Goal: Information Seeking & Learning: Learn about a topic

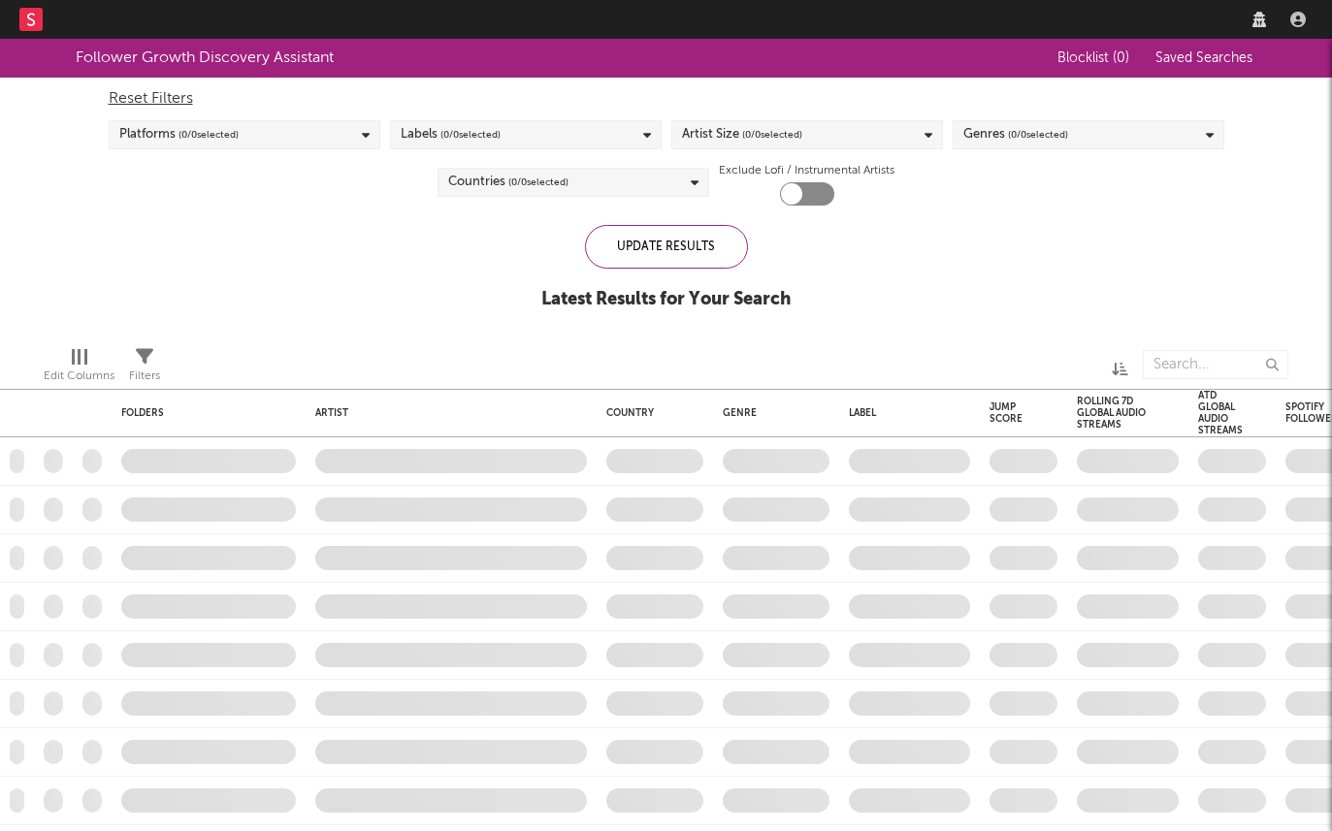
checkbox input "true"
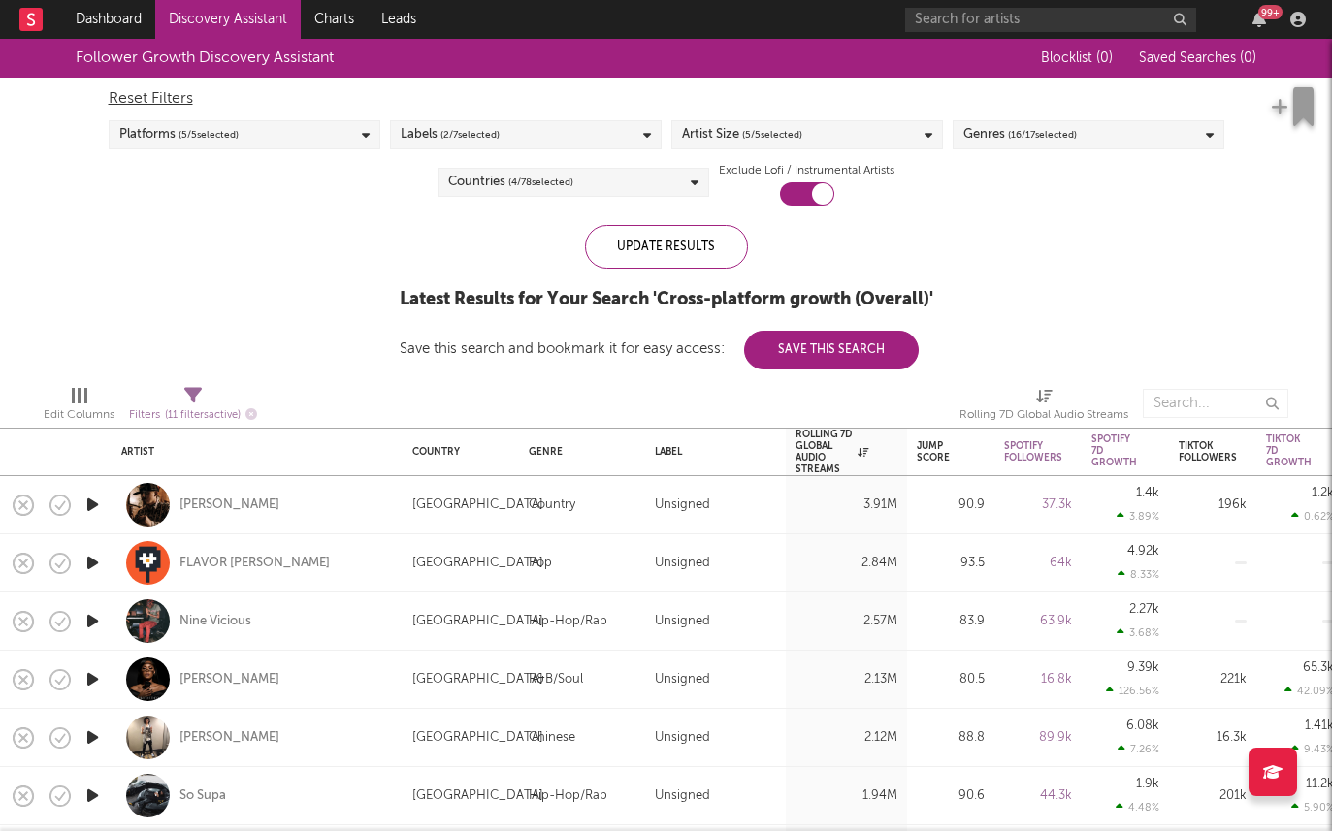
click at [198, 35] on link "Discovery Assistant" at bounding box center [228, 19] width 146 height 39
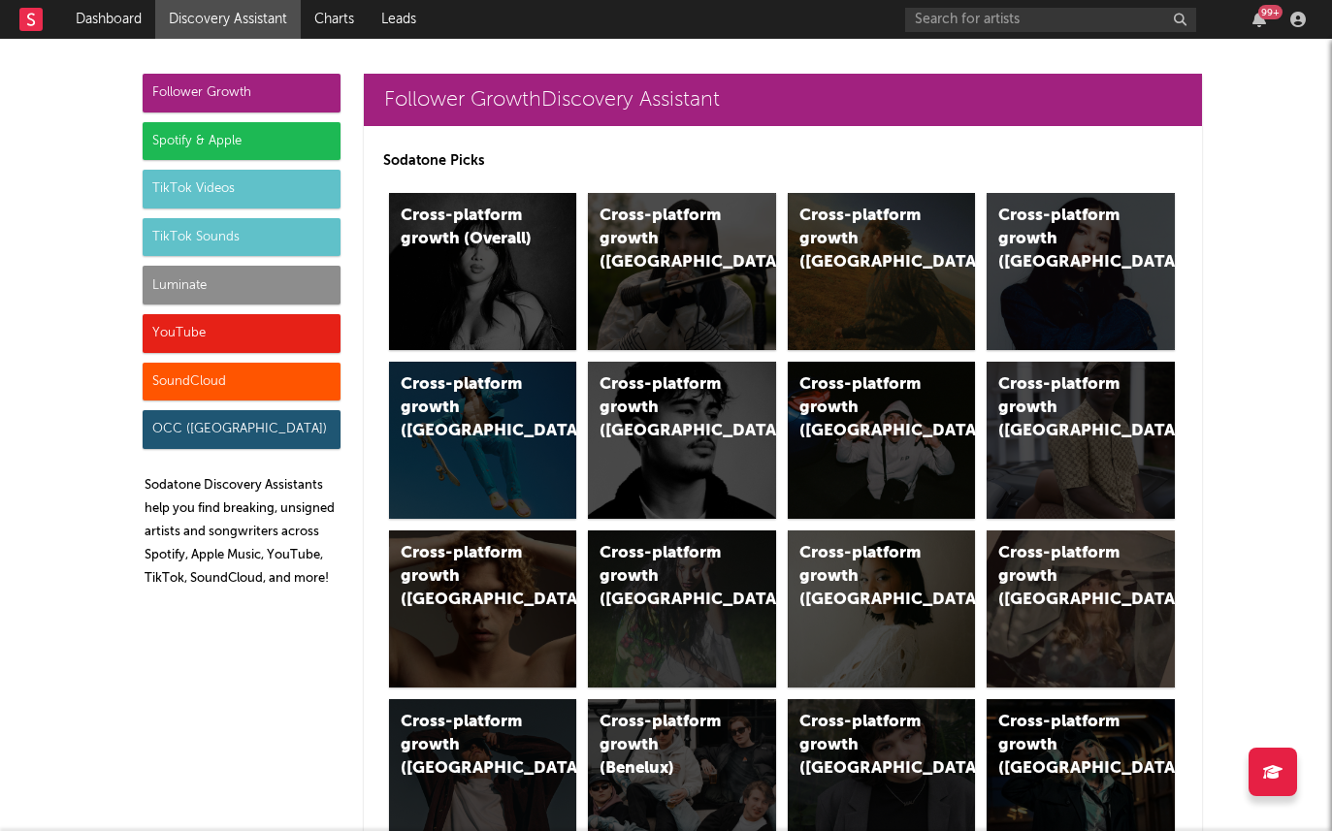
click at [263, 157] on div "Spotify & Apple" at bounding box center [242, 141] width 198 height 39
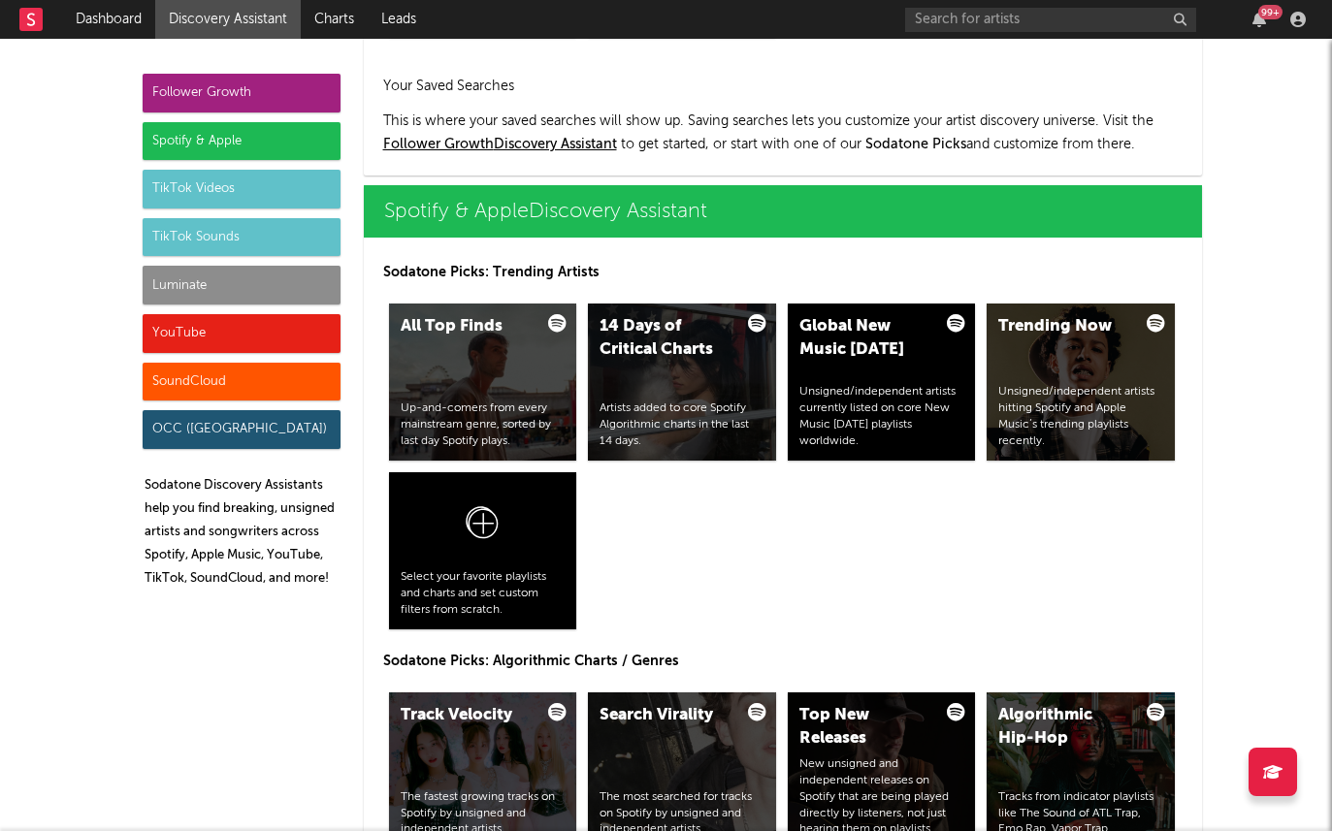
scroll to position [1940, 0]
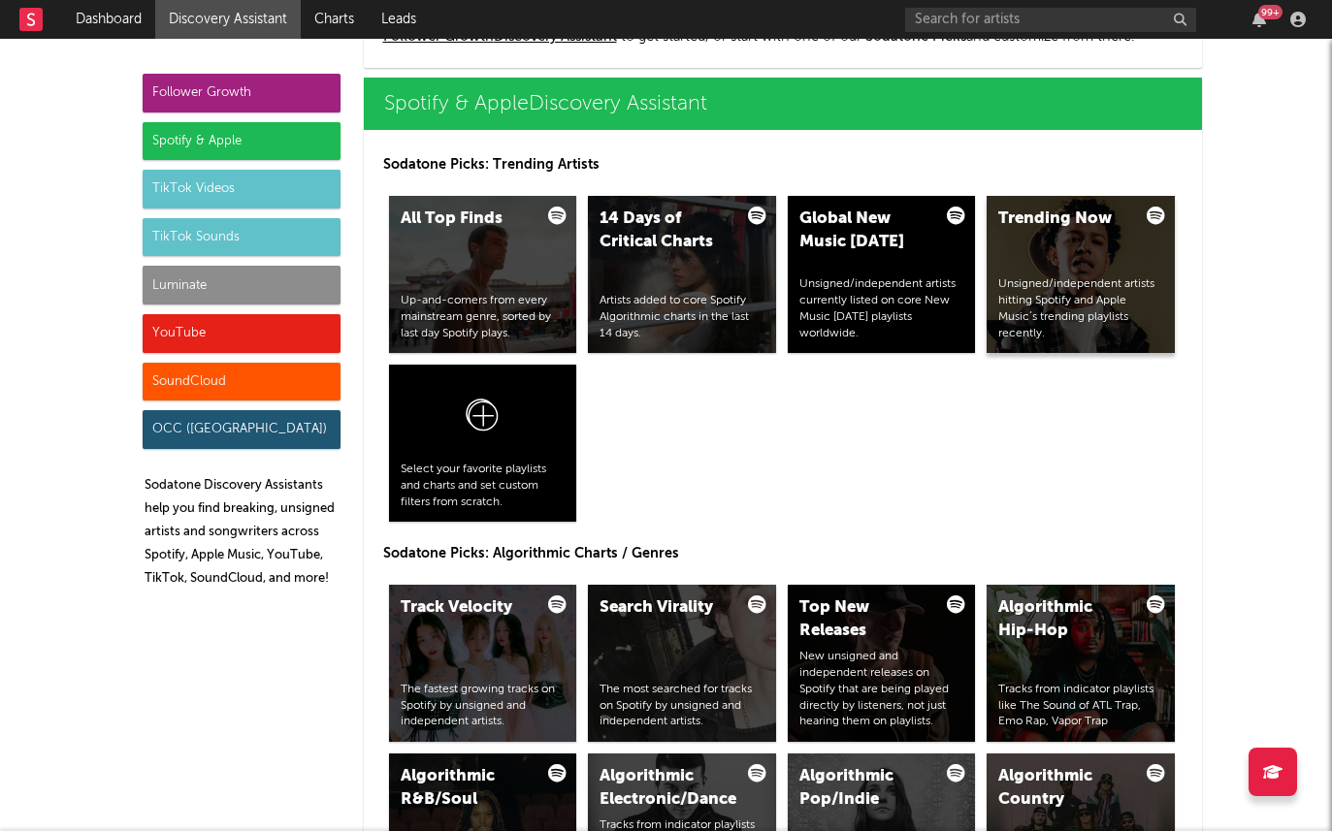
click at [1099, 245] on div "Trending Now Unsigned/independent artists hitting Spotify and Apple Music’s tre…" at bounding box center [1081, 274] width 188 height 157
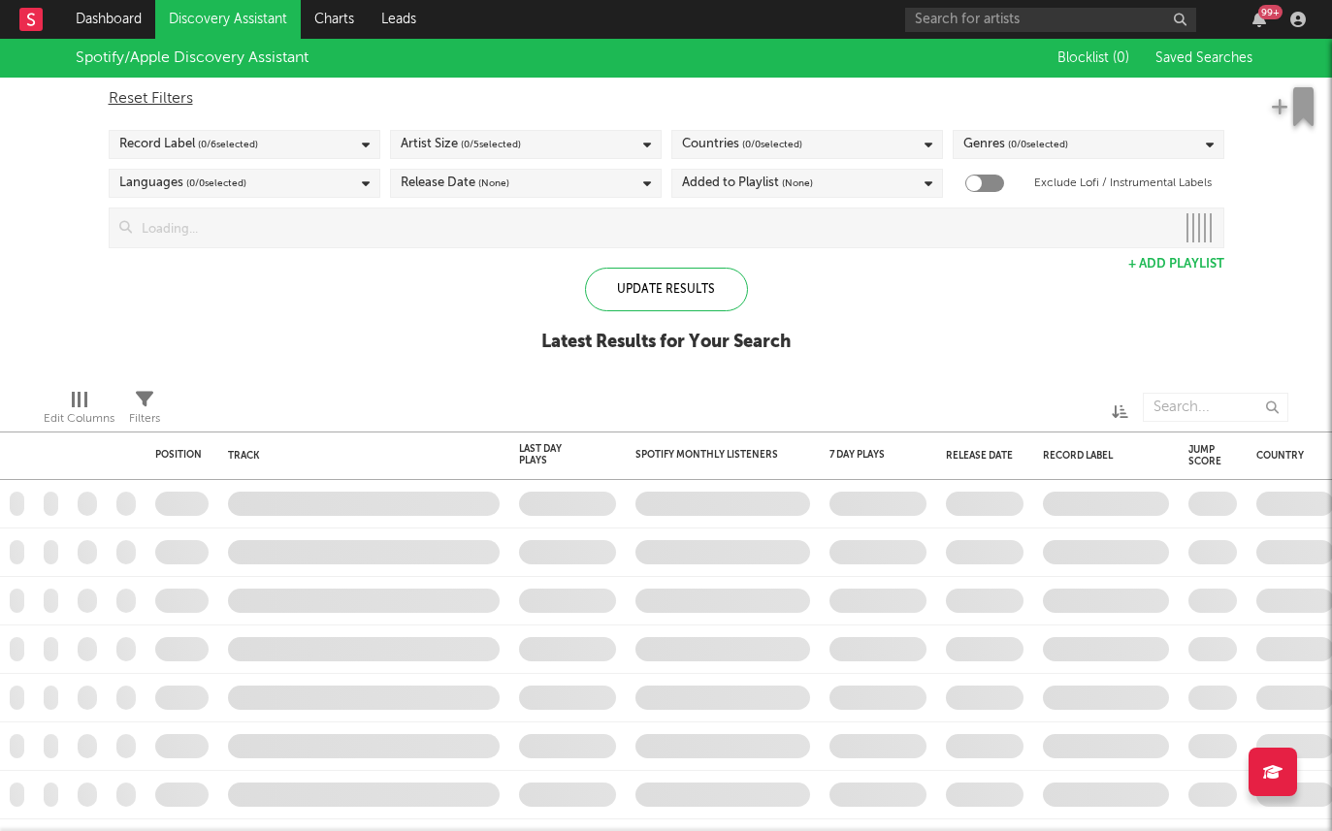
checkbox input "true"
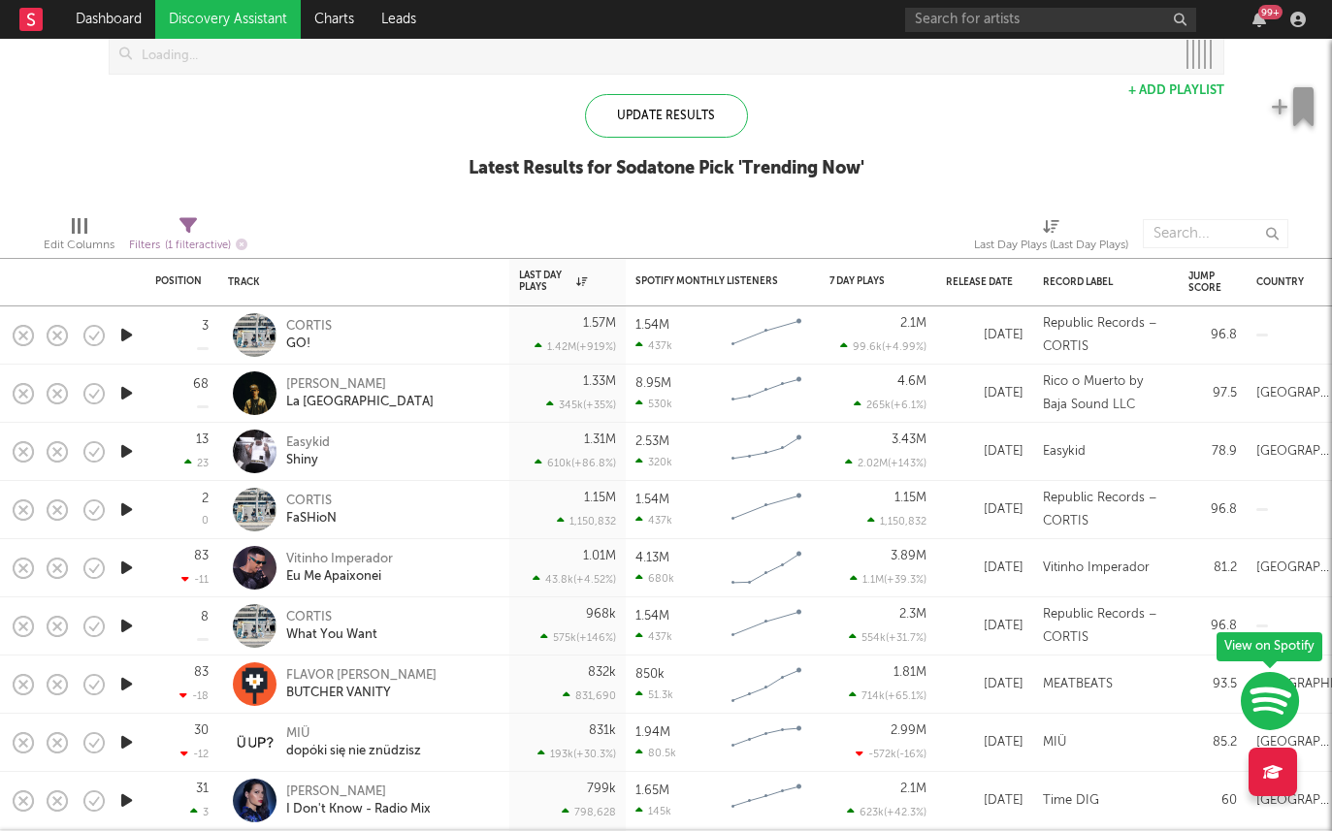
click at [126, 451] on icon "button" at bounding box center [126, 452] width 20 height 24
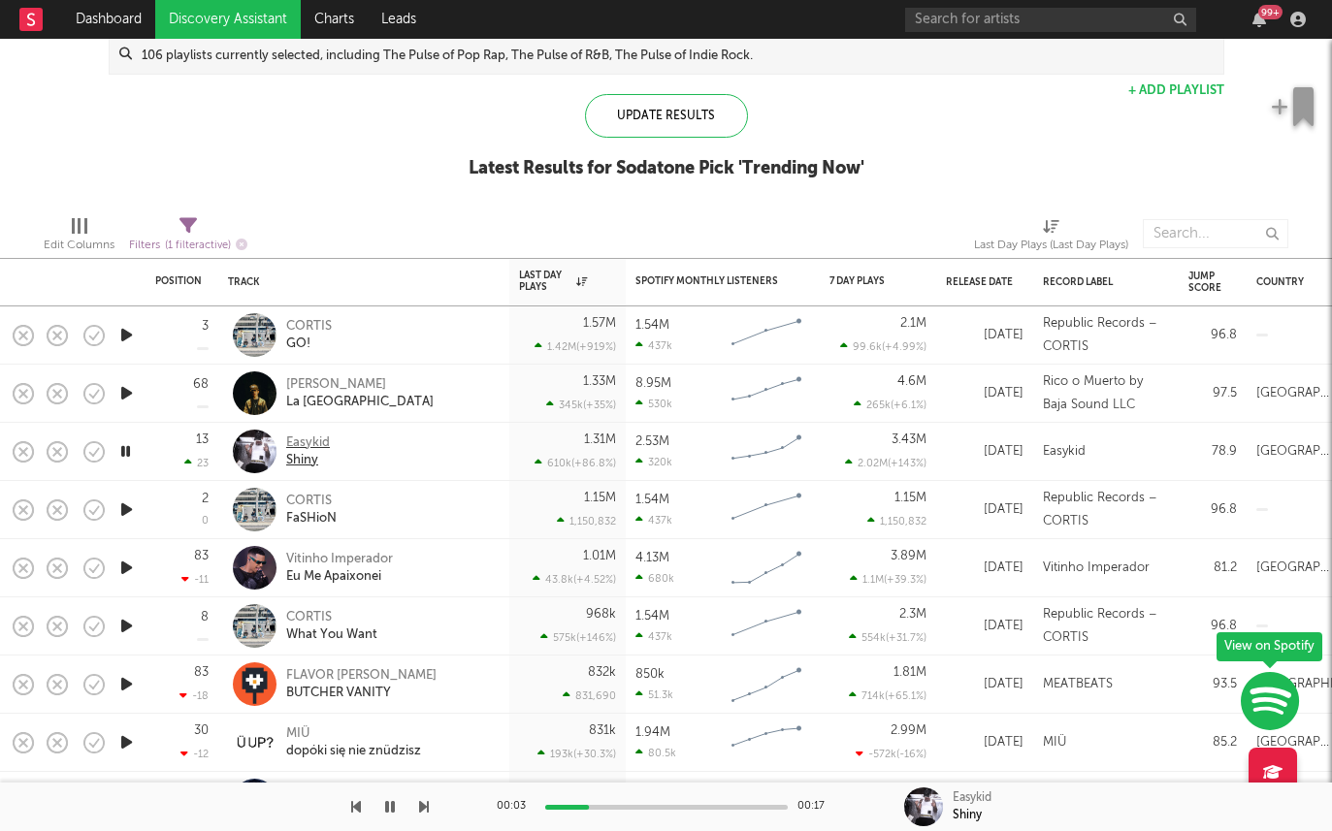
click at [306, 444] on div "Easykid" at bounding box center [308, 443] width 44 height 17
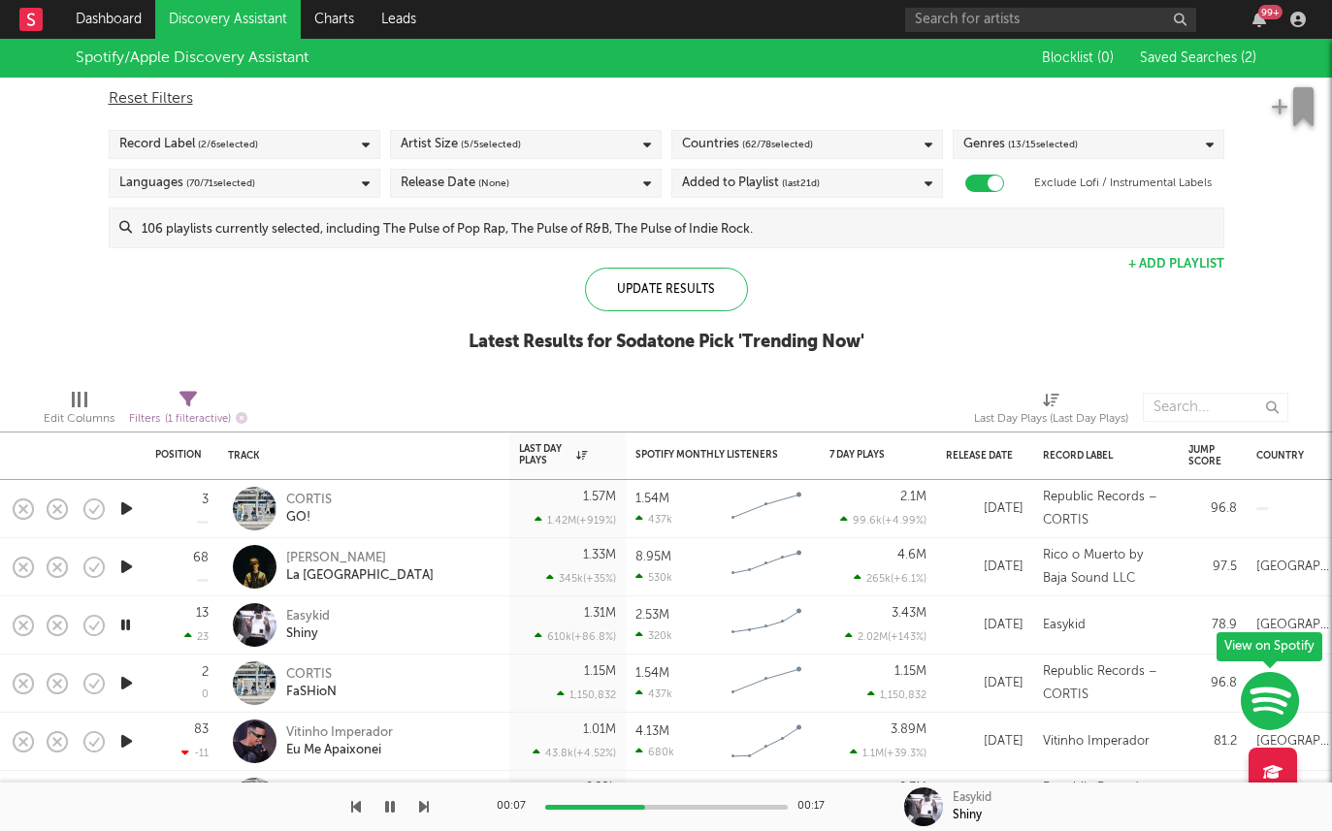
click at [292, 128] on div "Reset Filters Record Label ( 2 / 6 selected) Artist Size ( 5 / 5 selected) Coun…" at bounding box center [666, 163] width 1135 height 171
click at [292, 132] on div "Record Label ( 2 / 6 selected)" at bounding box center [245, 144] width 272 height 29
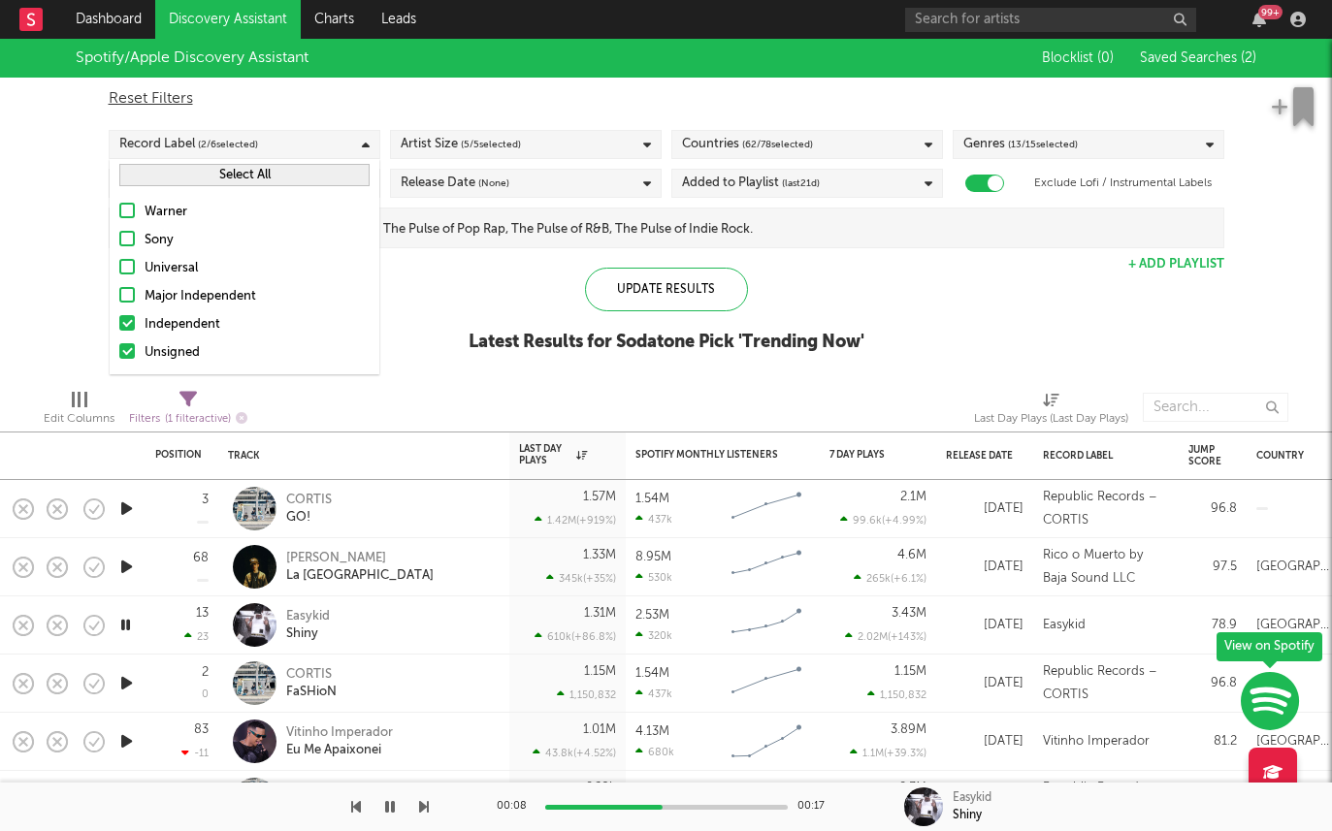
click at [210, 310] on div "Warner Sony Universal Major Independent Independent Unsigned" at bounding box center [245, 282] width 270 height 183
click at [210, 315] on div "Independent" at bounding box center [257, 324] width 225 height 23
click at [119, 315] on input "Independent" at bounding box center [119, 324] width 0 height 23
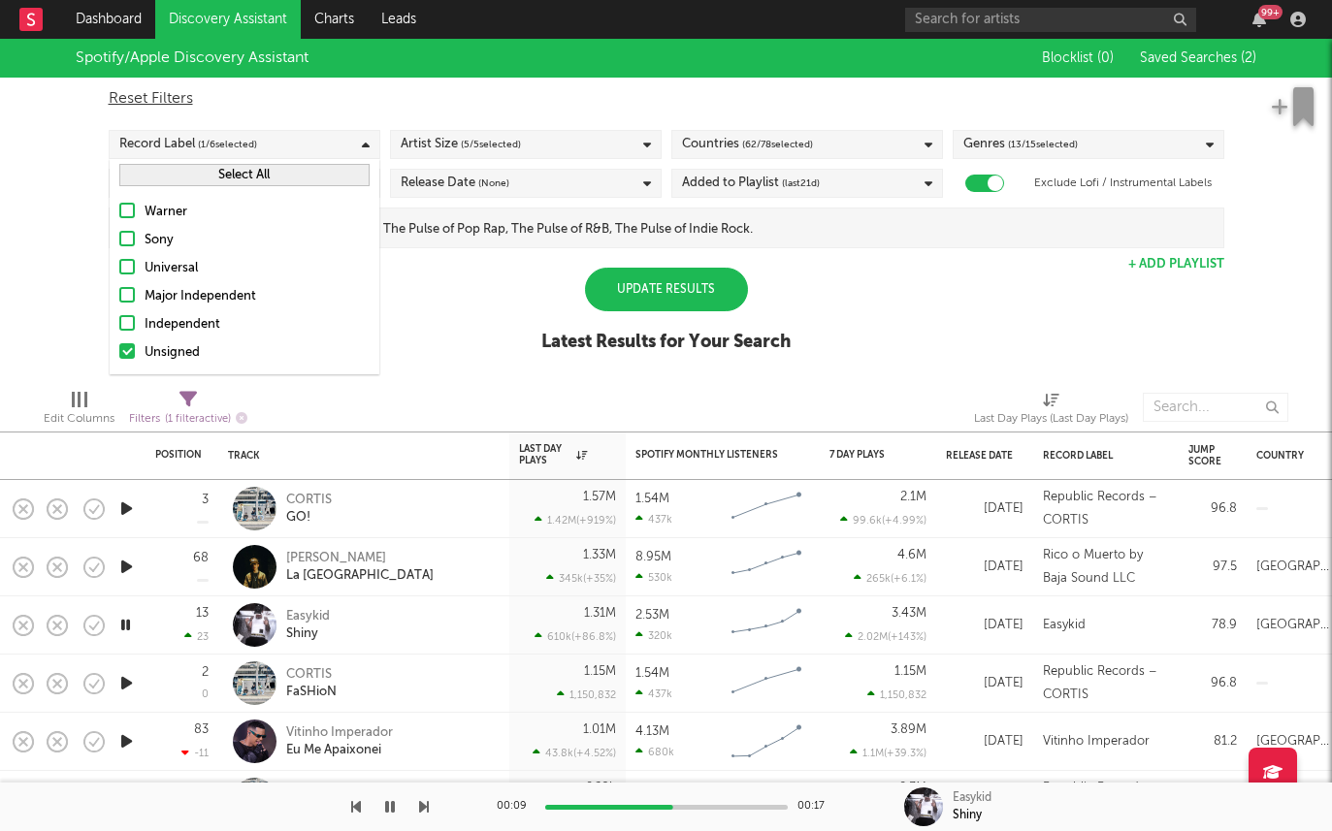
click at [95, 313] on div "Spotify/Apple Discovery Assistant Blocklist ( 0 ) Saved Searches ( 2 ) Reset Fi…" at bounding box center [666, 206] width 1332 height 335
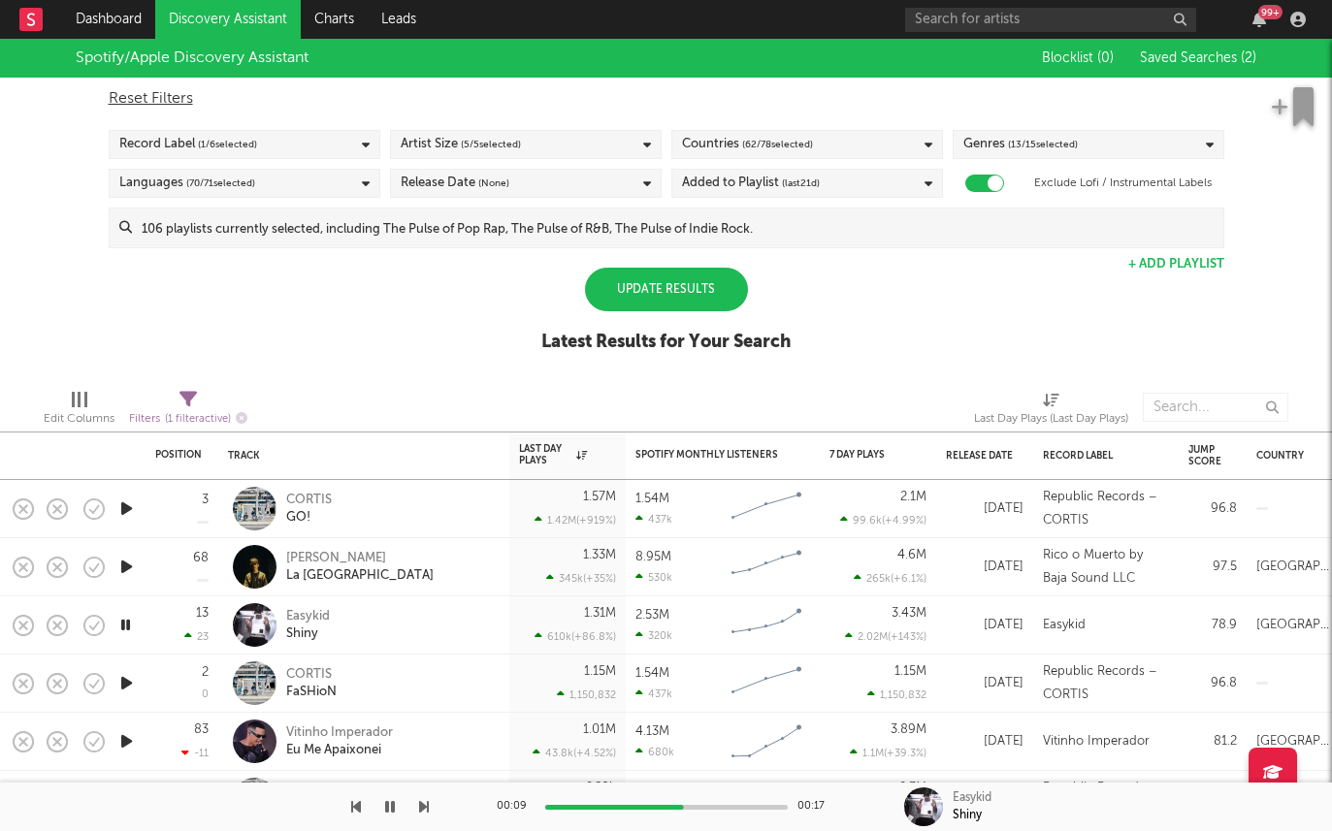
click at [708, 303] on div "Update Results" at bounding box center [666, 290] width 163 height 44
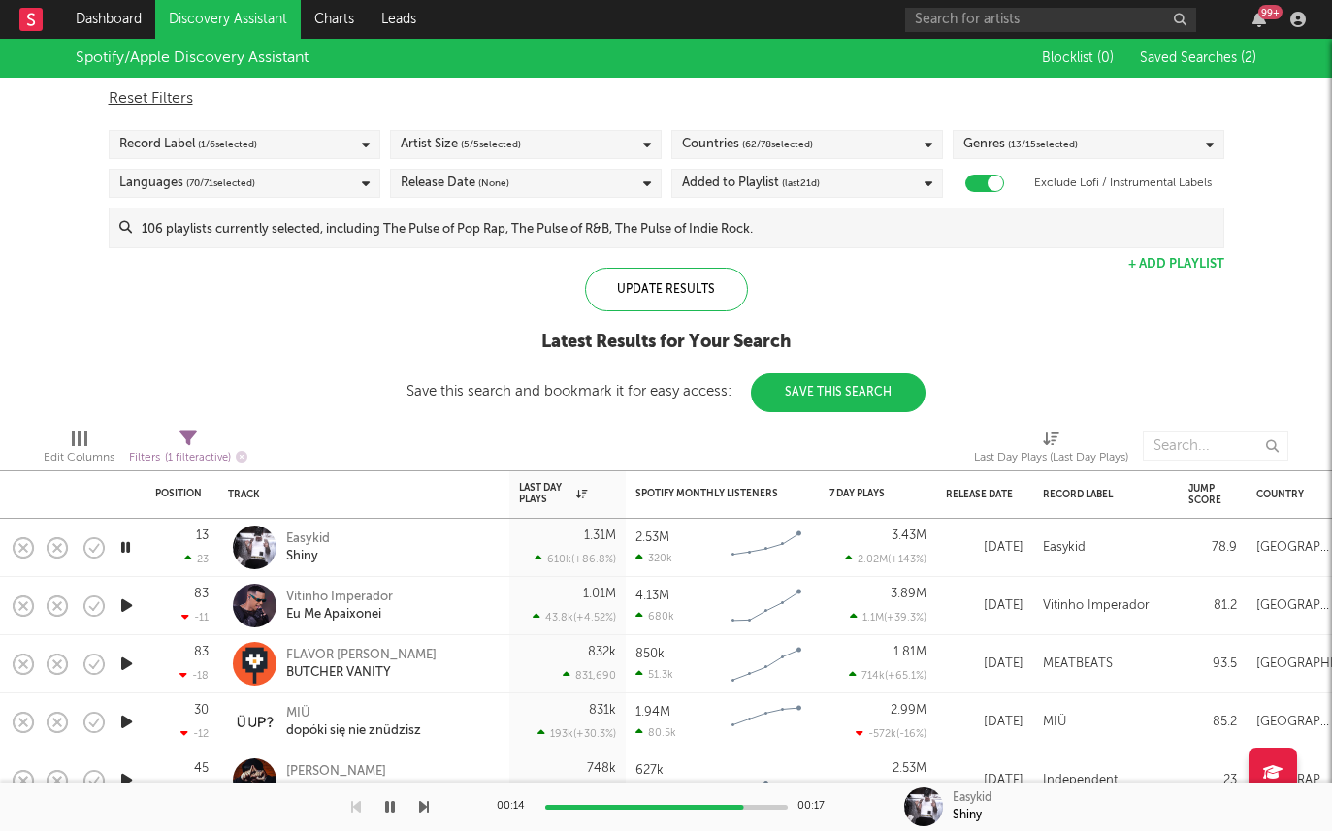
click at [340, 147] on div "Record Label ( 1 / 6 selected)" at bounding box center [245, 144] width 272 height 29
click at [494, 440] on div at bounding box center [429, 446] width 335 height 49
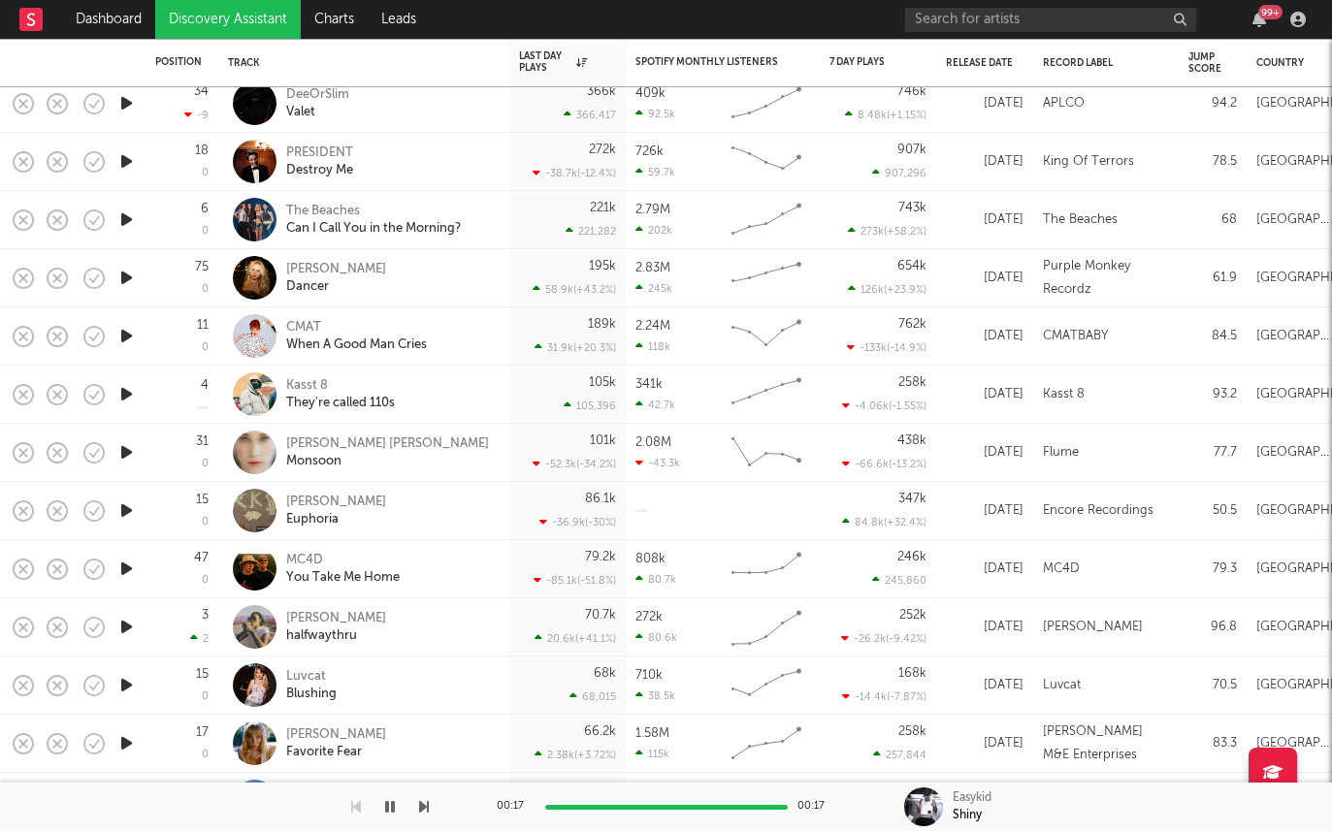
click at [123, 572] on icon "button" at bounding box center [126, 569] width 20 height 24
click at [307, 566] on div "MC4D" at bounding box center [343, 560] width 114 height 17
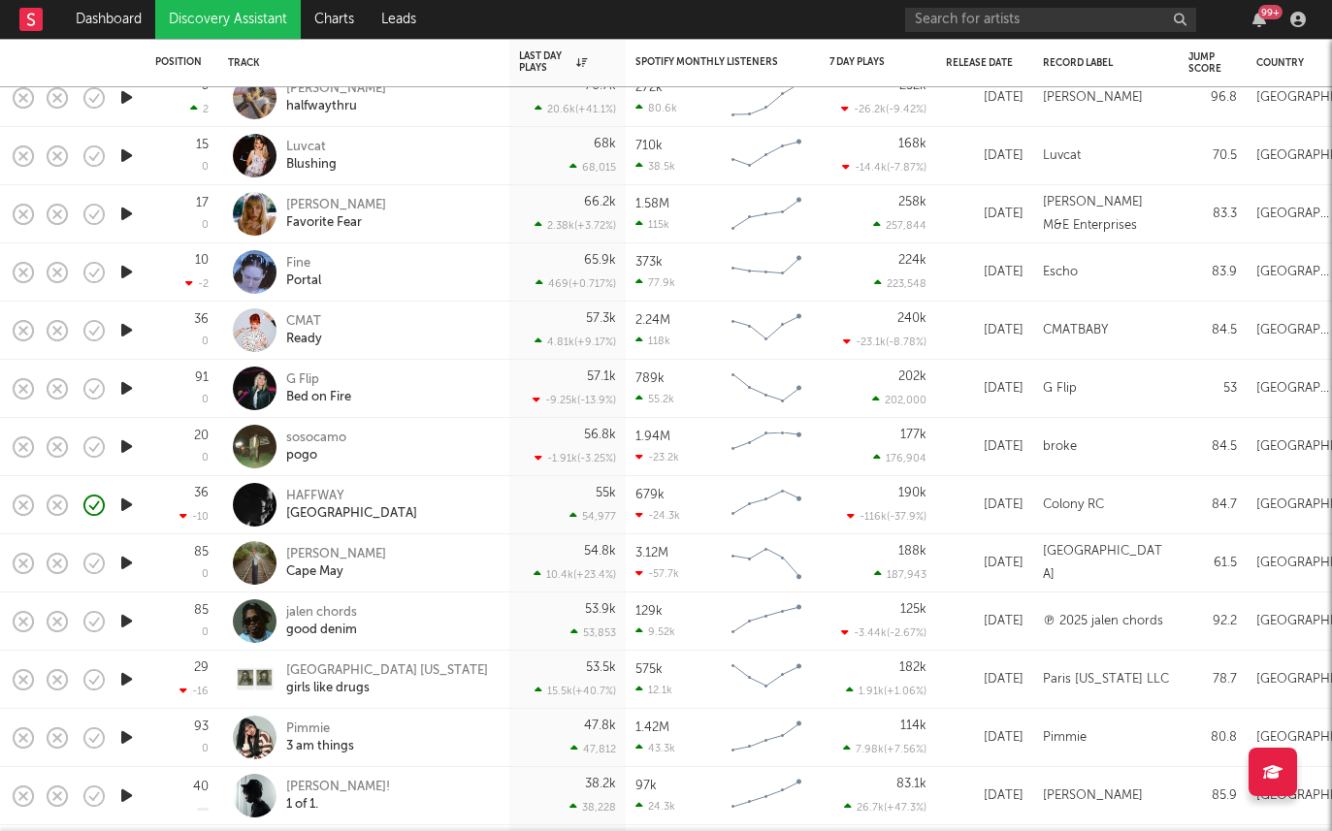
click at [129, 562] on icon "button" at bounding box center [126, 563] width 20 height 24
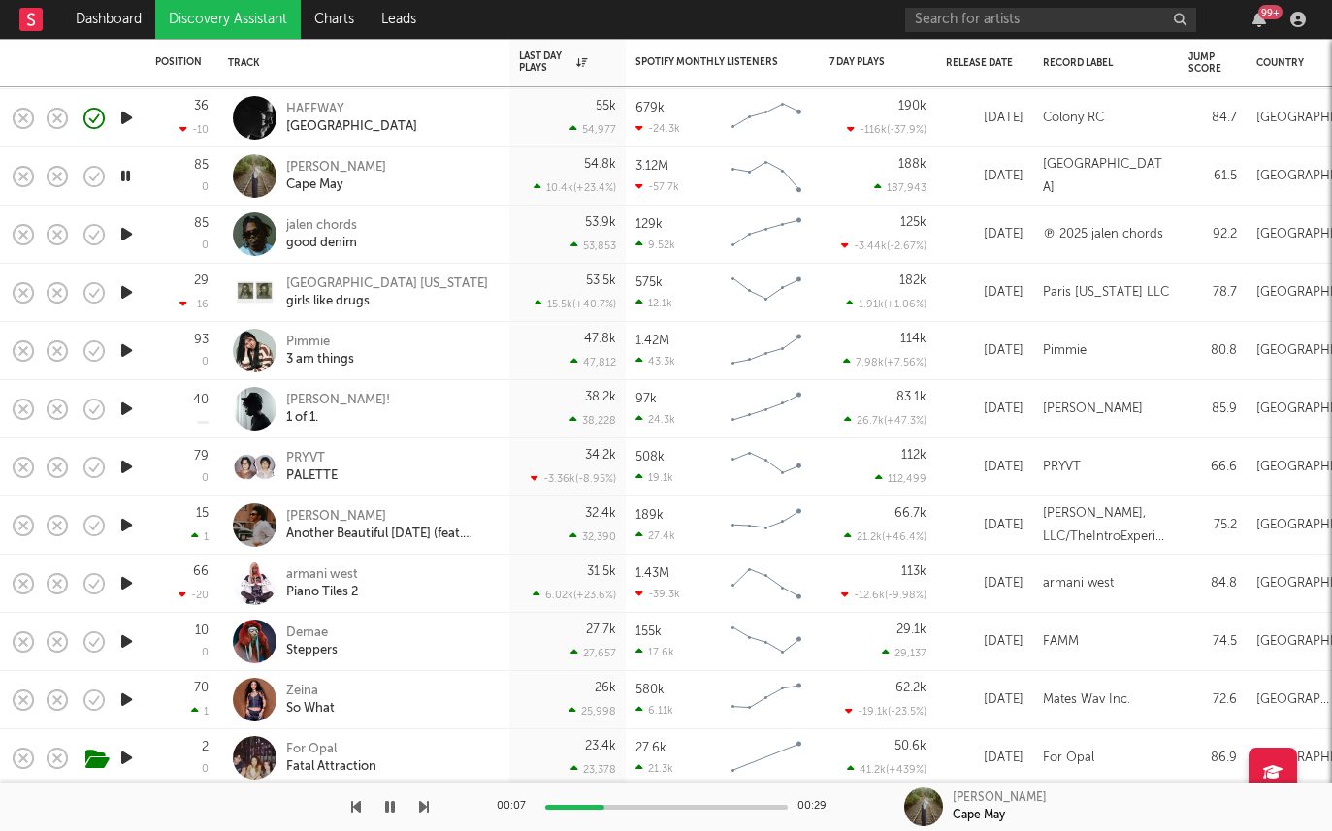
click at [131, 464] on icon "button" at bounding box center [126, 467] width 20 height 24
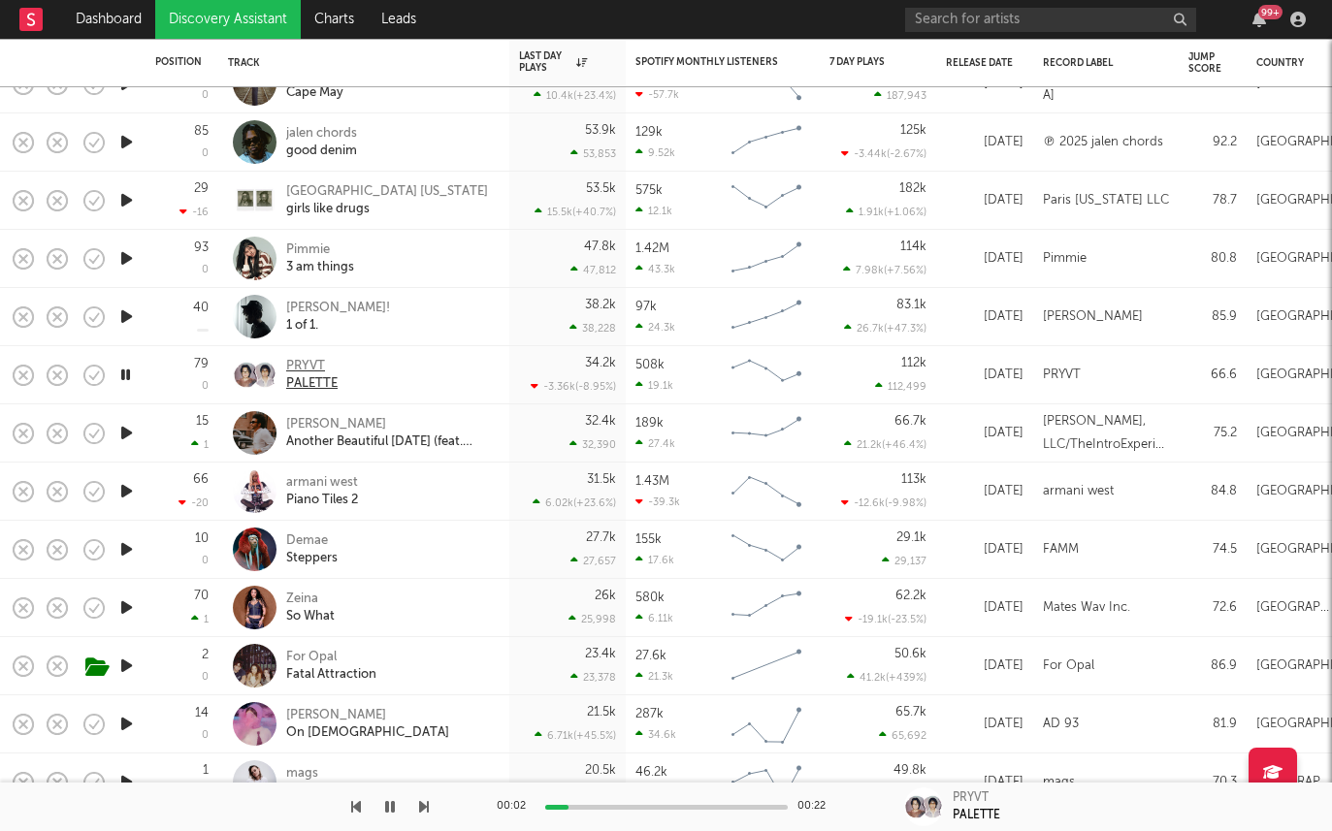
click at [304, 369] on div "PRYVT" at bounding box center [311, 366] width 51 height 17
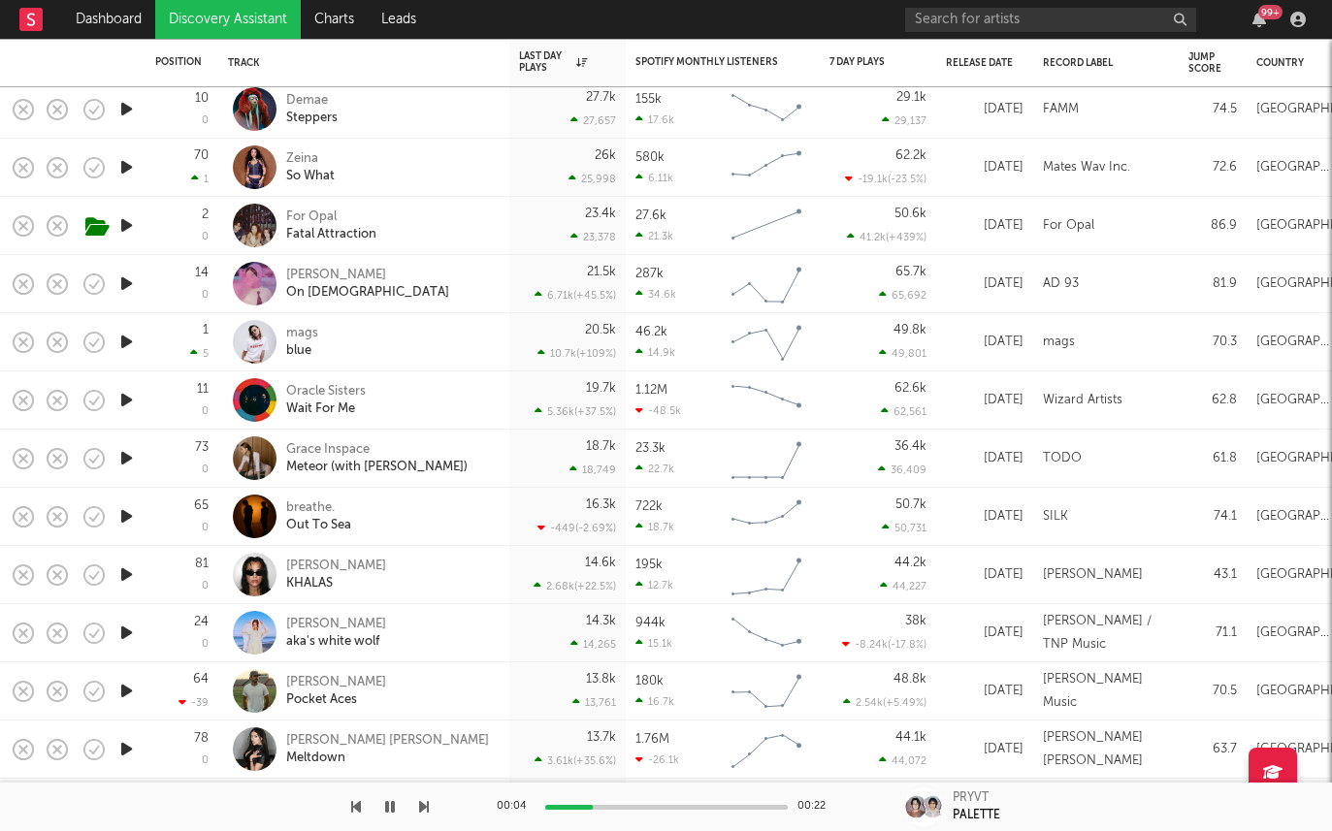
click at [124, 511] on icon "button" at bounding box center [126, 517] width 20 height 24
click at [129, 453] on icon "button" at bounding box center [126, 458] width 20 height 24
click at [347, 444] on div "Grace Inspace" at bounding box center [376, 449] width 181 height 17
click at [130, 519] on icon "button" at bounding box center [126, 517] width 20 height 24
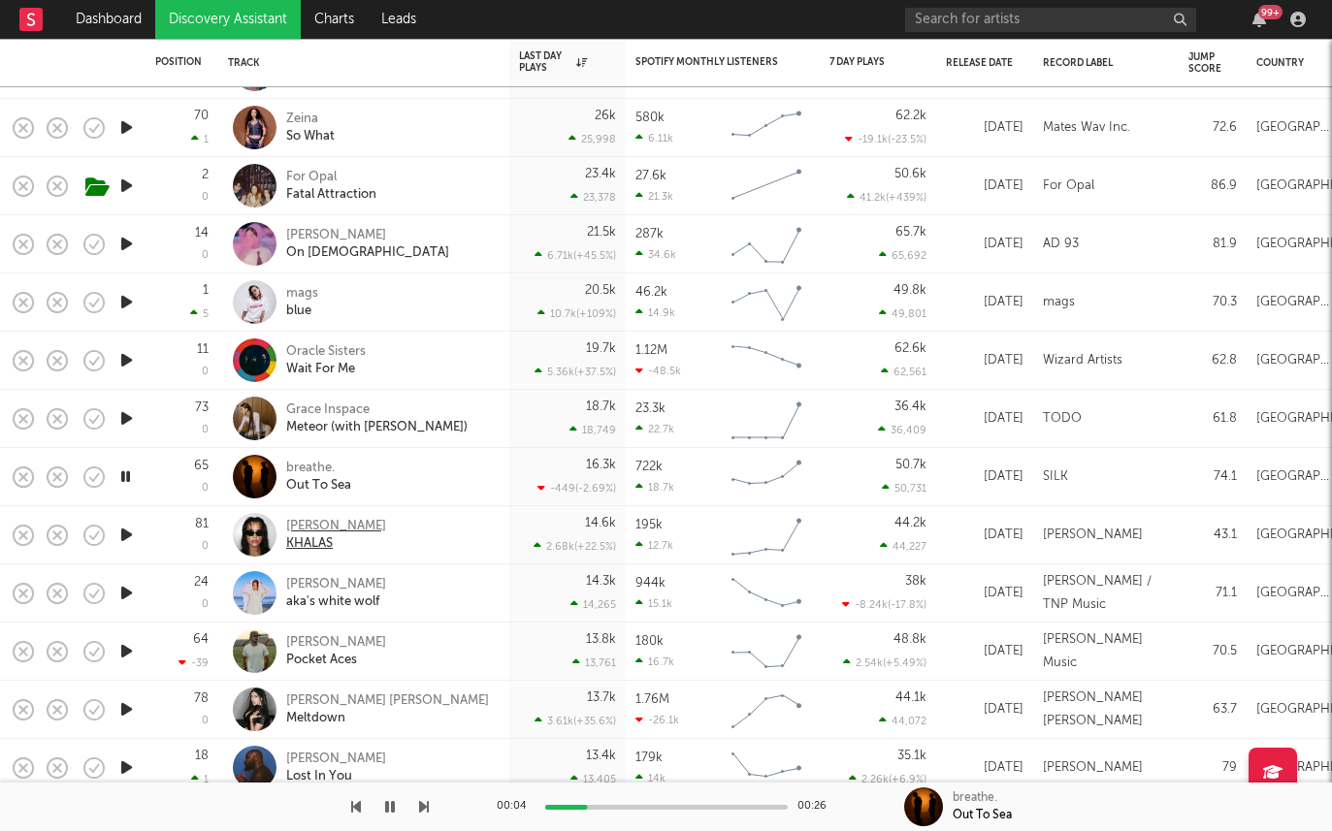
drag, startPoint x: 127, startPoint y: 529, endPoint x: 343, endPoint y: 520, distance: 216.5
click at [310, 479] on div "Out To Sea" at bounding box center [318, 485] width 65 height 17
click at [315, 525] on div "[PERSON_NAME]" at bounding box center [336, 526] width 100 height 17
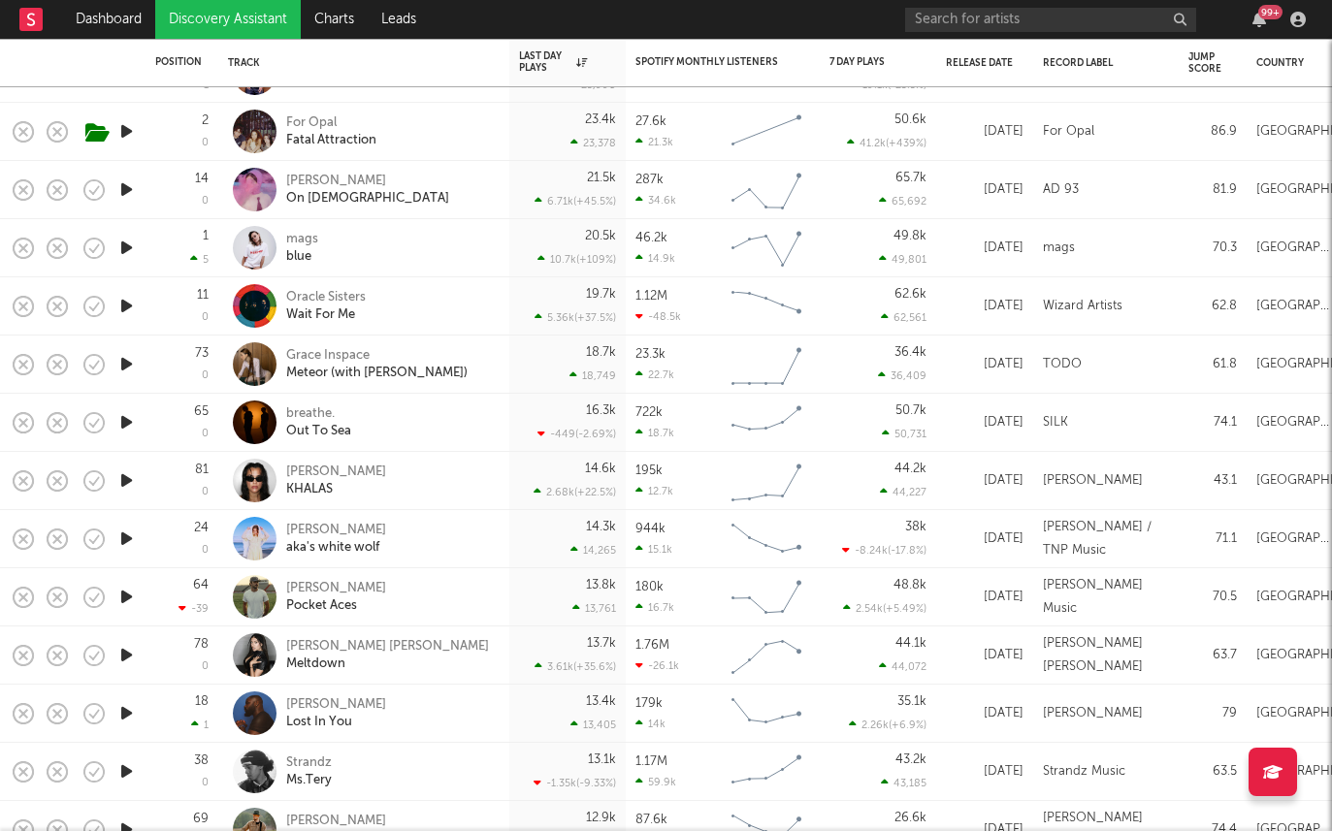
click at [124, 651] on icon "button" at bounding box center [126, 655] width 20 height 24
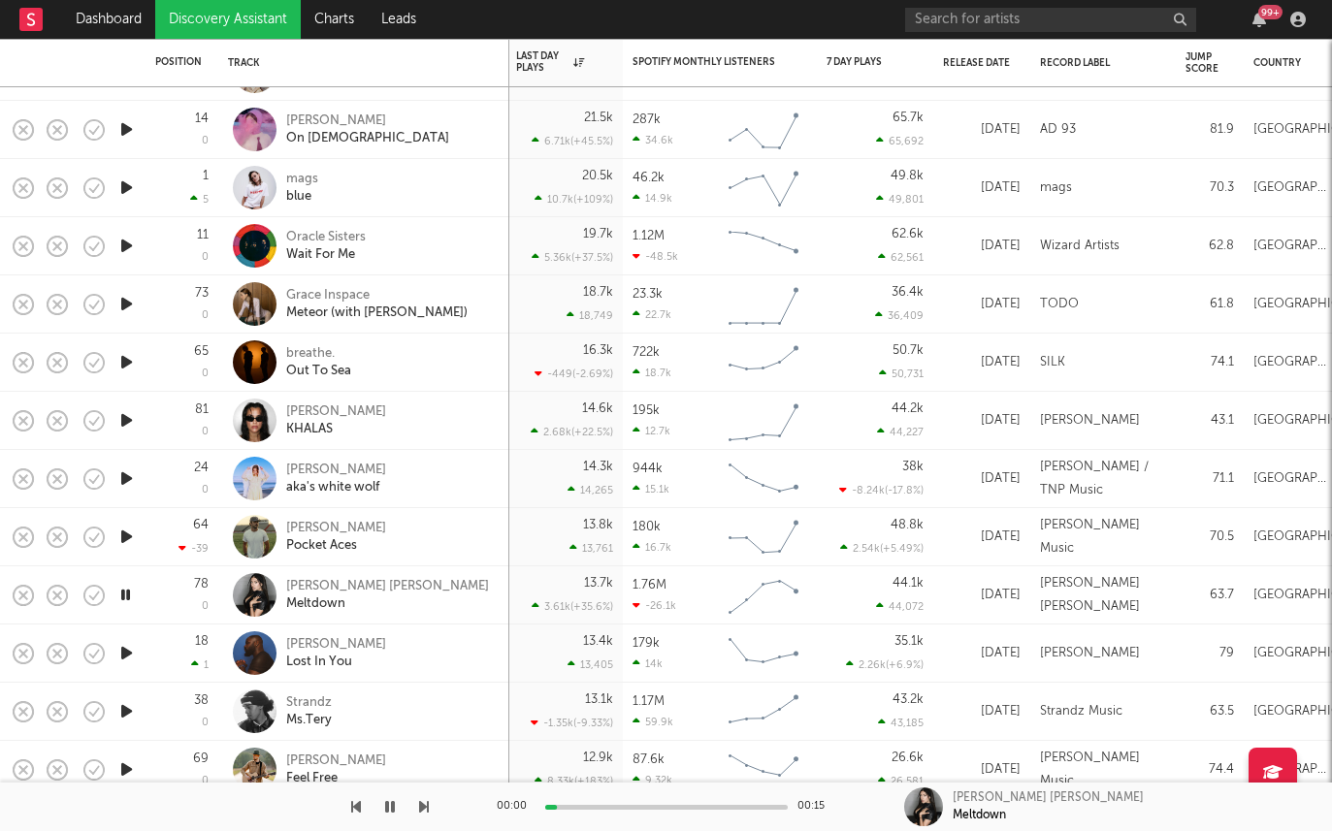
click at [125, 531] on icon "button" at bounding box center [126, 537] width 20 height 24
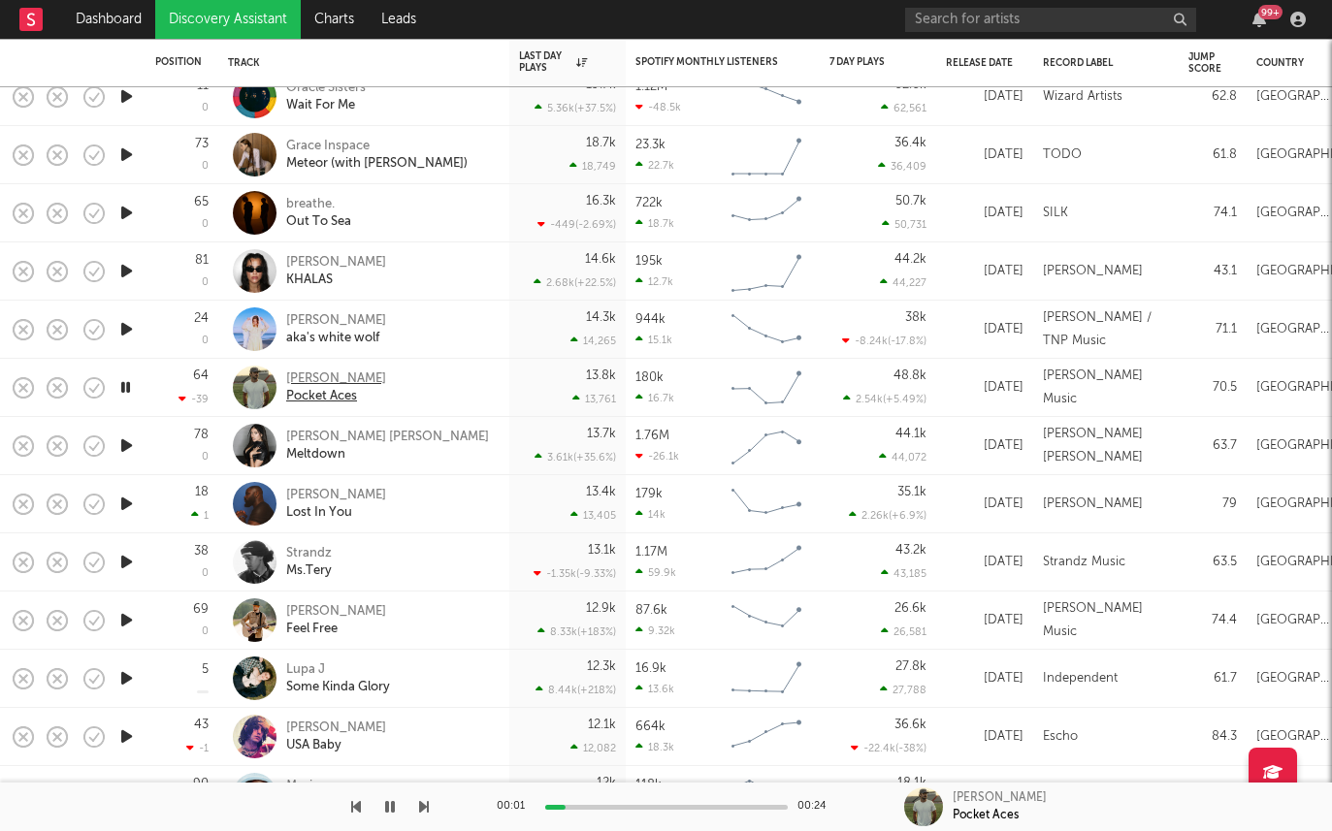
click at [350, 375] on div "[PERSON_NAME]" at bounding box center [336, 379] width 100 height 17
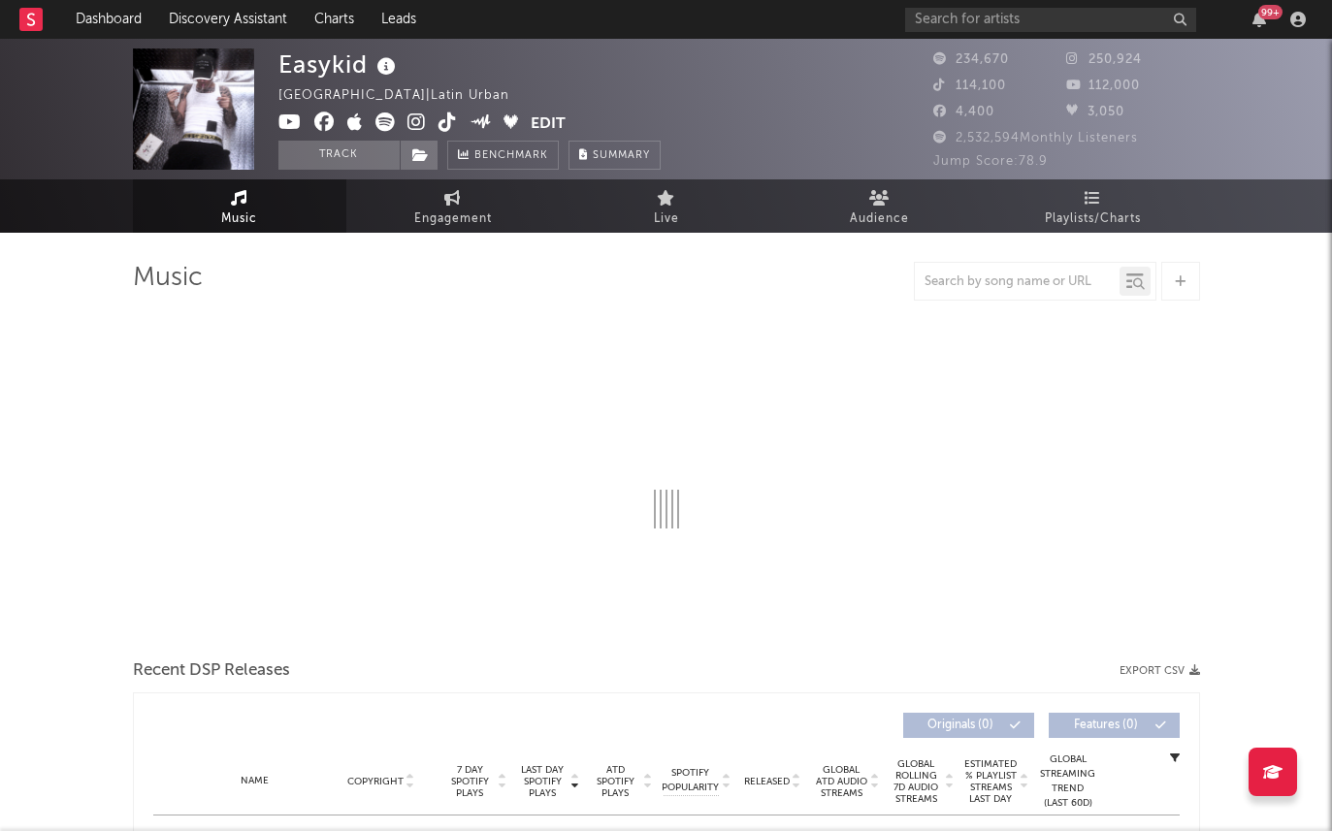
select select "6m"
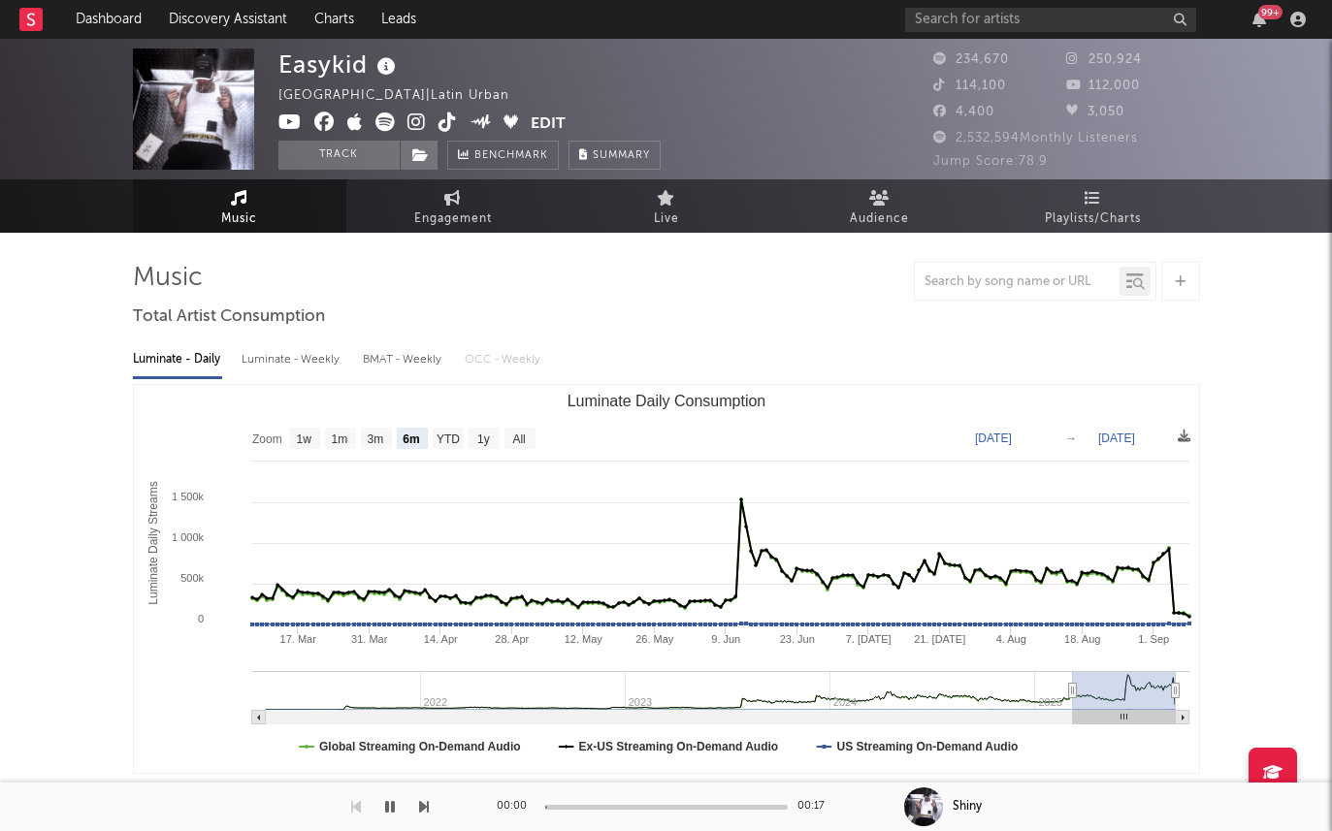
click at [306, 368] on div "Luminate - Weekly" at bounding box center [293, 359] width 102 height 33
select select "1w"
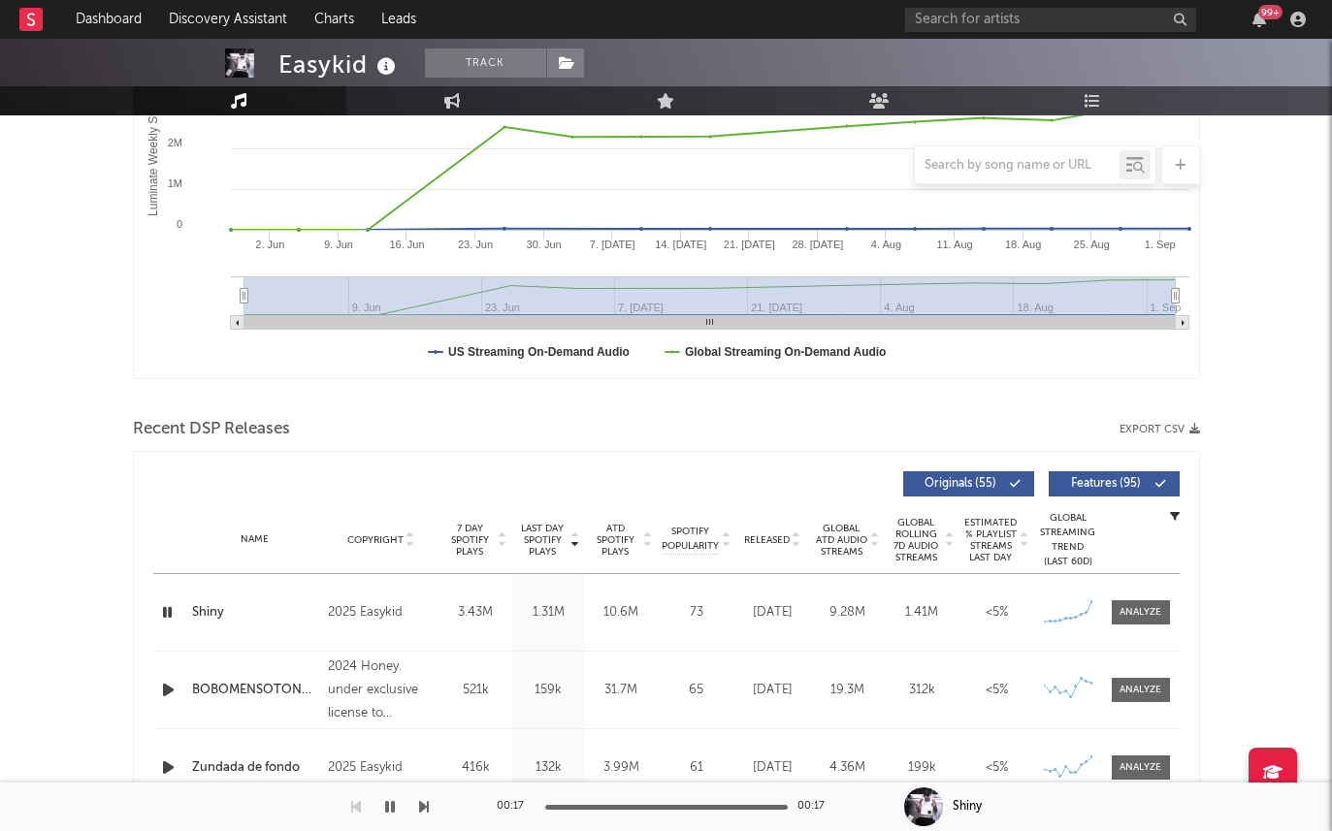
scroll to position [379, 0]
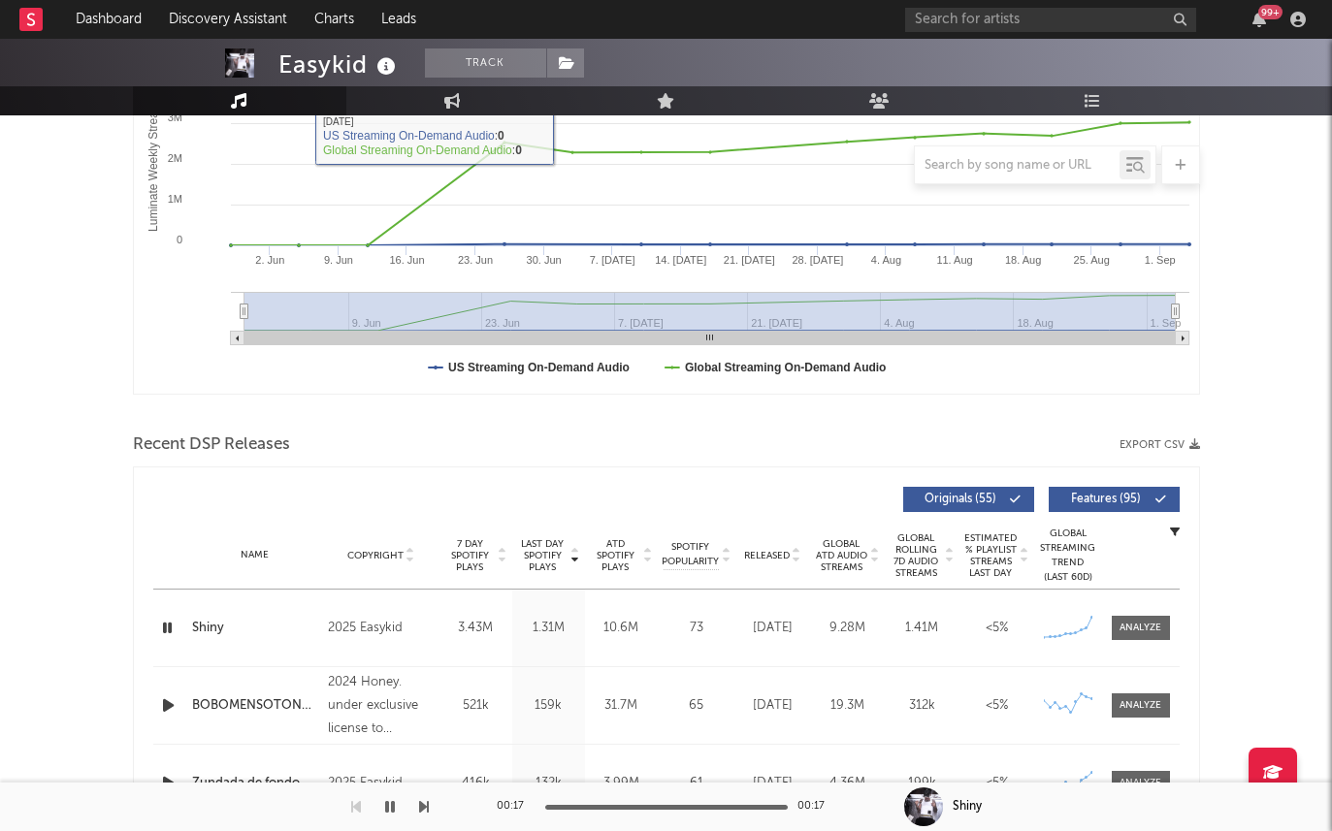
click at [383, 60] on icon at bounding box center [387, 66] width 28 height 27
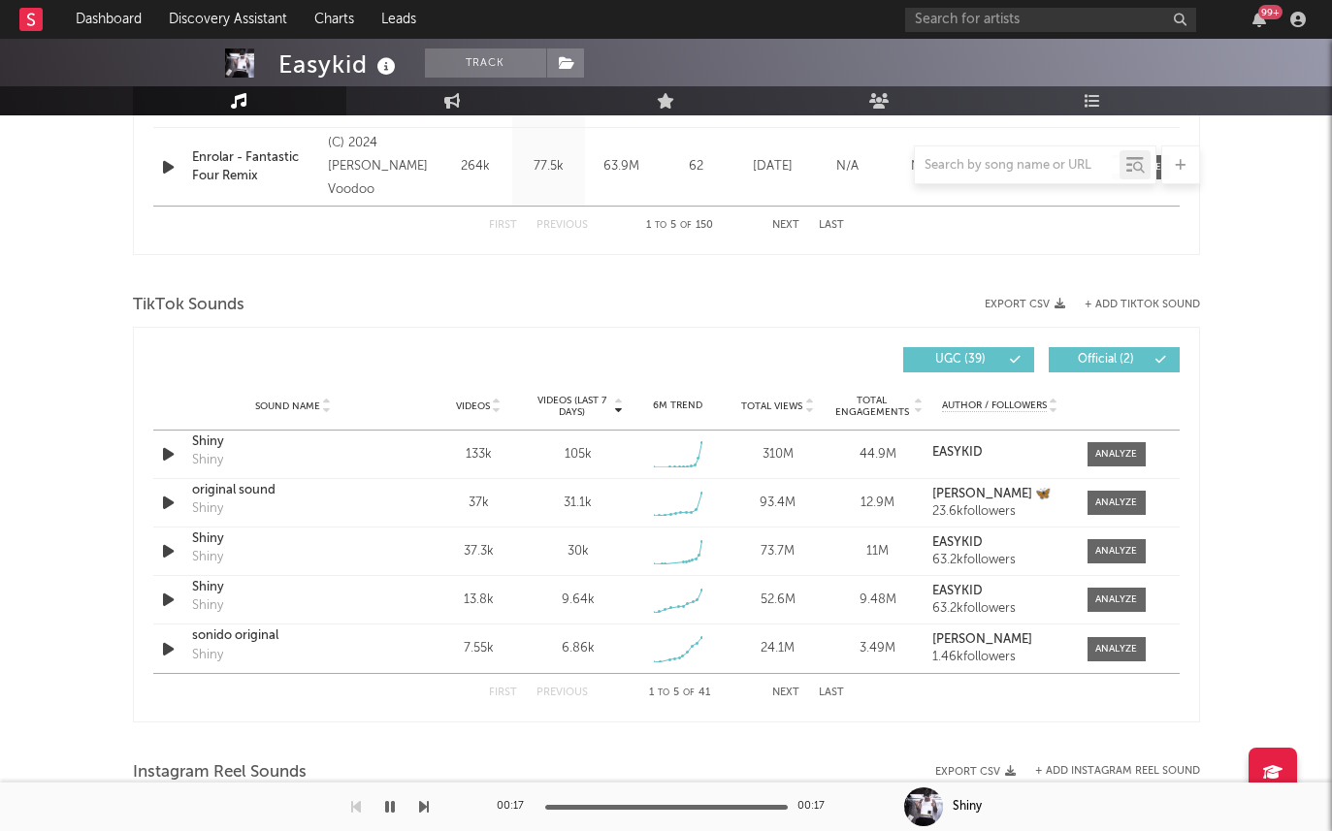
scroll to position [1222, 0]
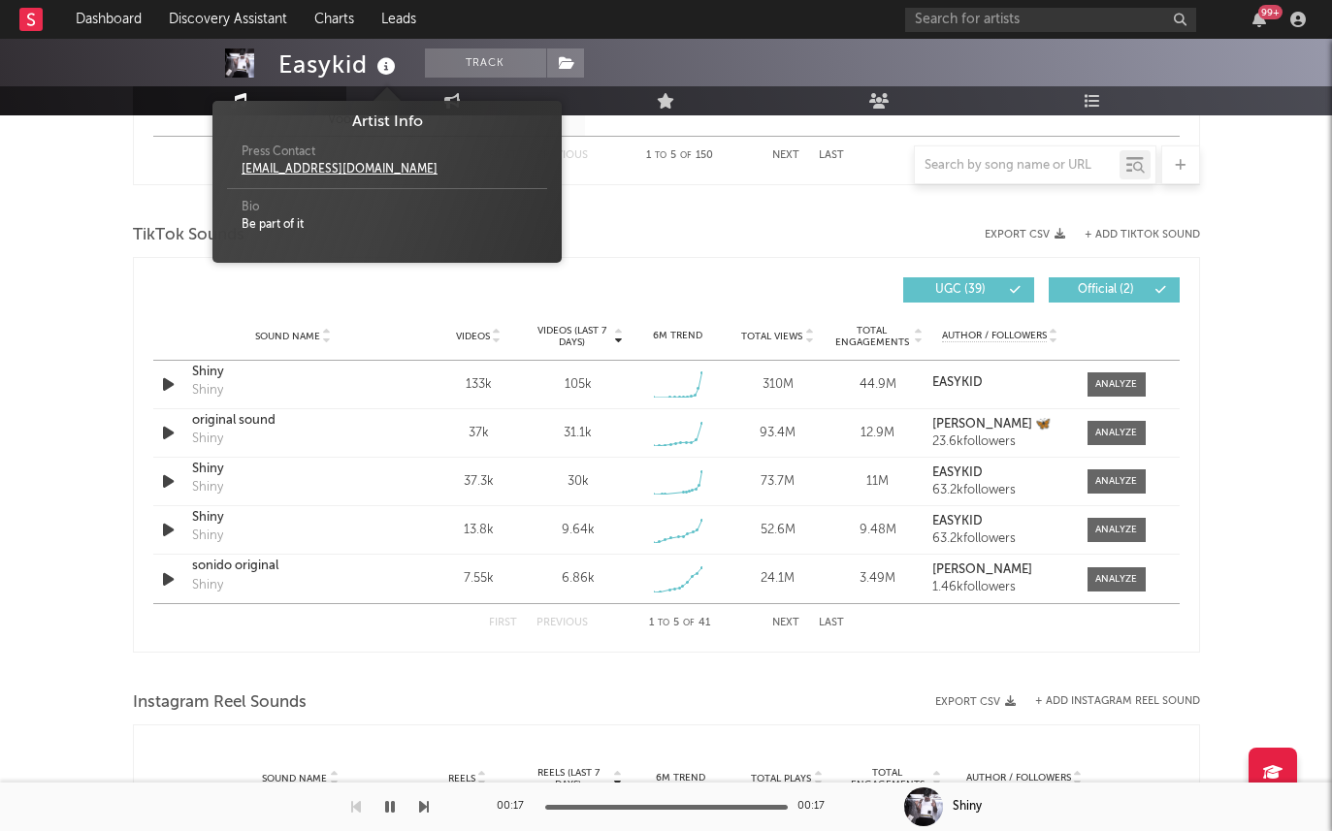
click at [390, 66] on icon at bounding box center [387, 66] width 28 height 27
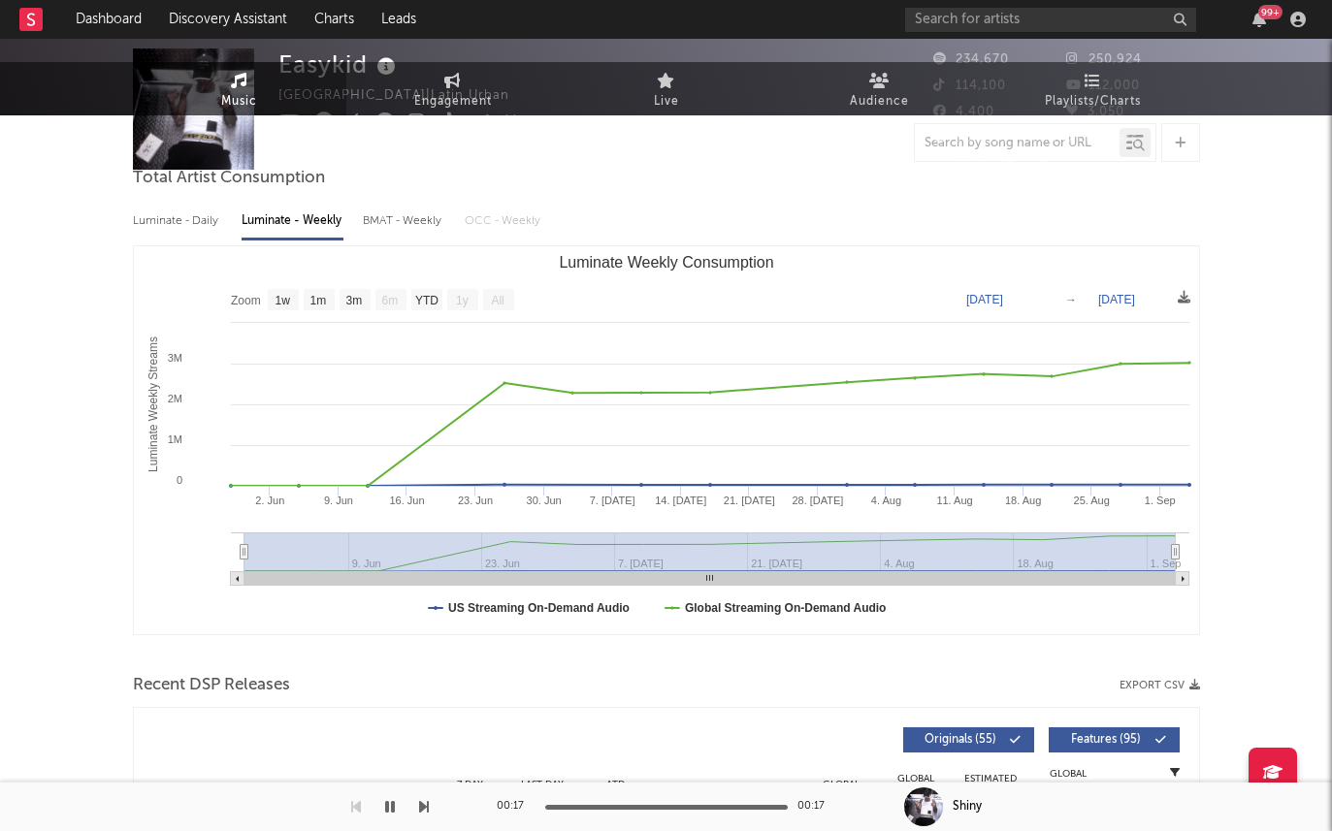
scroll to position [0, 0]
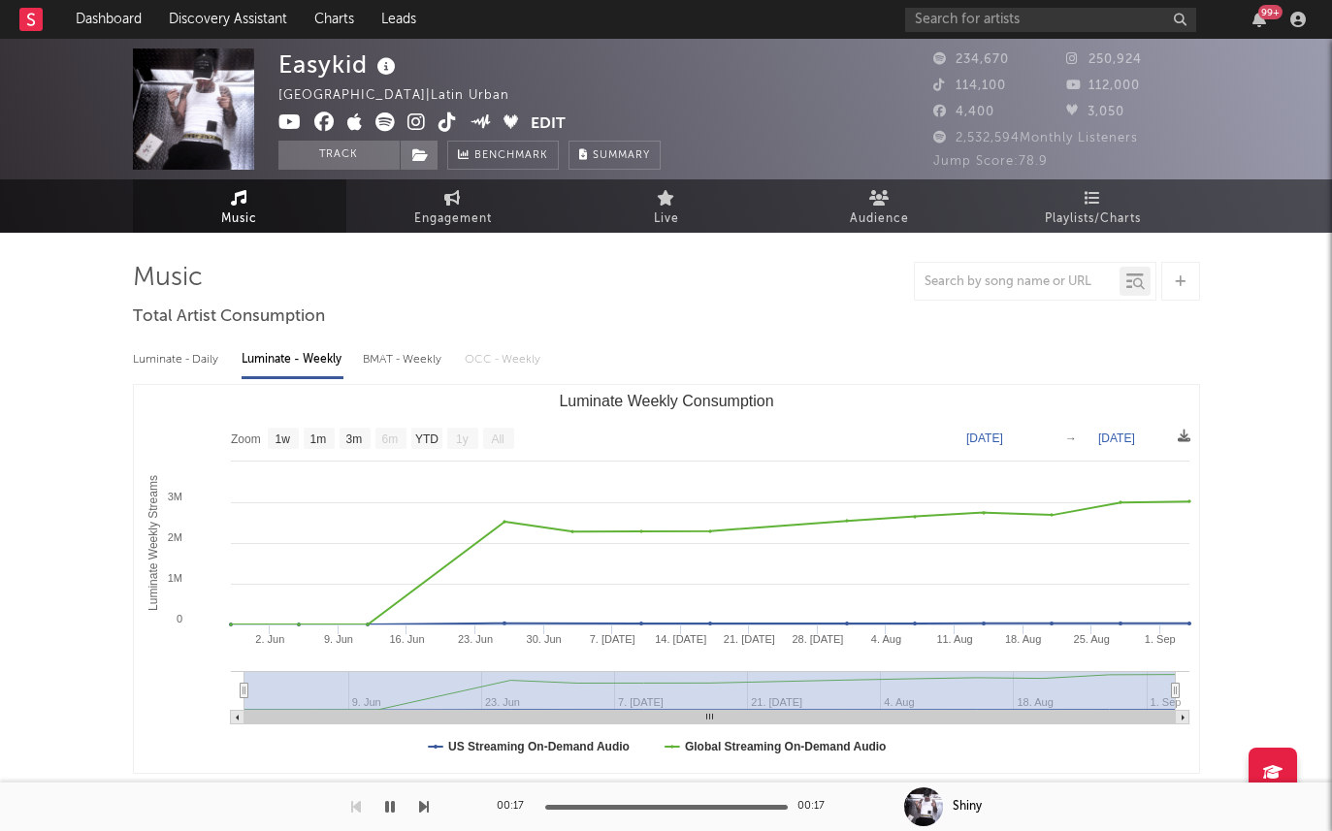
click at [408, 122] on icon at bounding box center [417, 122] width 18 height 19
click at [279, 117] on icon at bounding box center [289, 122] width 23 height 19
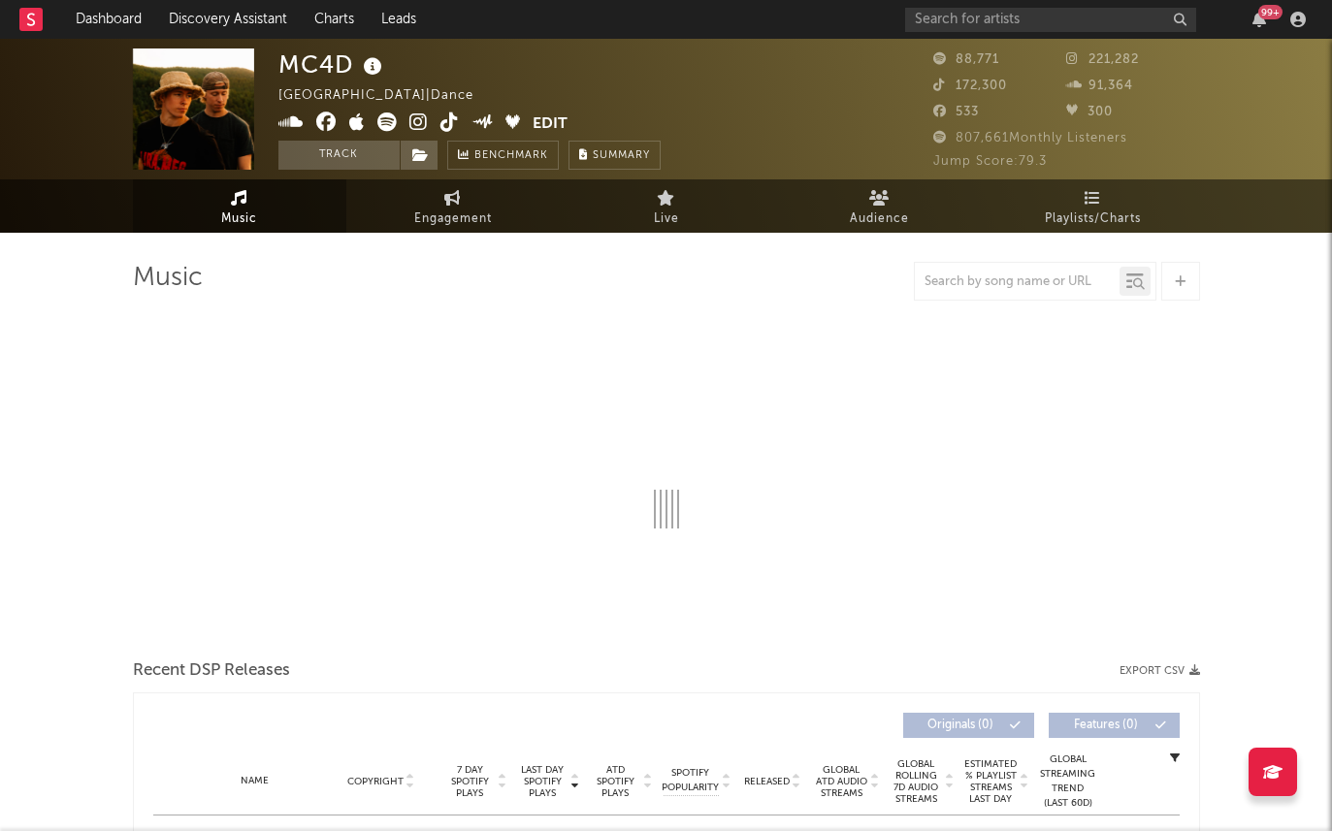
select select "6m"
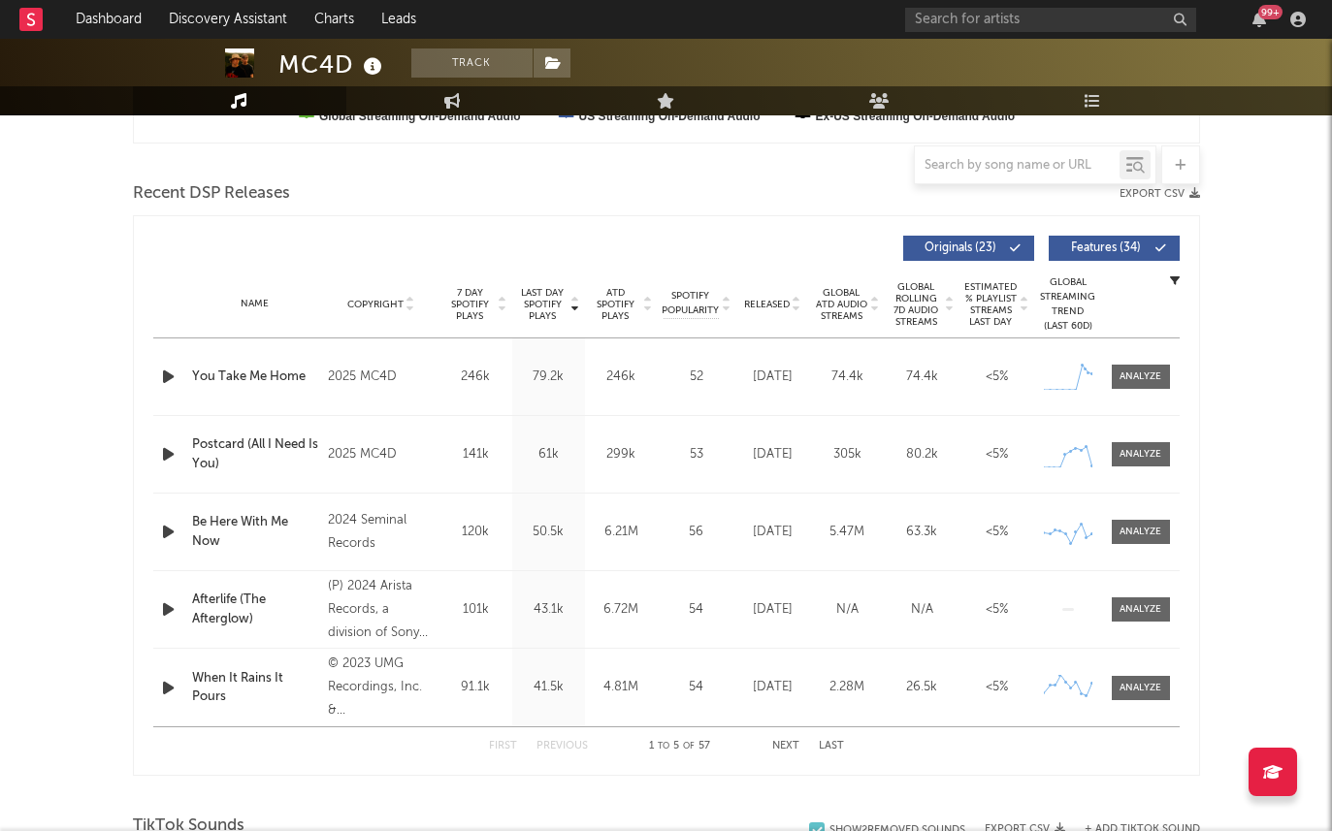
scroll to position [629, 0]
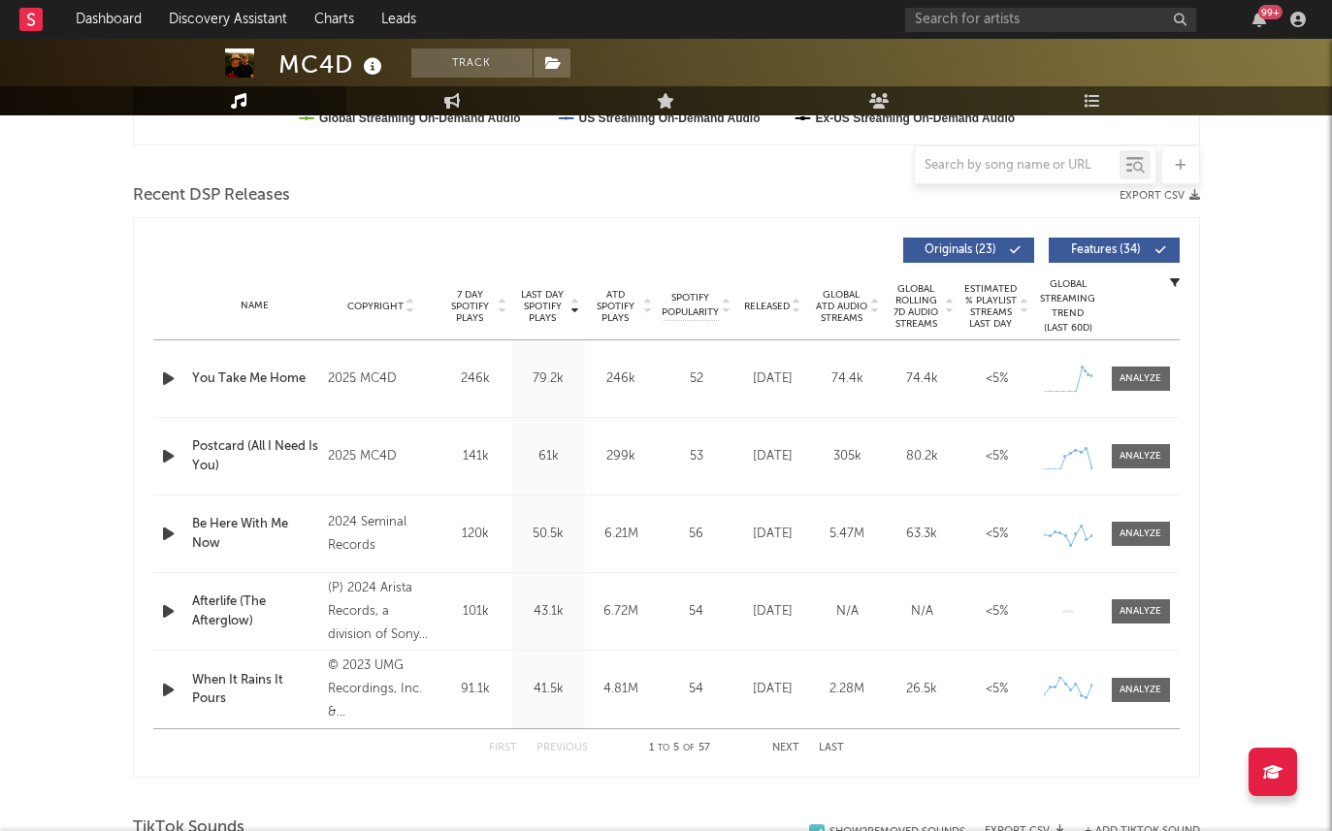
click at [162, 375] on icon "button" at bounding box center [168, 379] width 20 height 24
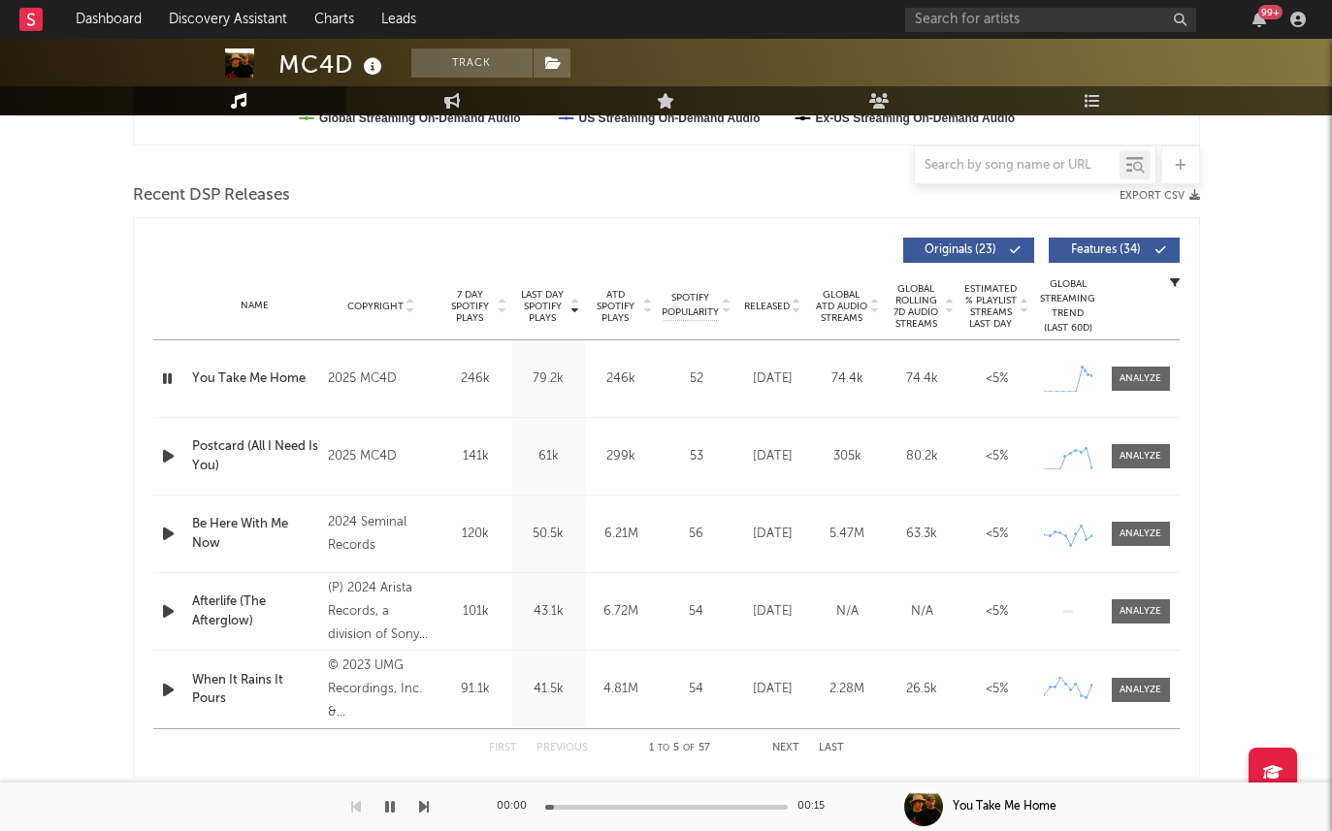
scroll to position [0, 0]
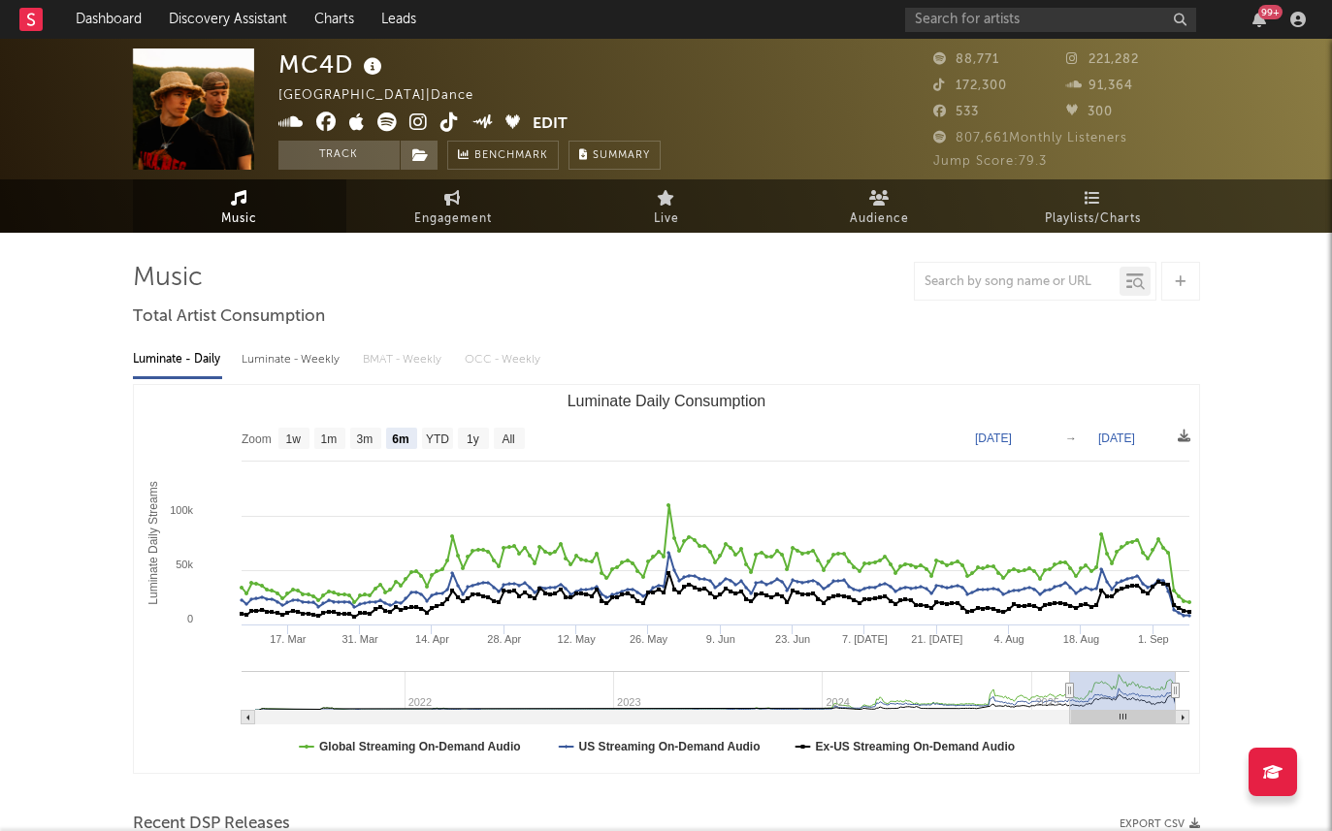
click at [381, 126] on icon at bounding box center [386, 122] width 19 height 19
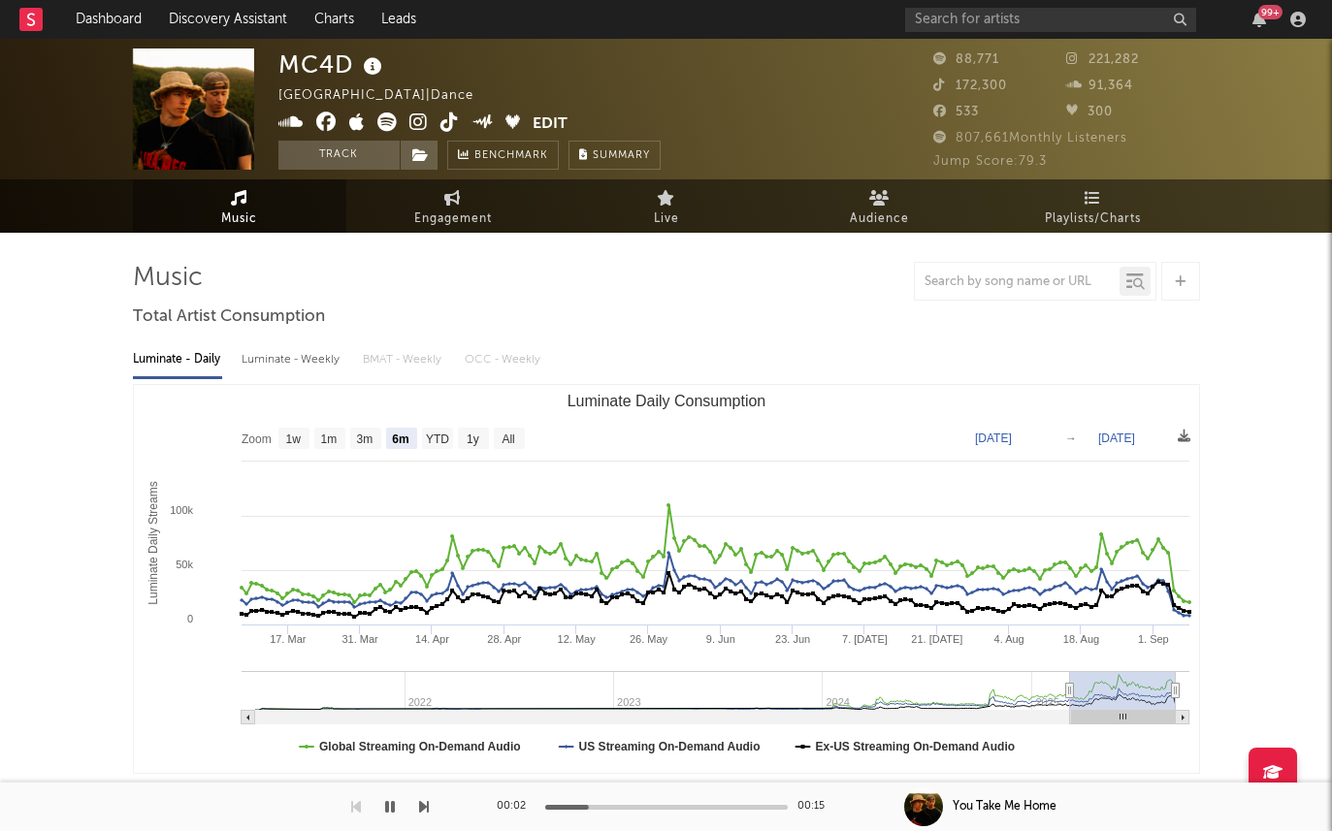
click at [318, 346] on div "Luminate - Weekly" at bounding box center [293, 359] width 102 height 33
select select "6m"
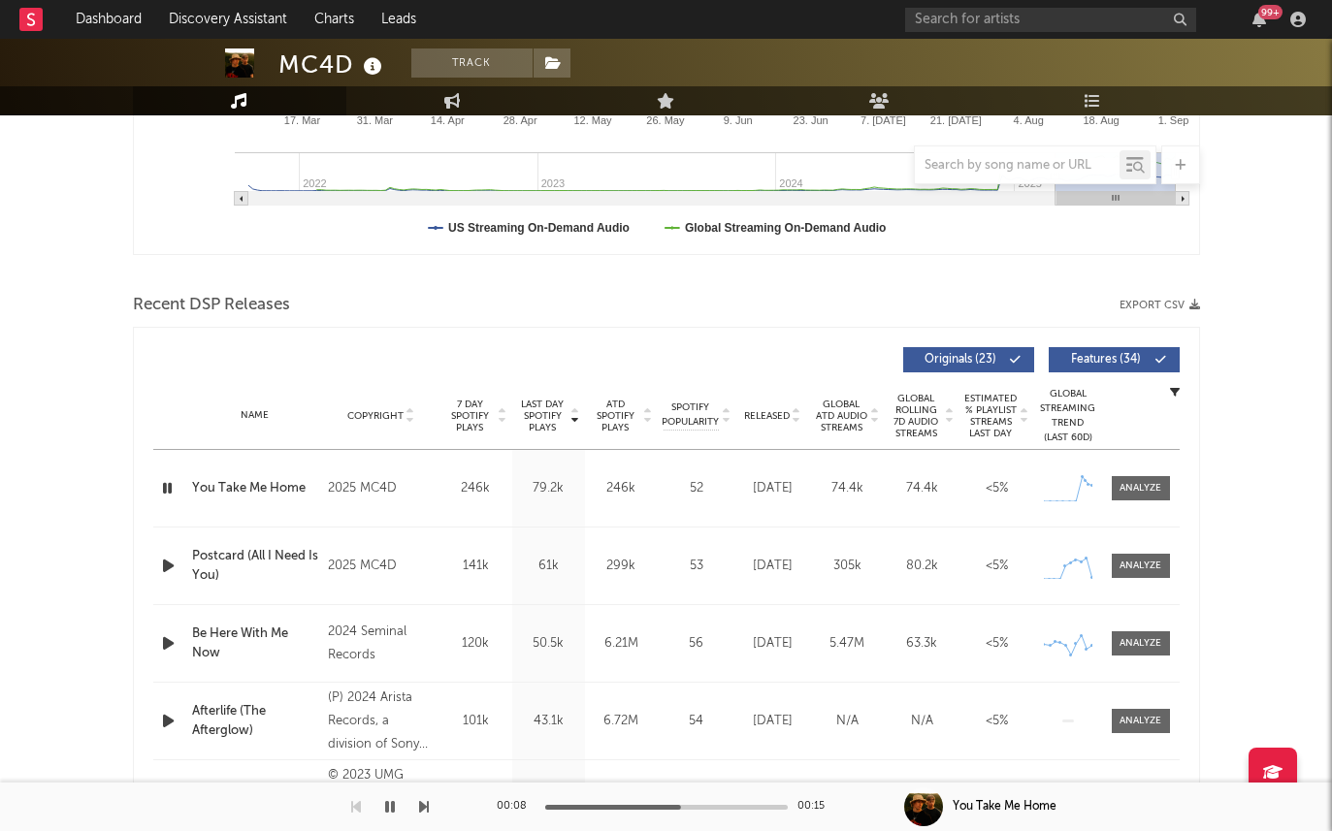
scroll to position [583, 0]
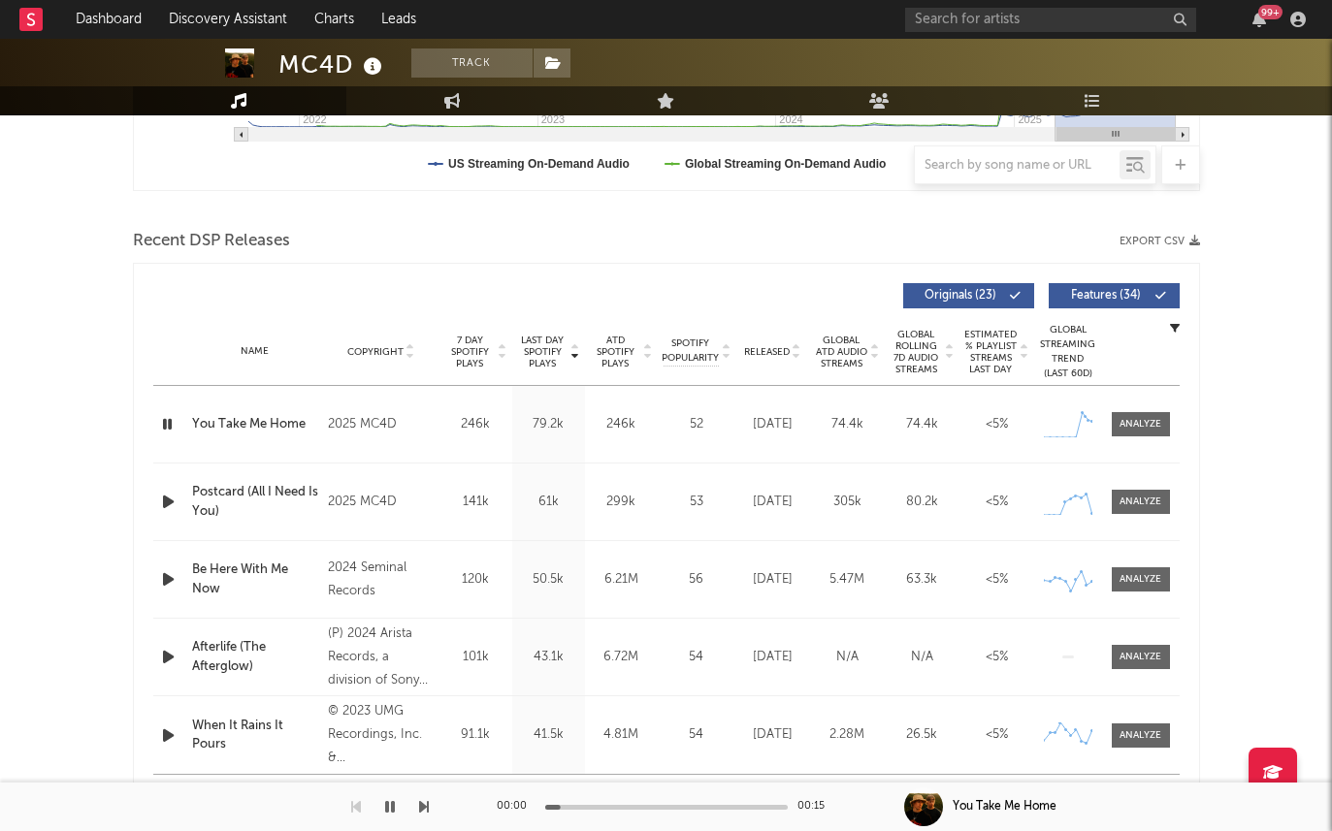
click at [174, 506] on icon "button" at bounding box center [168, 502] width 20 height 24
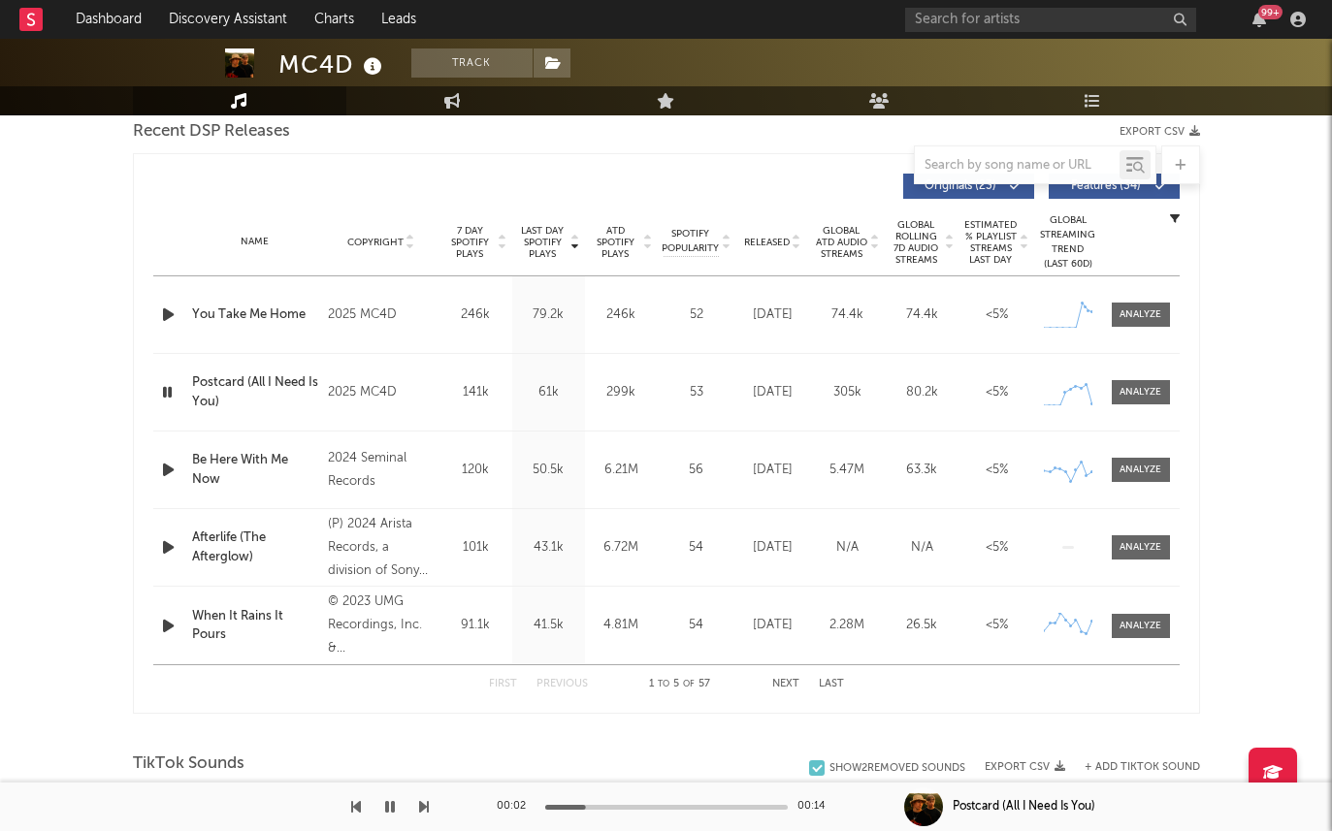
scroll to position [696, 0]
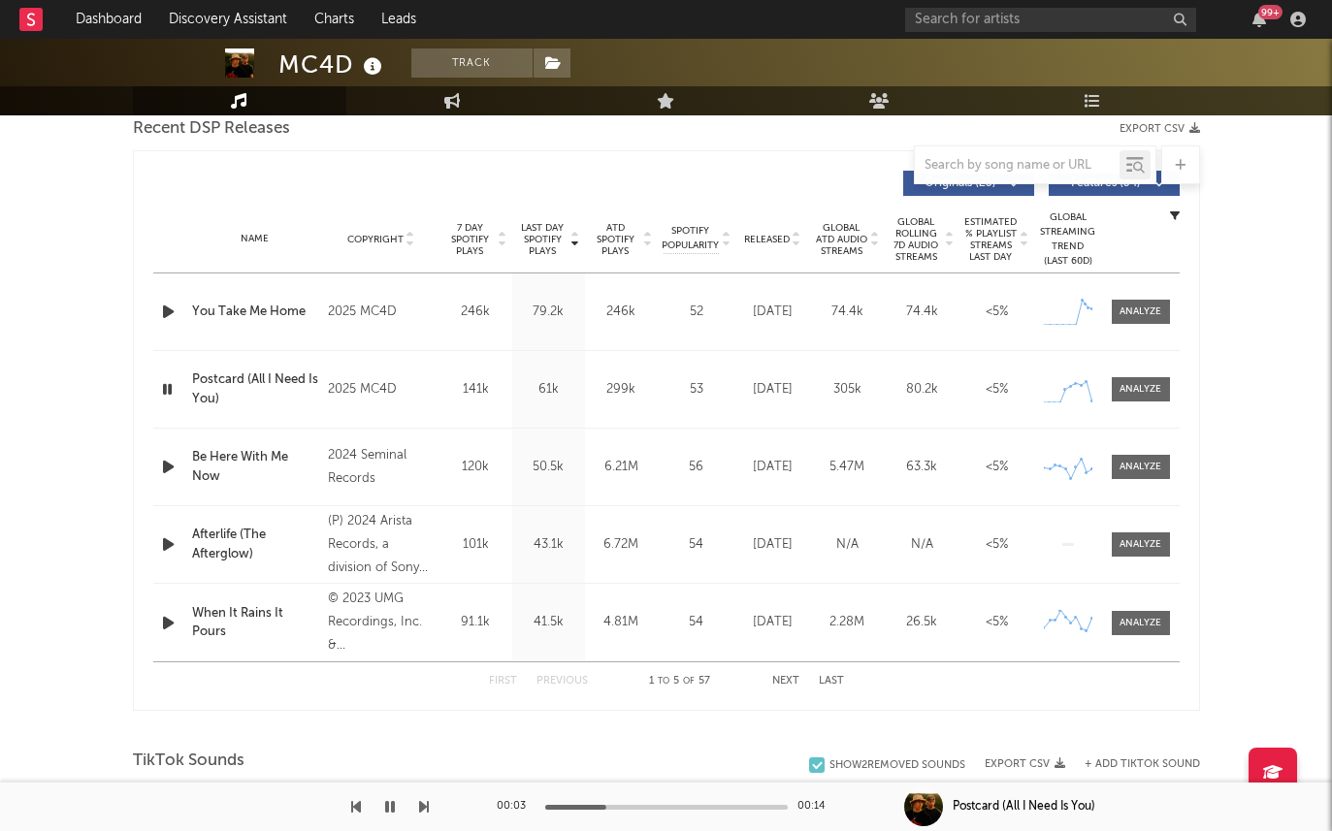
click at [153, 617] on div at bounding box center [170, 623] width 34 height 24
click at [163, 617] on icon "button" at bounding box center [168, 623] width 20 height 24
click at [600, 232] on span "ATD Spotify Plays" at bounding box center [615, 239] width 51 height 35
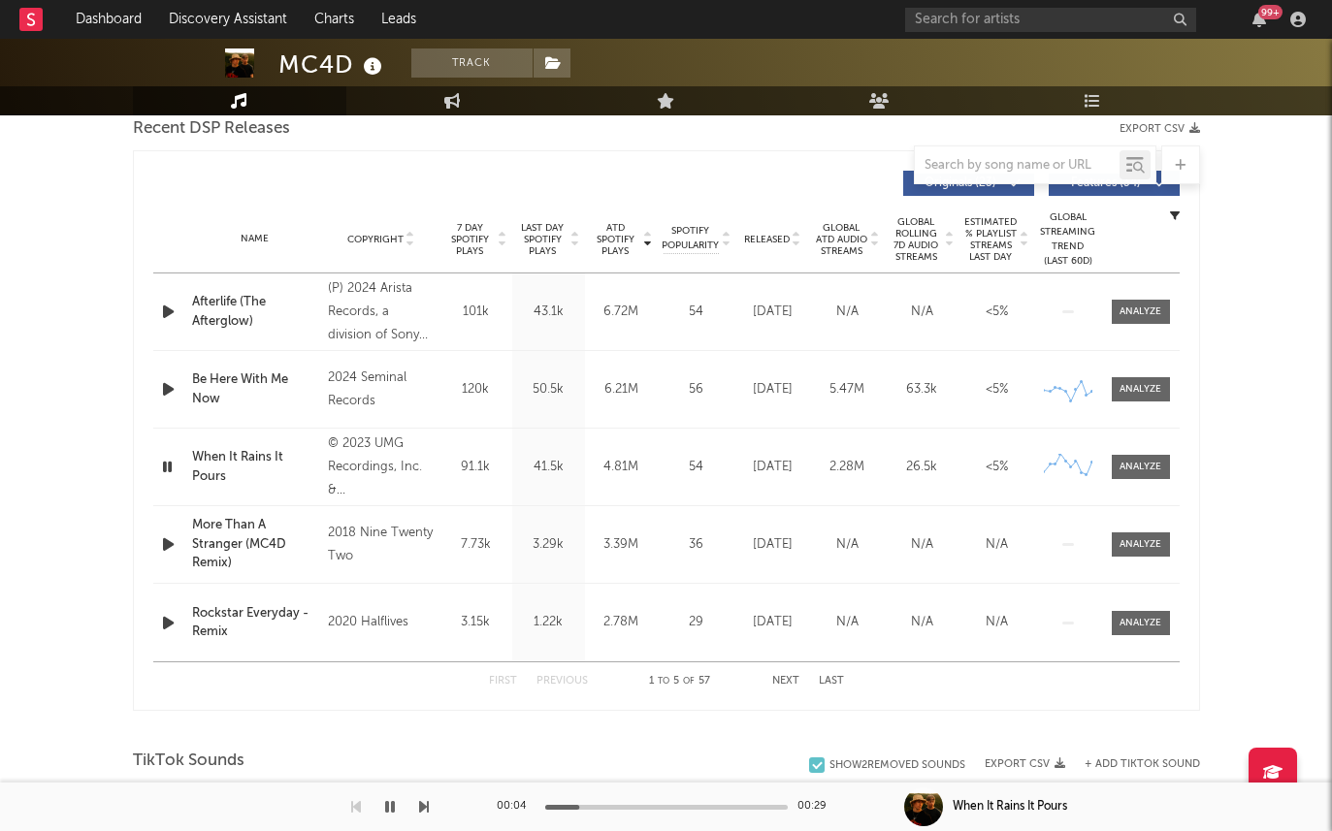
click at [167, 386] on icon "button" at bounding box center [168, 389] width 20 height 24
click at [162, 309] on icon "button" at bounding box center [168, 312] width 20 height 24
click at [466, 236] on span "7 Day Spotify Plays" at bounding box center [469, 239] width 51 height 35
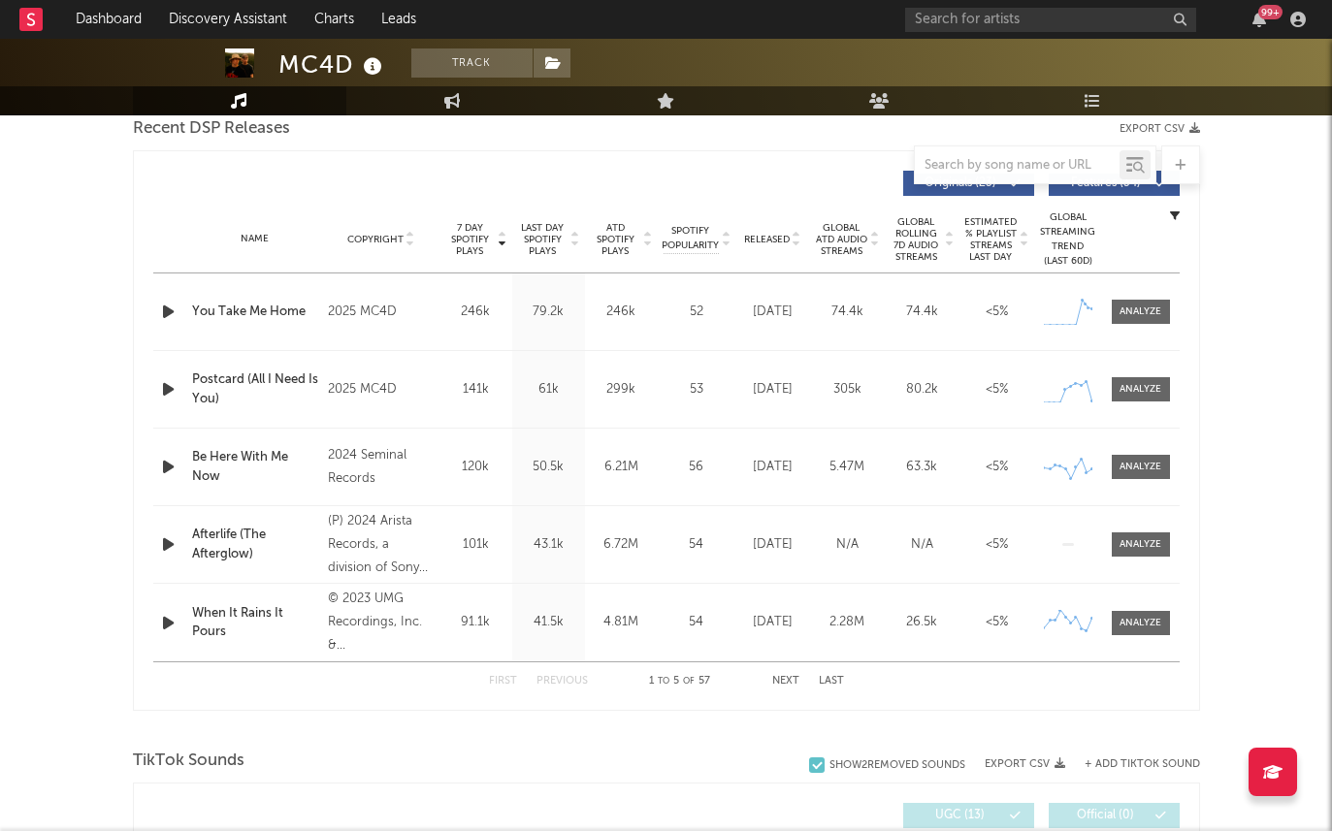
click at [431, 756] on div "TikTok Sounds" at bounding box center [666, 761] width 1067 height 33
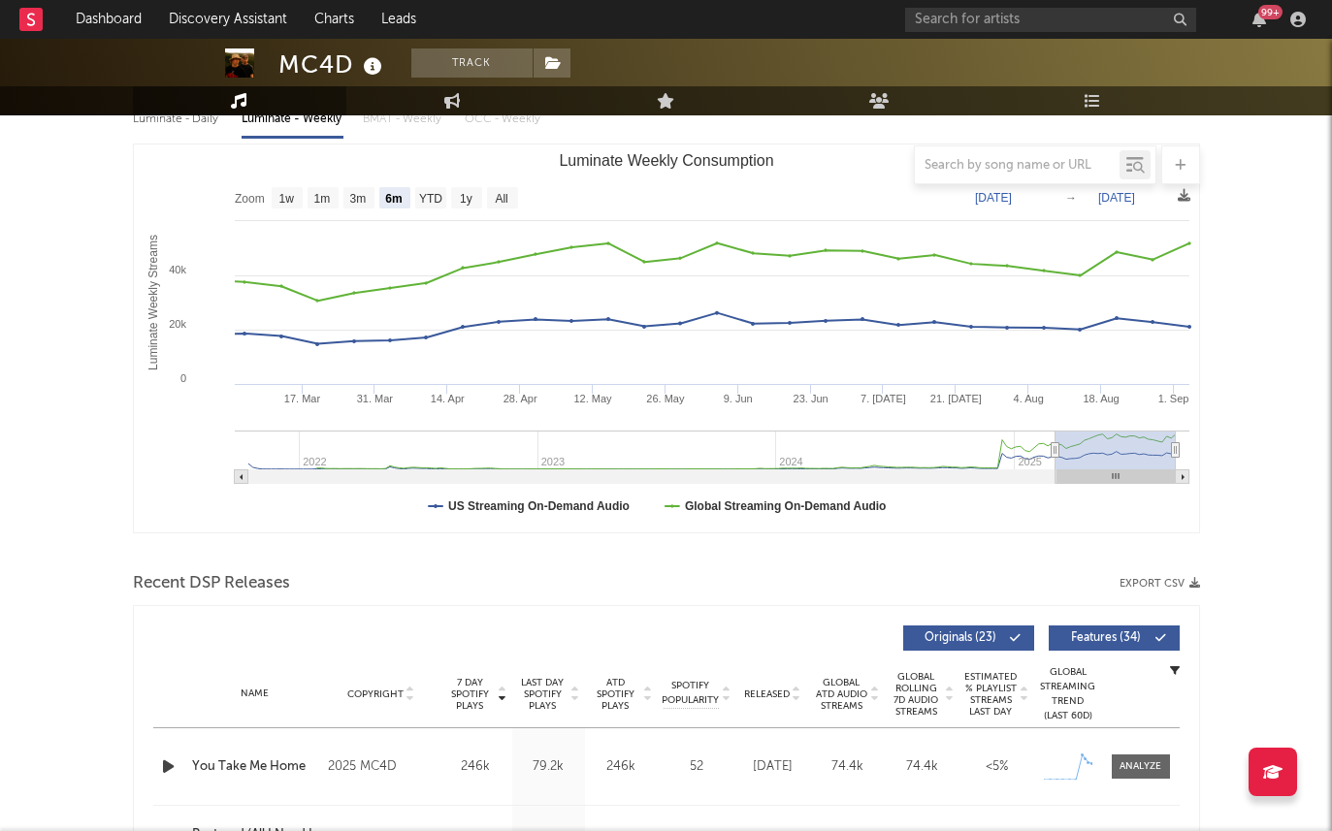
scroll to position [0, 0]
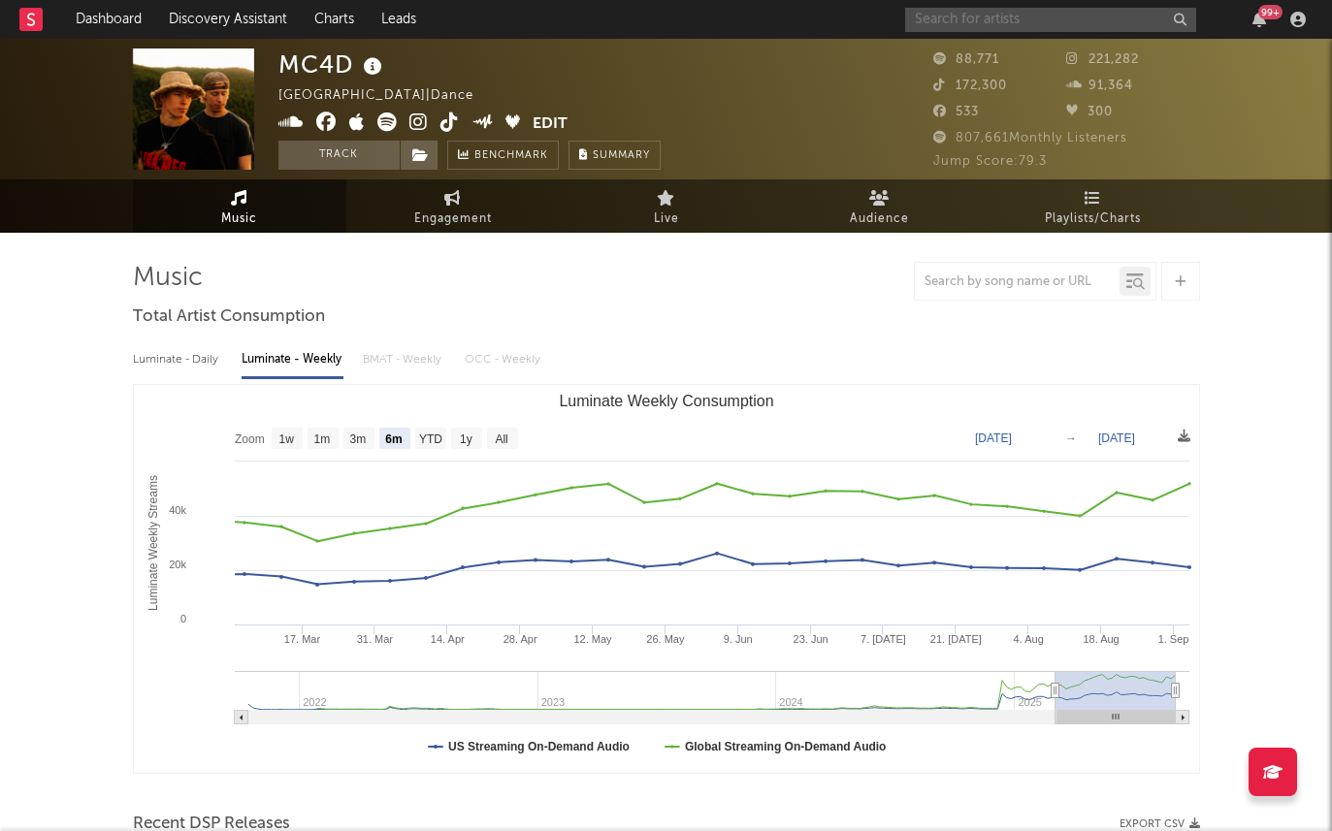
click at [954, 17] on input "text" at bounding box center [1050, 20] width 291 height 24
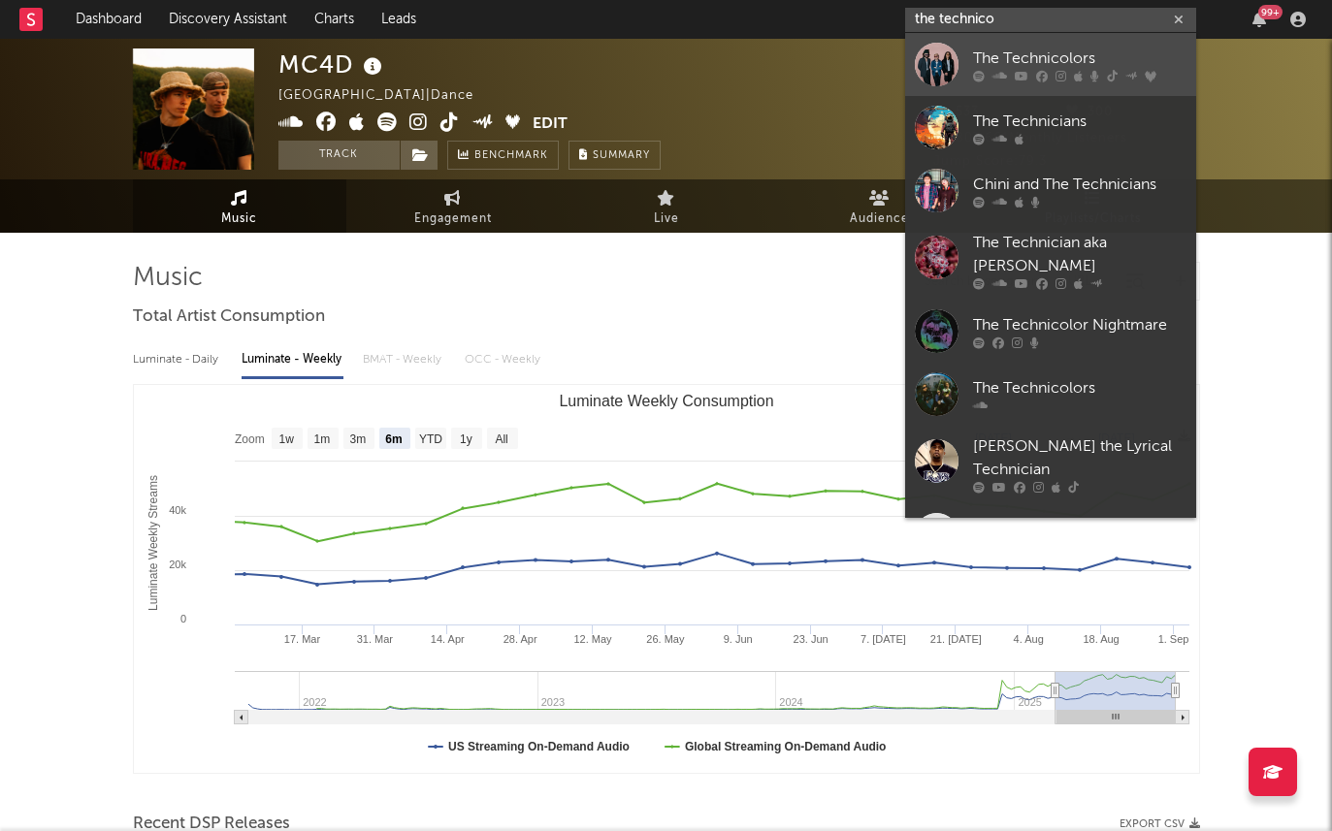
type input "the technico"
click at [930, 60] on div at bounding box center [937, 65] width 44 height 44
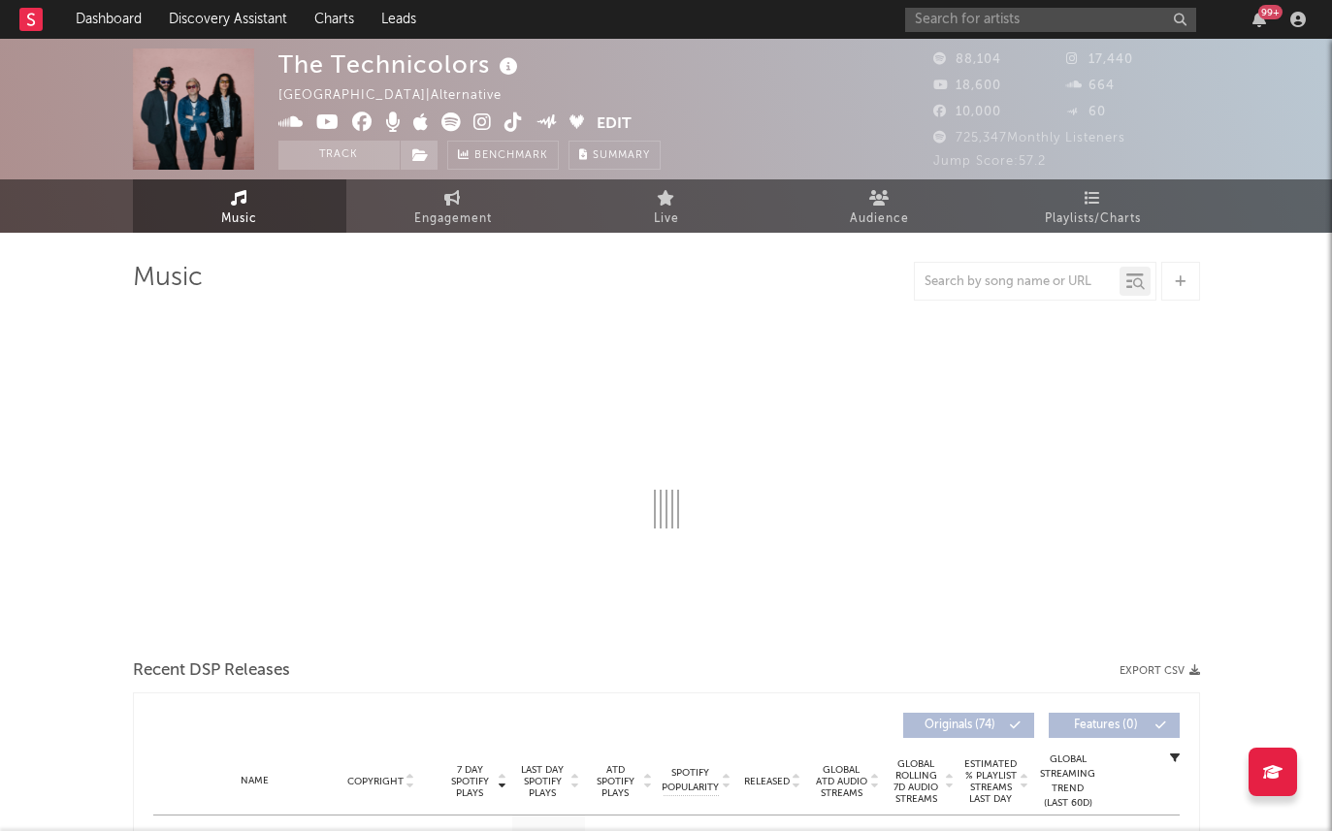
select select "6m"
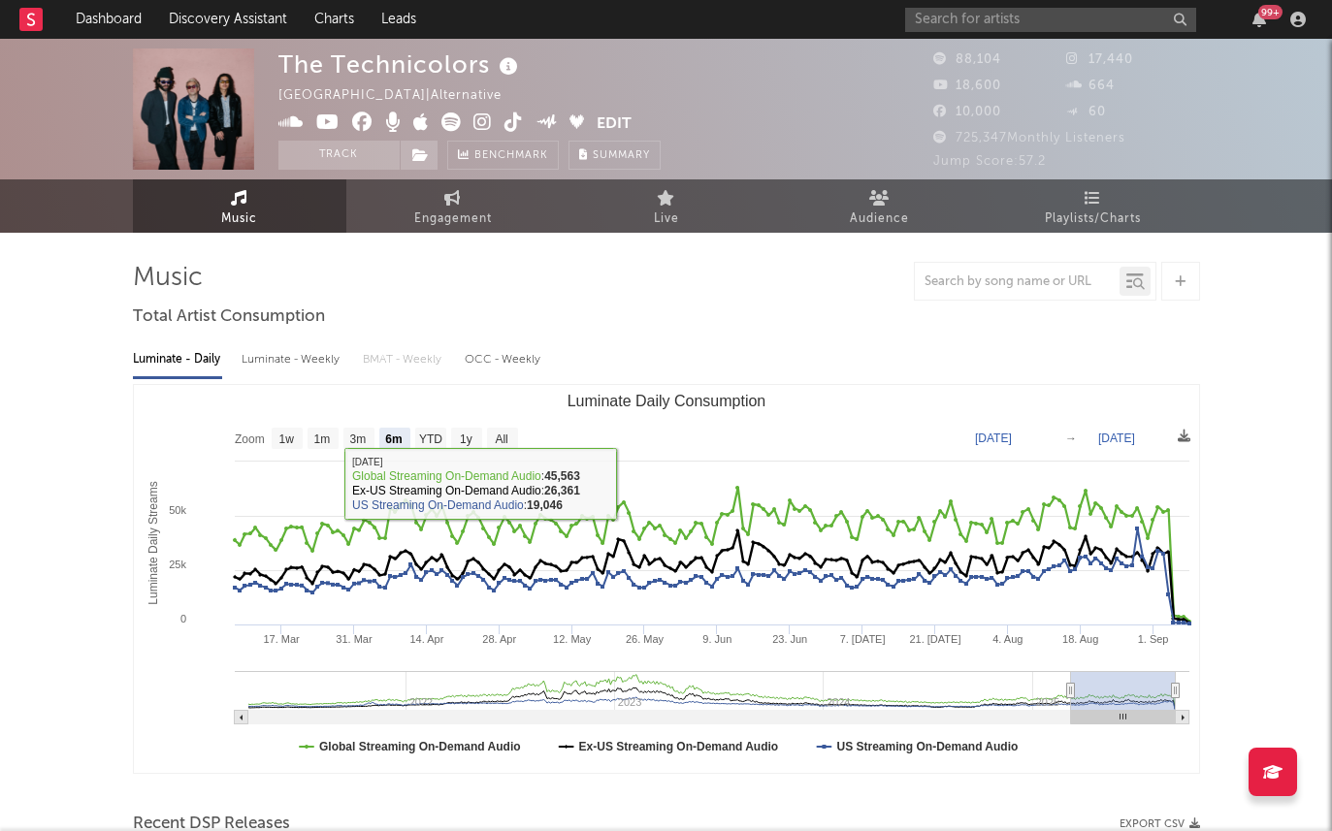
click at [250, 366] on div "Luminate - Weekly" at bounding box center [293, 359] width 102 height 33
select select "6m"
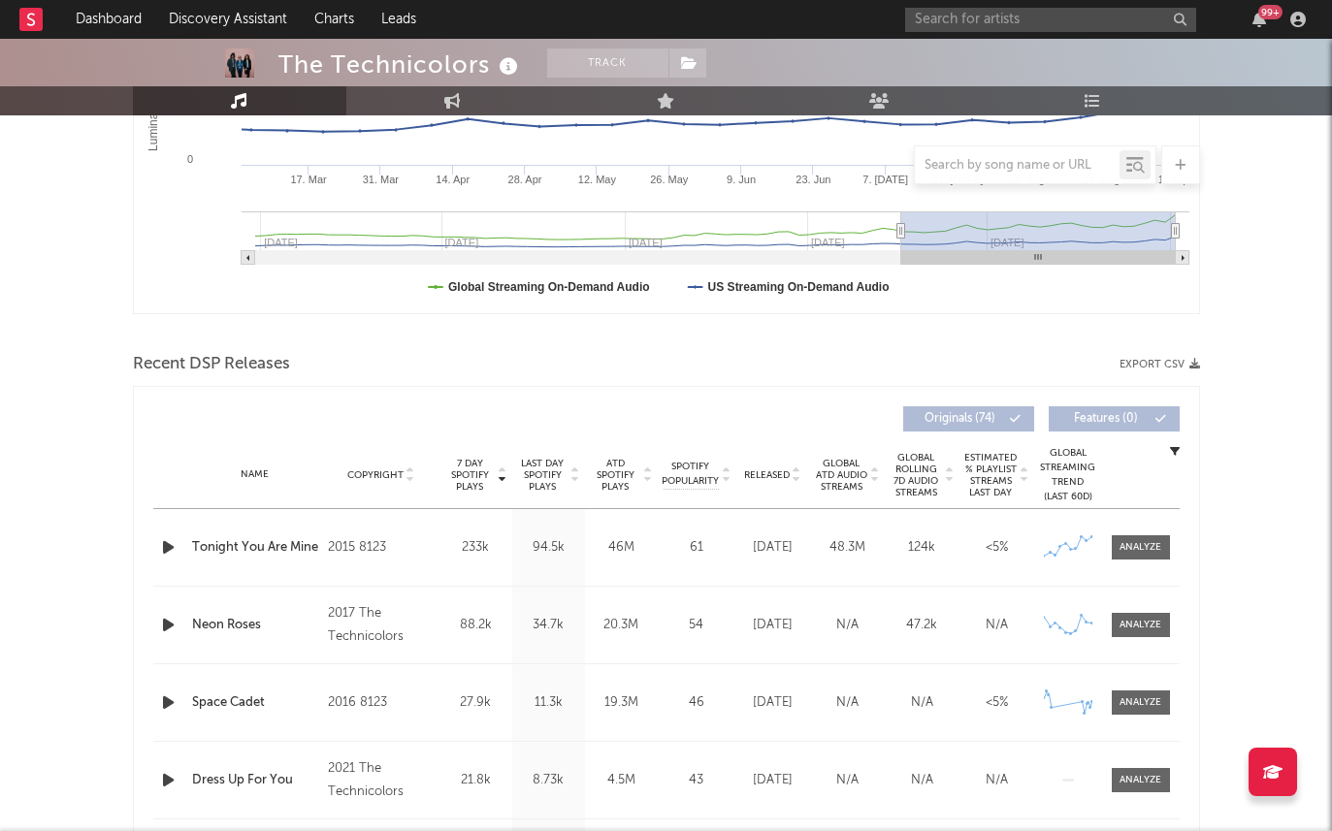
scroll to position [466, 0]
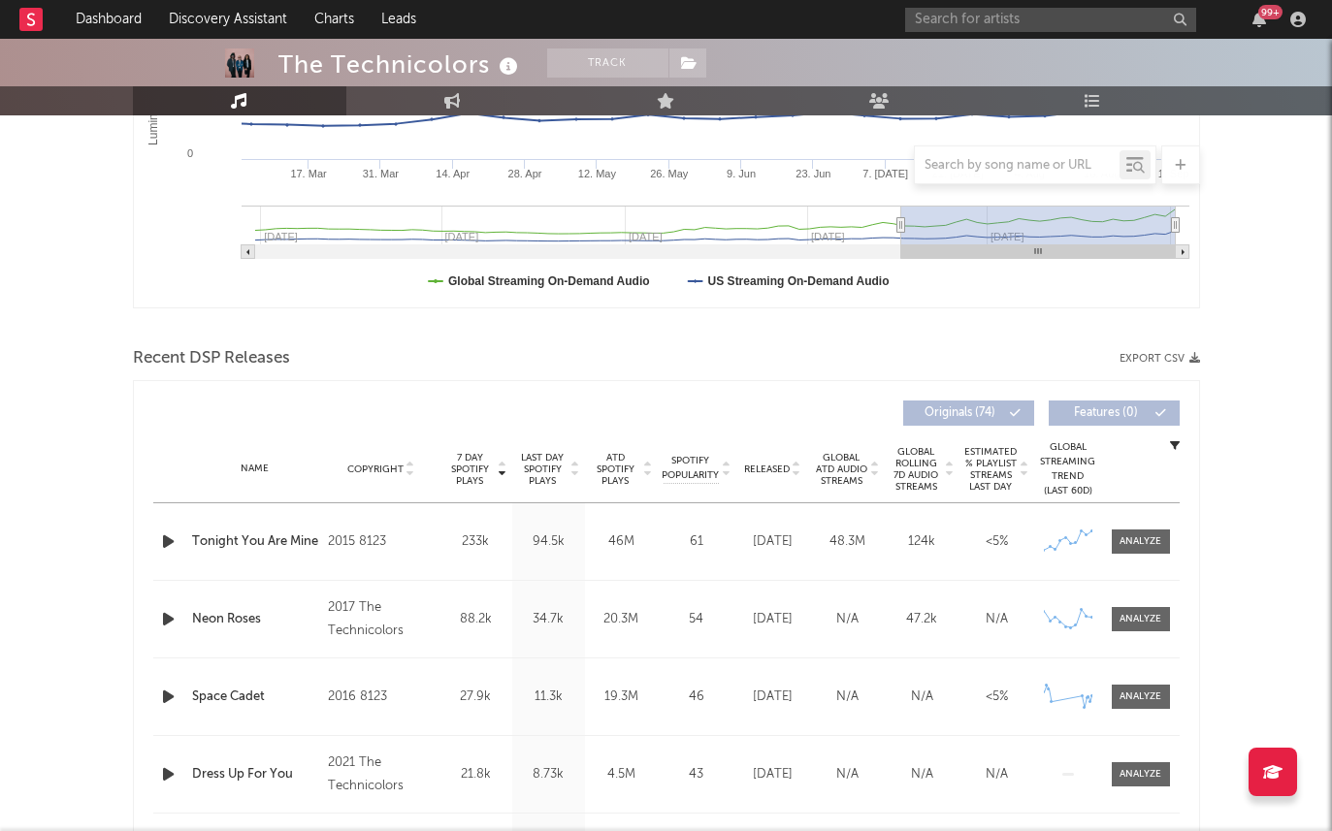
click at [756, 473] on span "Released" at bounding box center [767, 470] width 46 height 12
click at [547, 479] on span "Last Day Spotify Plays" at bounding box center [542, 469] width 51 height 35
click at [789, 462] on div "Released" at bounding box center [772, 469] width 65 height 15
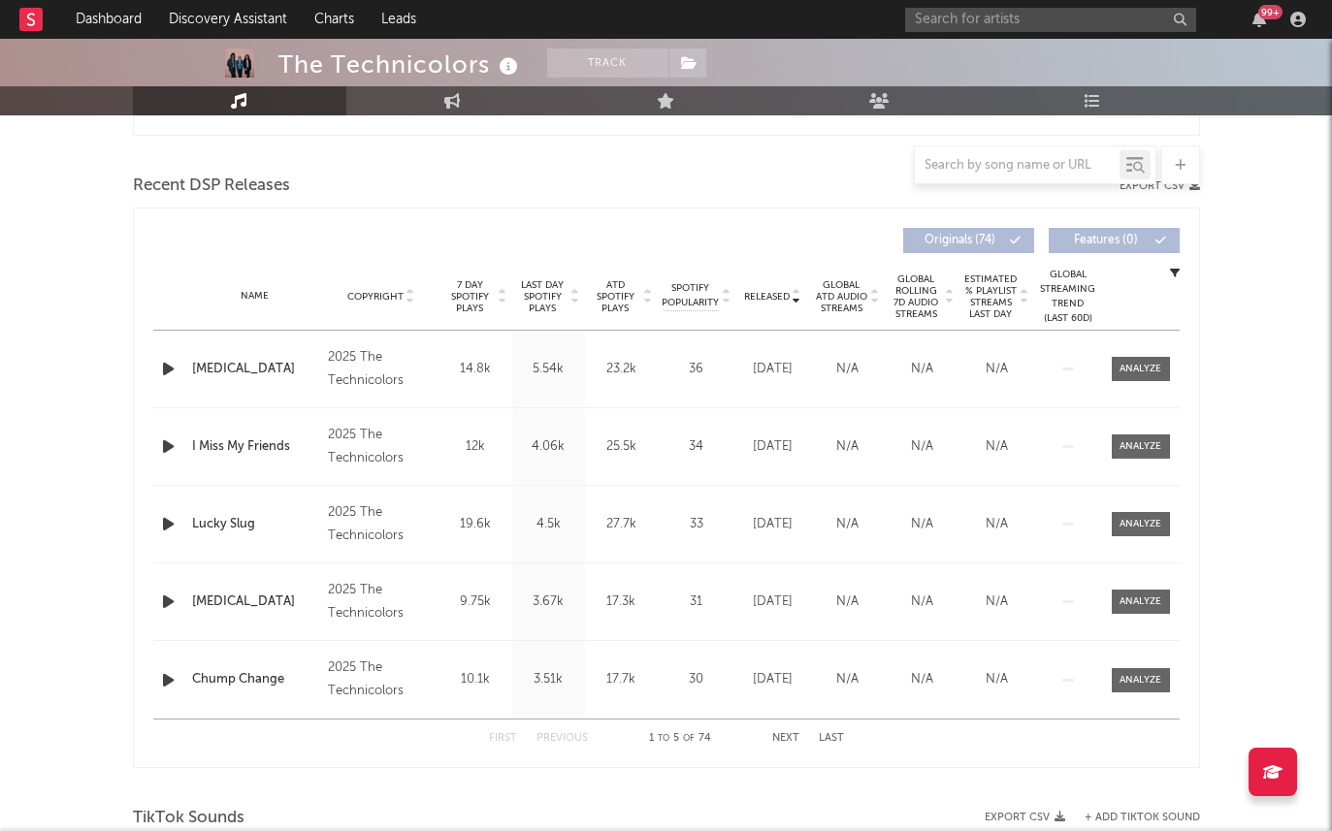
scroll to position [665, 0]
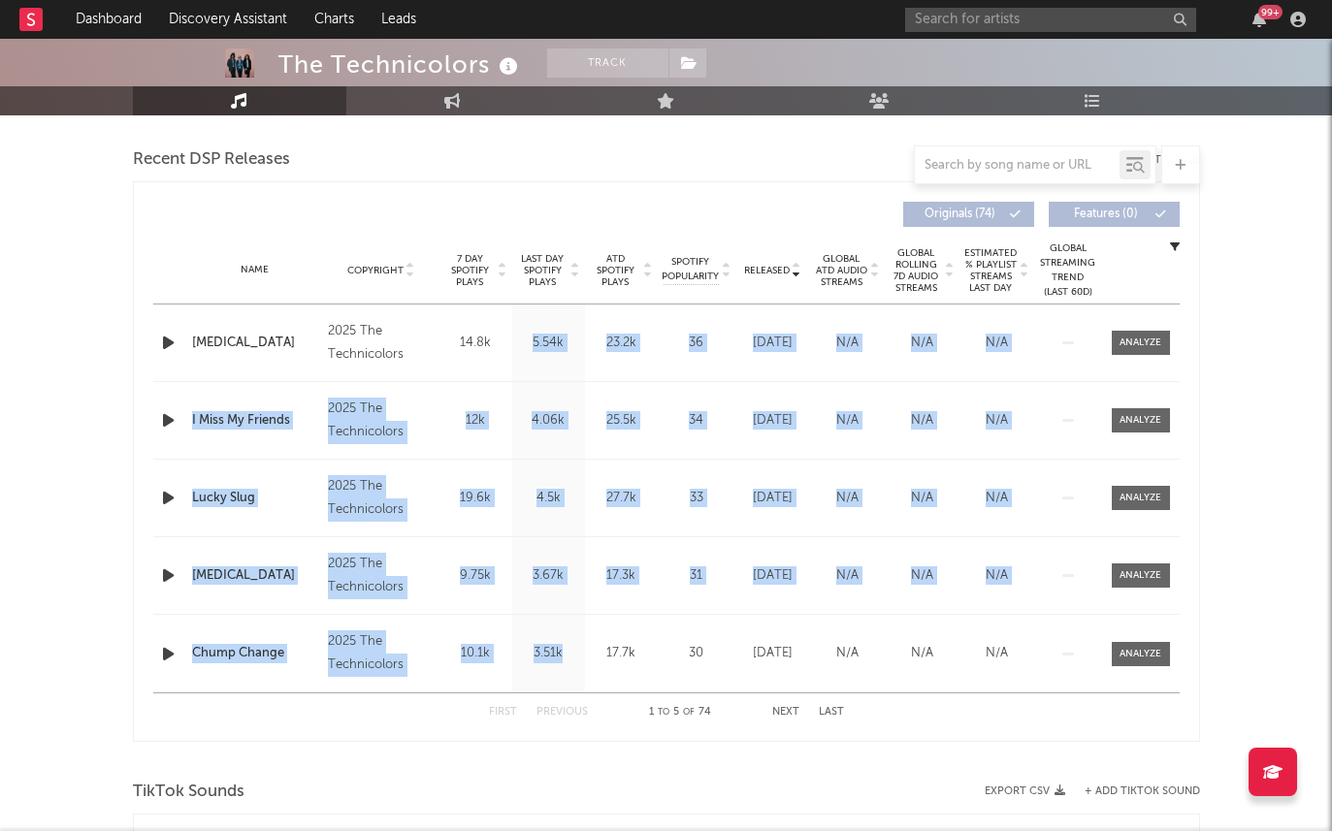
drag, startPoint x: 521, startPoint y: 335, endPoint x: 575, endPoint y: 660, distance: 329.5
click at [575, 660] on div "Name Aphantasia Copyright 2025 The Technicolors Label The Technicolors Album Na…" at bounding box center [666, 499] width 1027 height 388
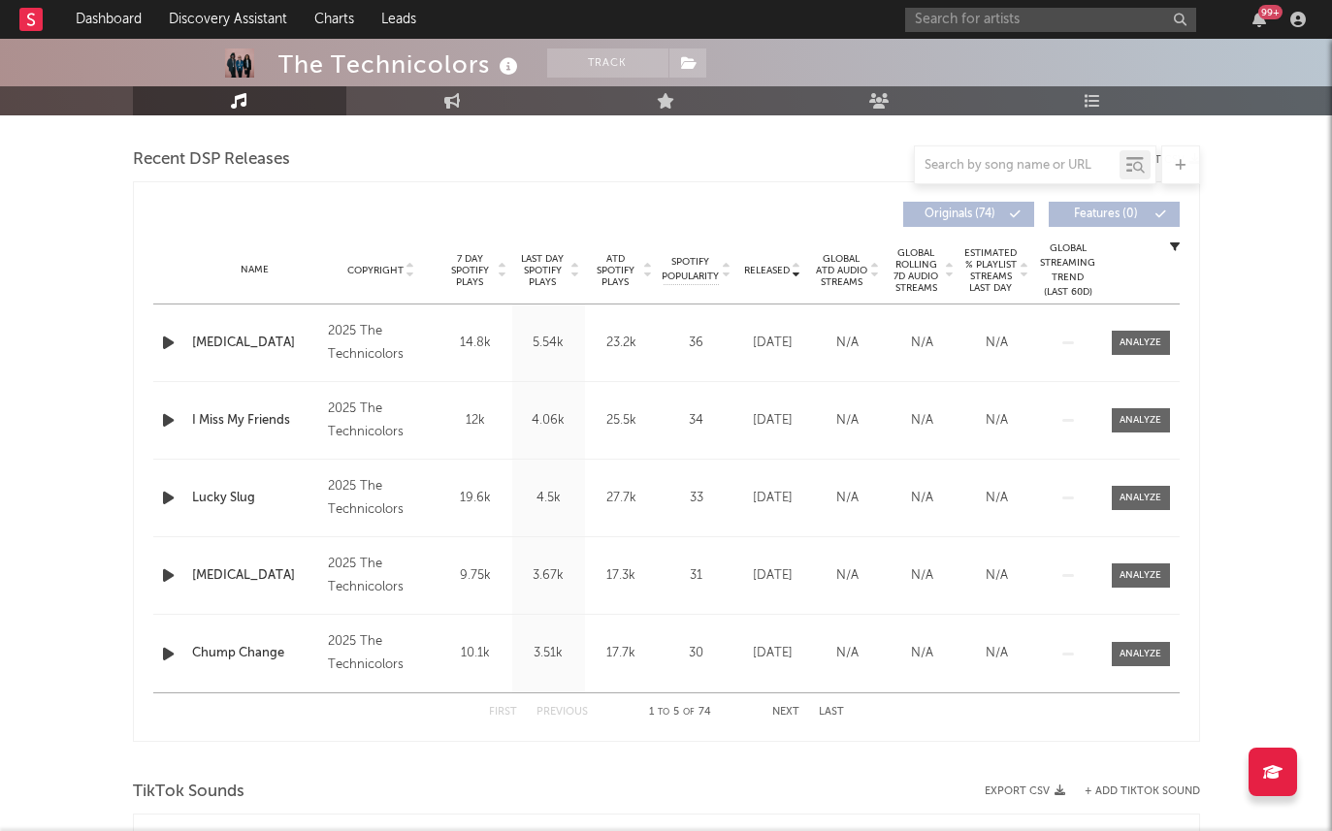
click at [499, 741] on div "Released Copyright 7 Day Spotify Plays Last Day Spotify Plays ATD Spotify Plays…" at bounding box center [666, 461] width 1067 height 561
click at [472, 256] on span "7 Day Spotify Plays" at bounding box center [469, 270] width 51 height 35
drag, startPoint x: 324, startPoint y: 636, endPoint x: 438, endPoint y: 687, distance: 124.6
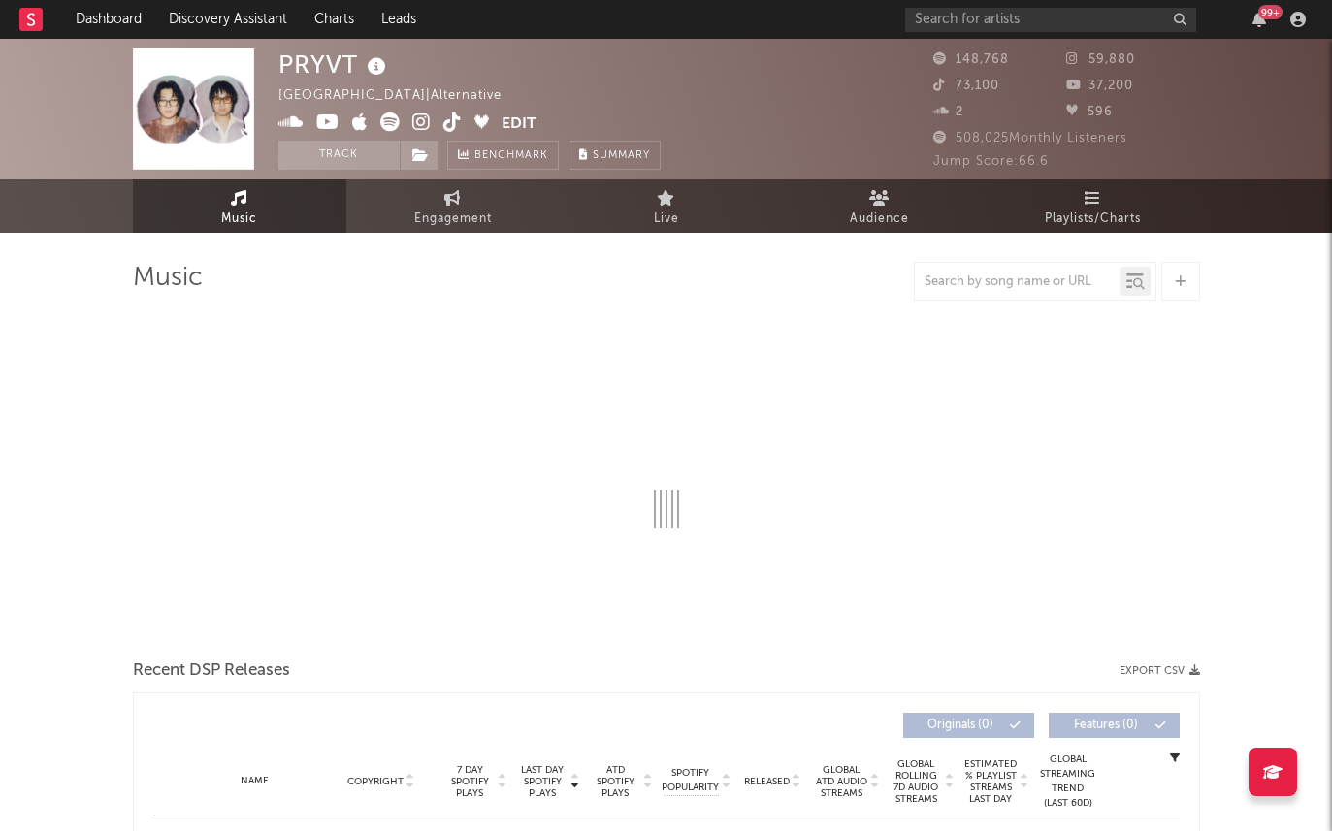
select select "6m"
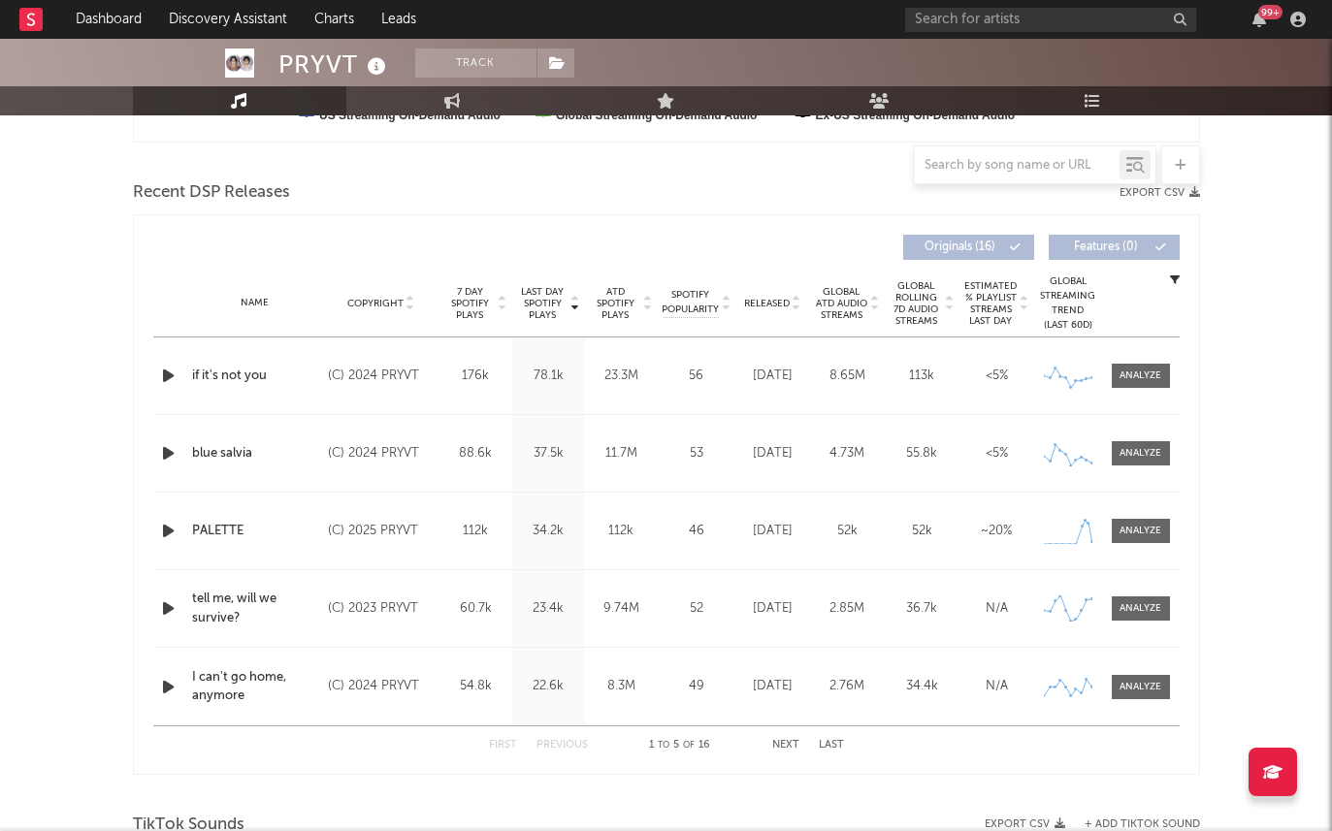
scroll to position [636, 0]
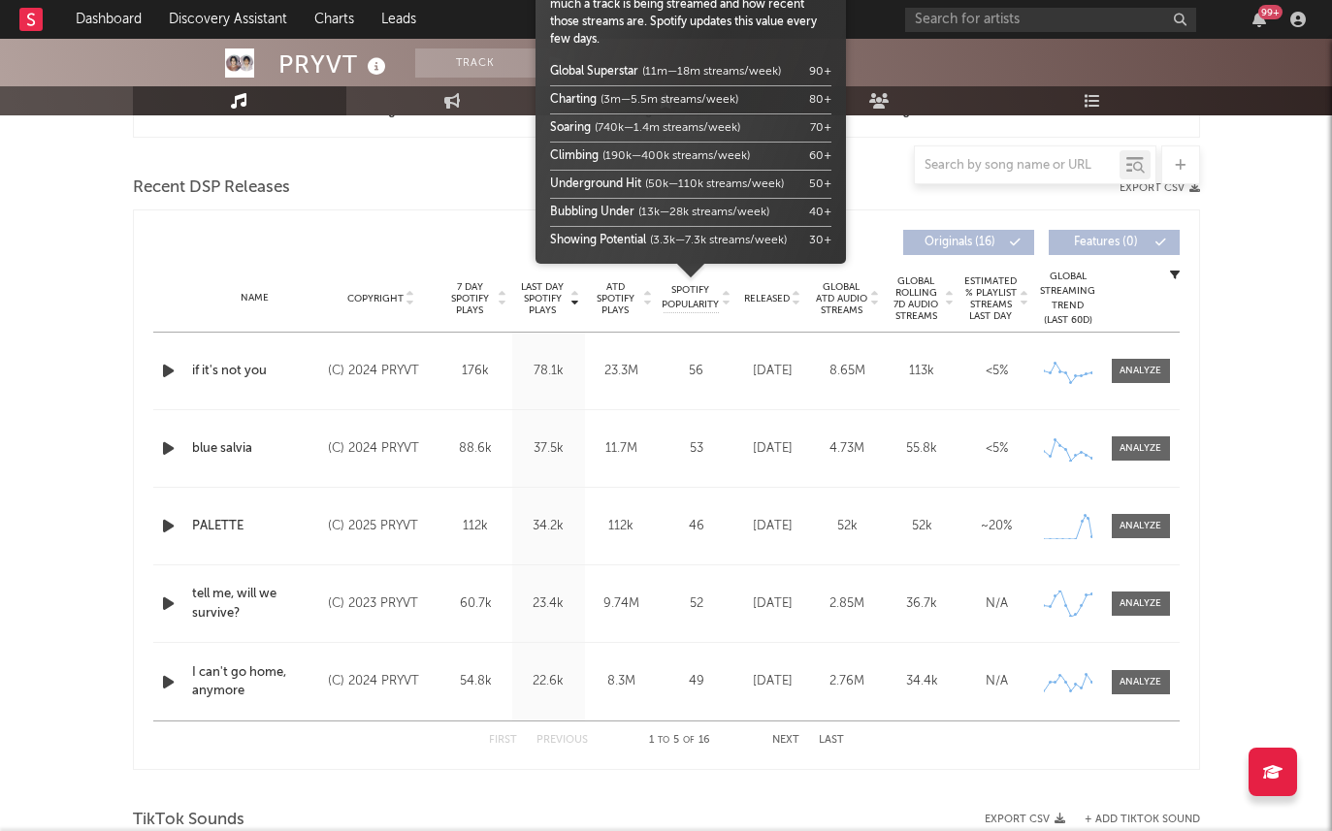
click at [764, 283] on div "Name Copyright Label Album Names Composer Names 7 Day Spotify Plays Last Day Sp…" at bounding box center [666, 299] width 1027 height 68
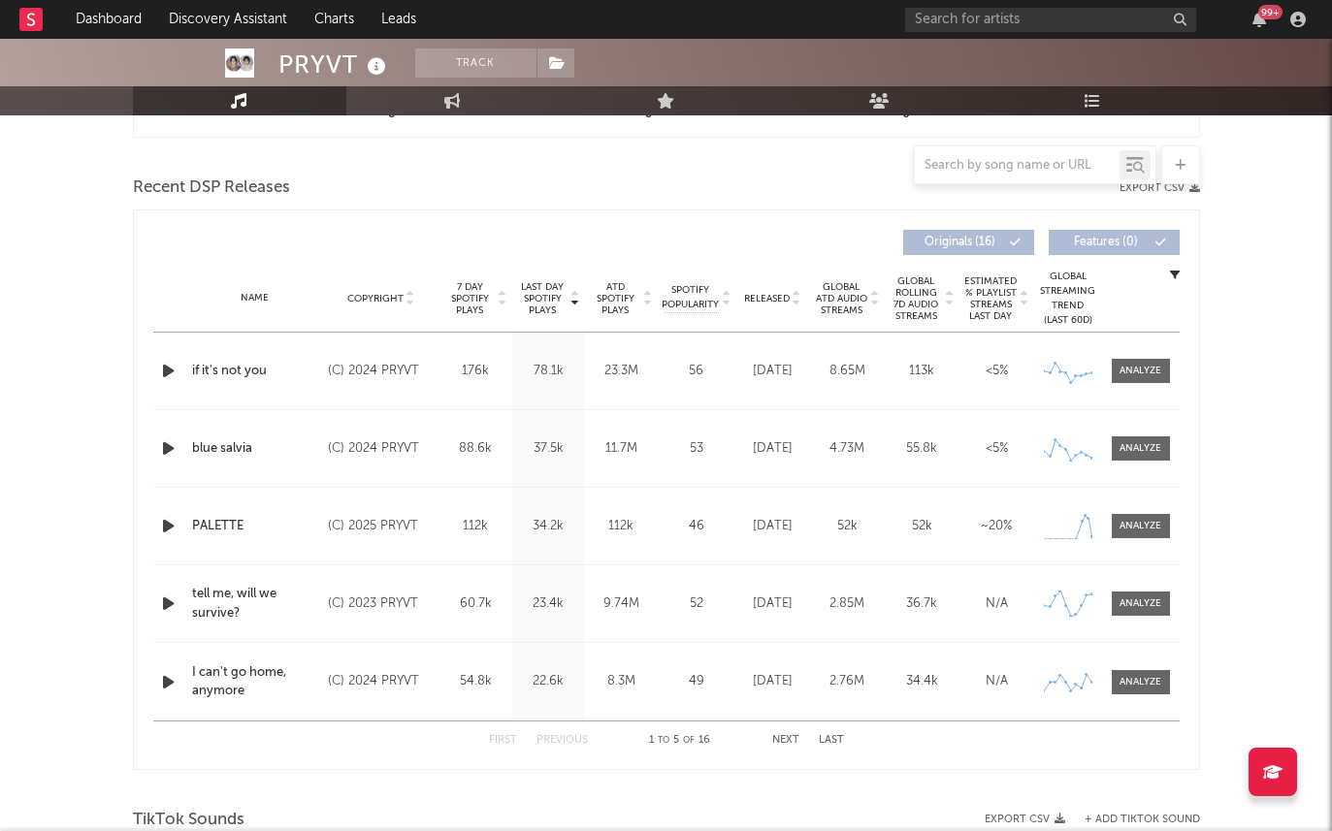
click at [761, 291] on div "Released" at bounding box center [772, 298] width 65 height 15
click at [531, 295] on span "Last Day Spotify Plays" at bounding box center [542, 298] width 51 height 35
click at [781, 303] on span "Released" at bounding box center [767, 299] width 46 height 12
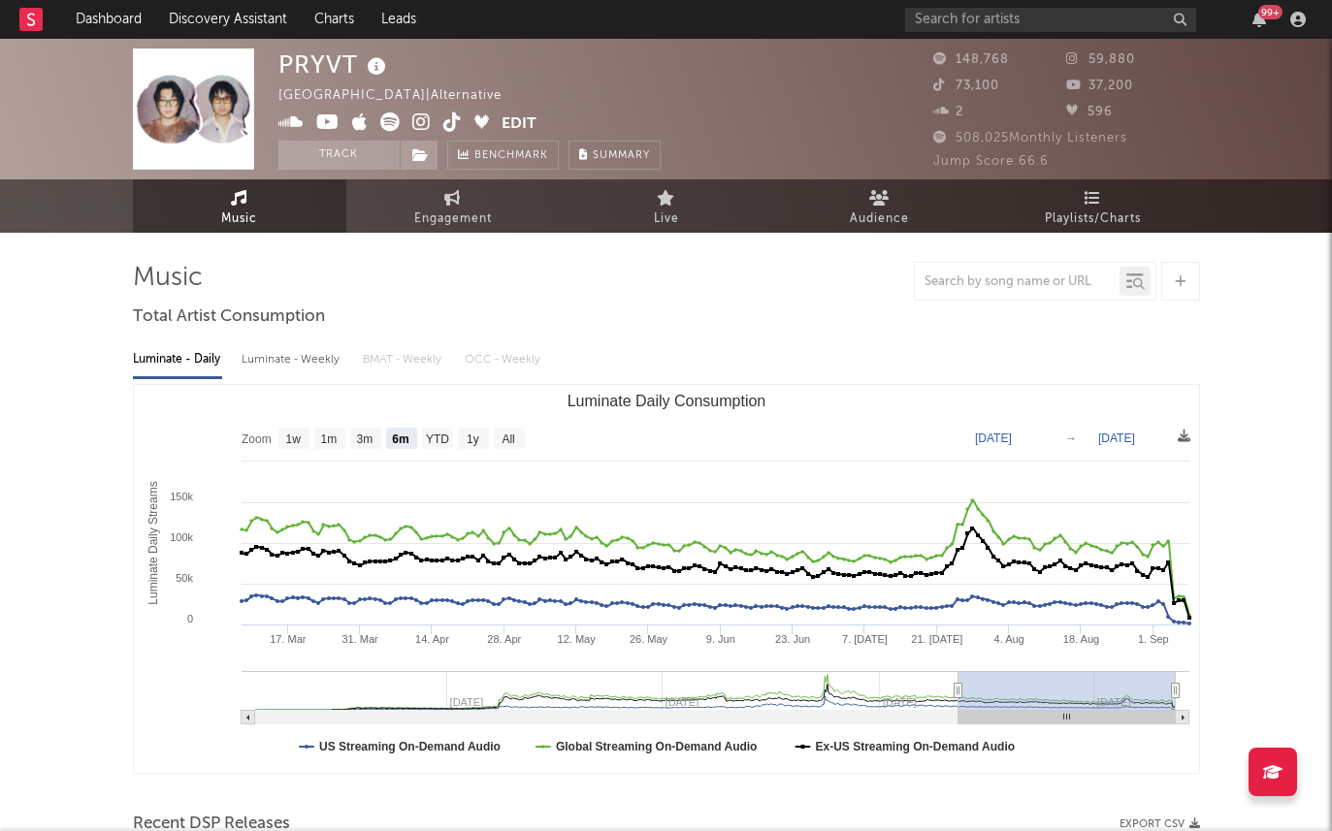
click at [321, 121] on icon at bounding box center [327, 122] width 23 height 19
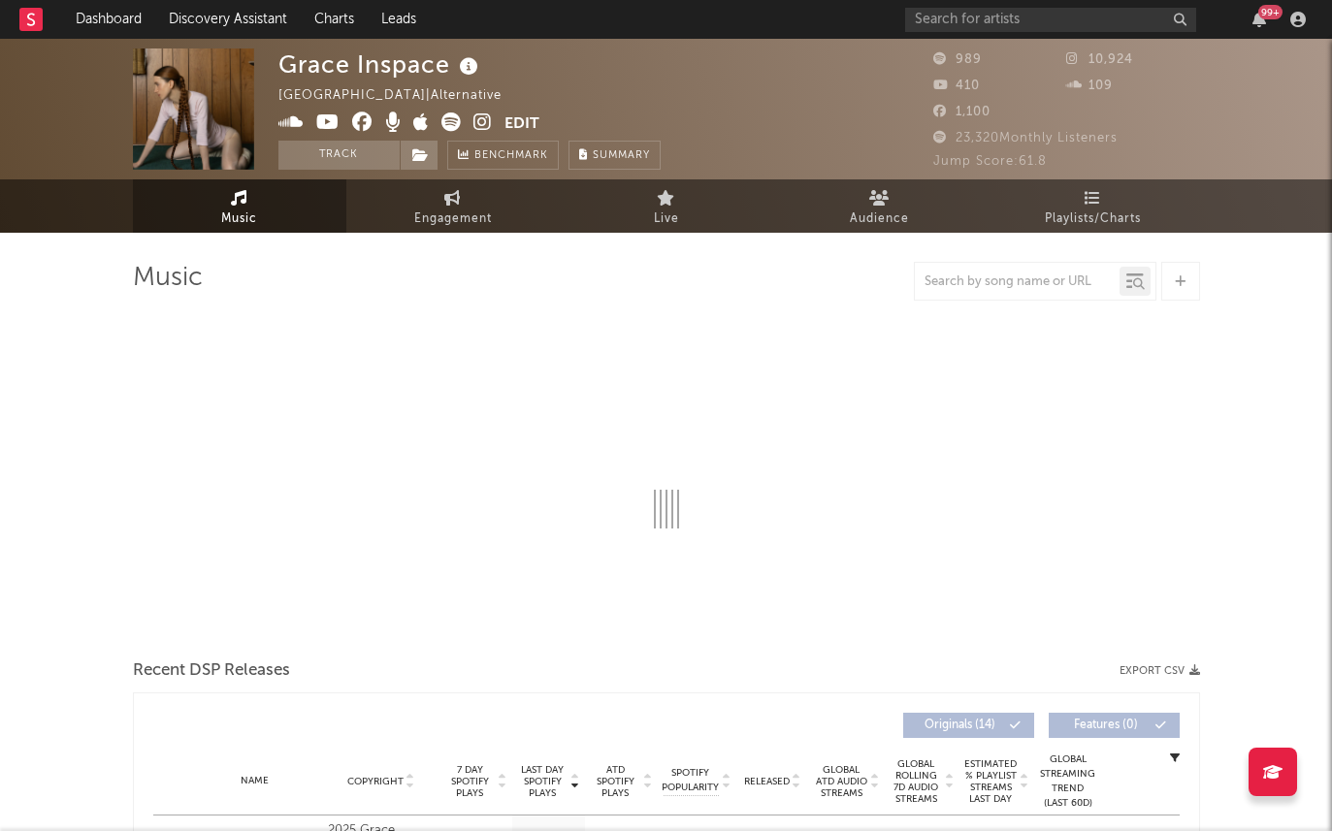
select select "6m"
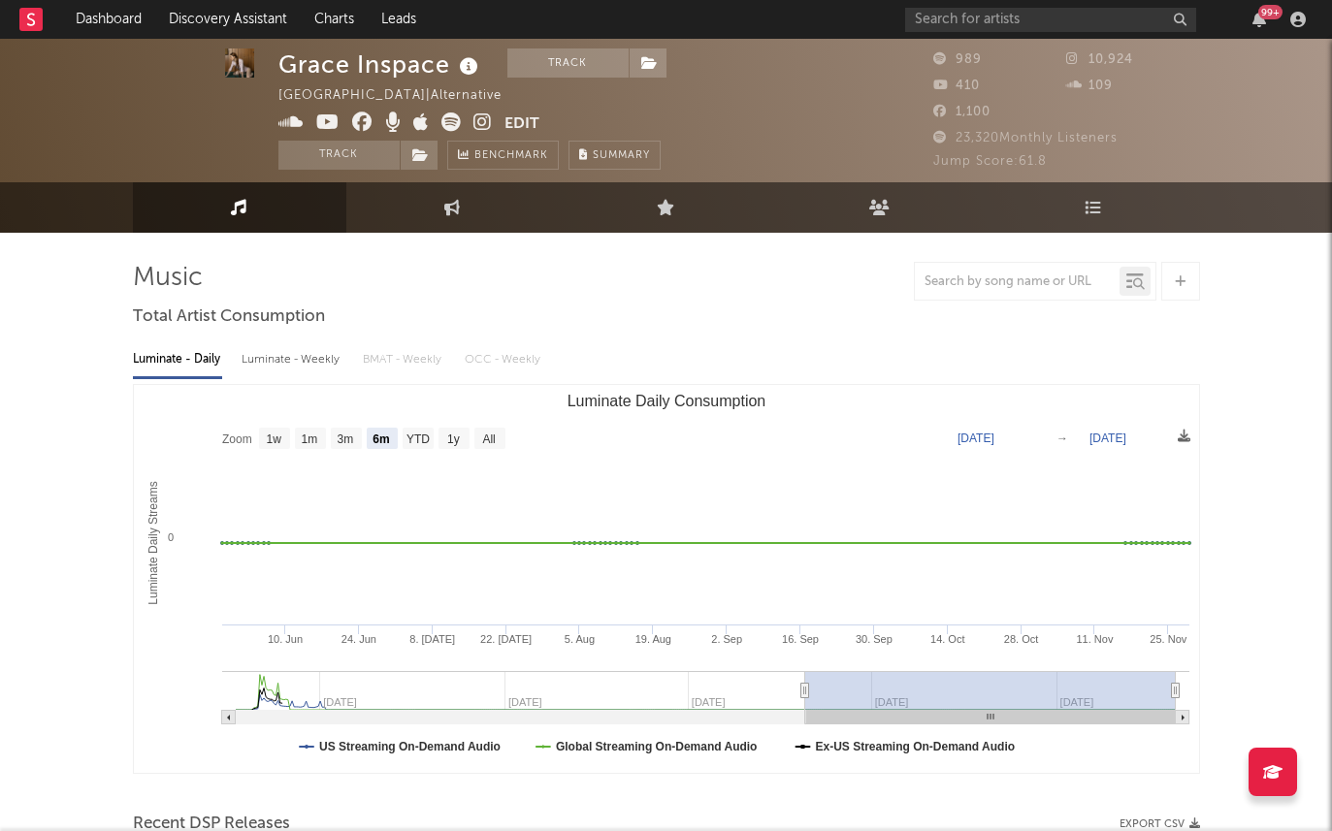
scroll to position [31, 0]
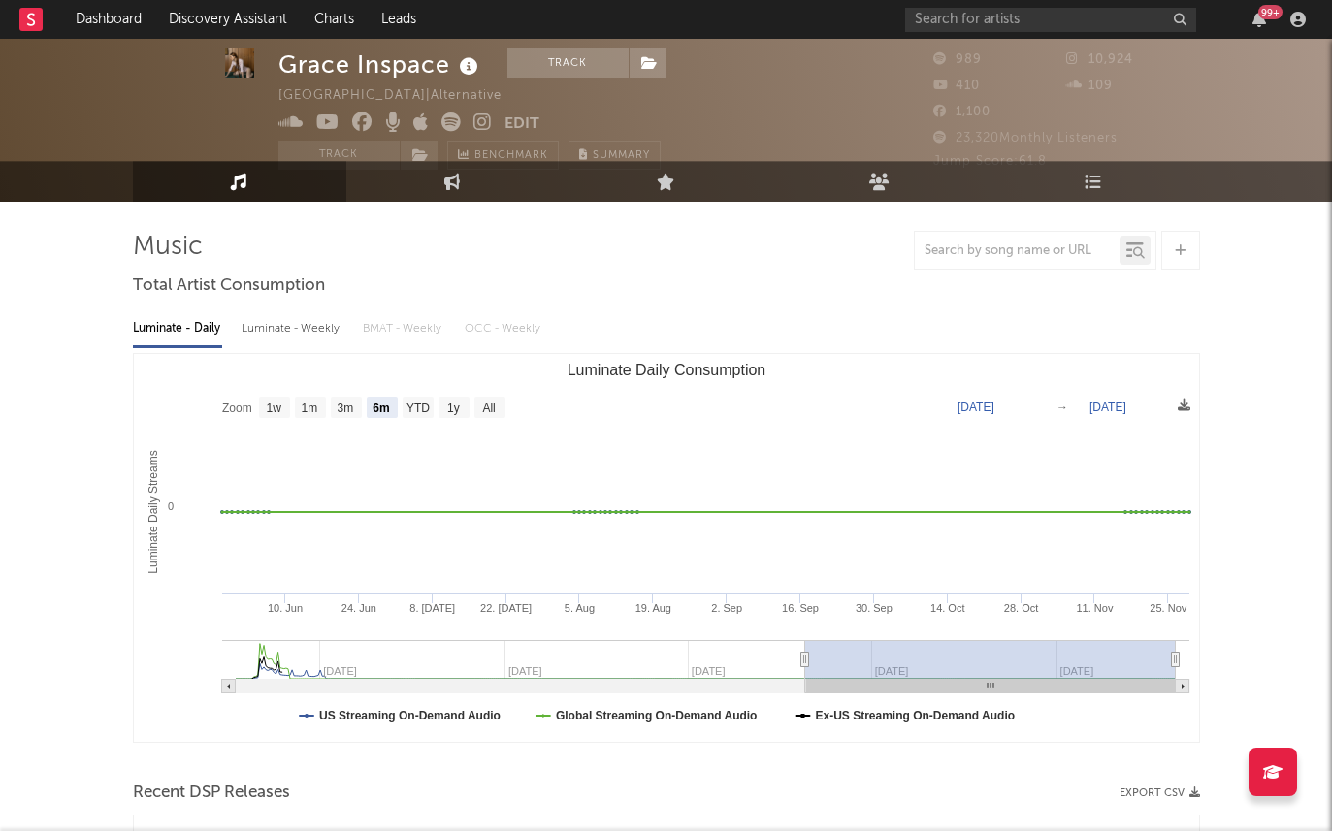
click at [286, 350] on div "Luminate - Daily Luminate - Weekly BMAT - Weekly OCC - Weekly Zoom 1w 1m 3m 6m …" at bounding box center [666, 525] width 1067 height 445
click at [286, 340] on div "Luminate - Weekly" at bounding box center [293, 328] width 102 height 33
select select "6m"
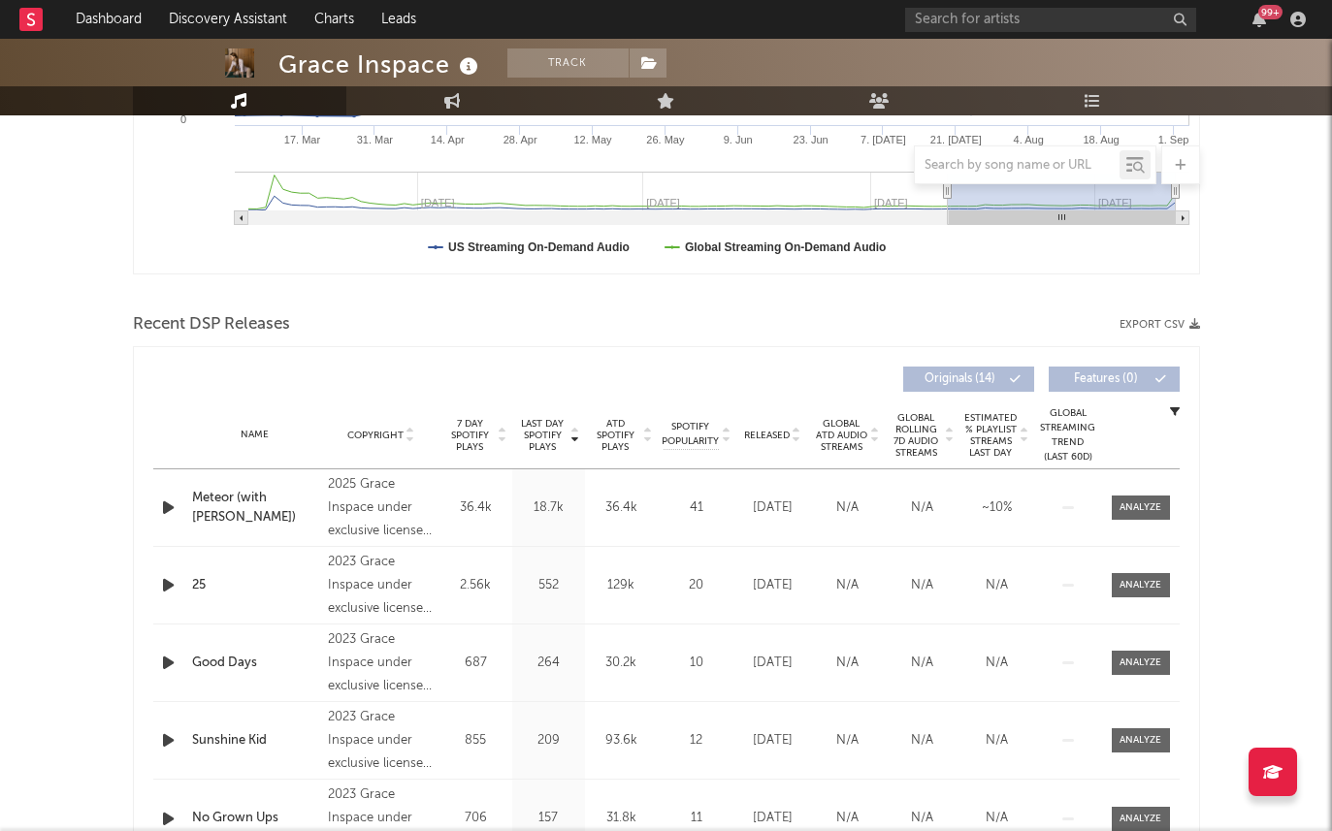
scroll to position [678, 0]
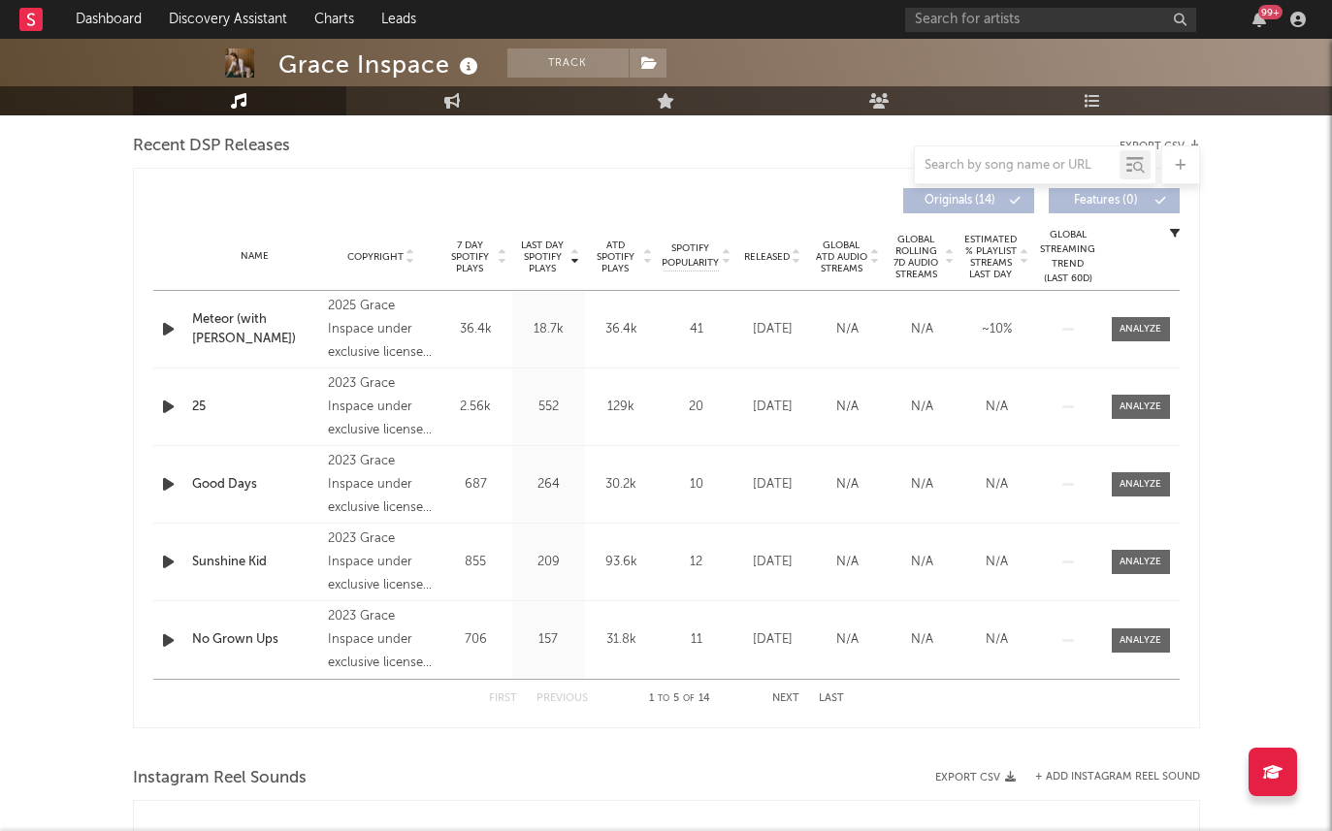
click at [773, 252] on span "Released" at bounding box center [767, 257] width 46 height 12
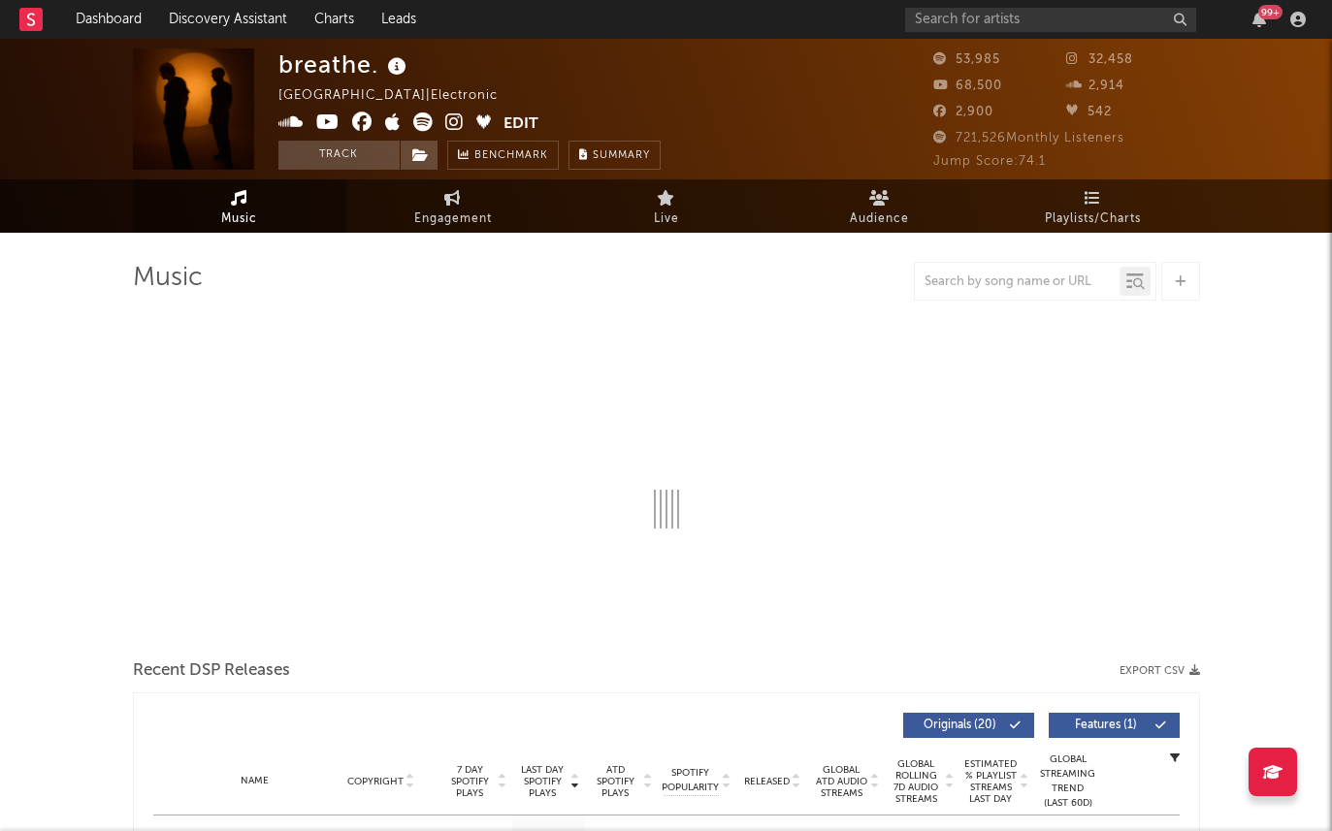
select select "6m"
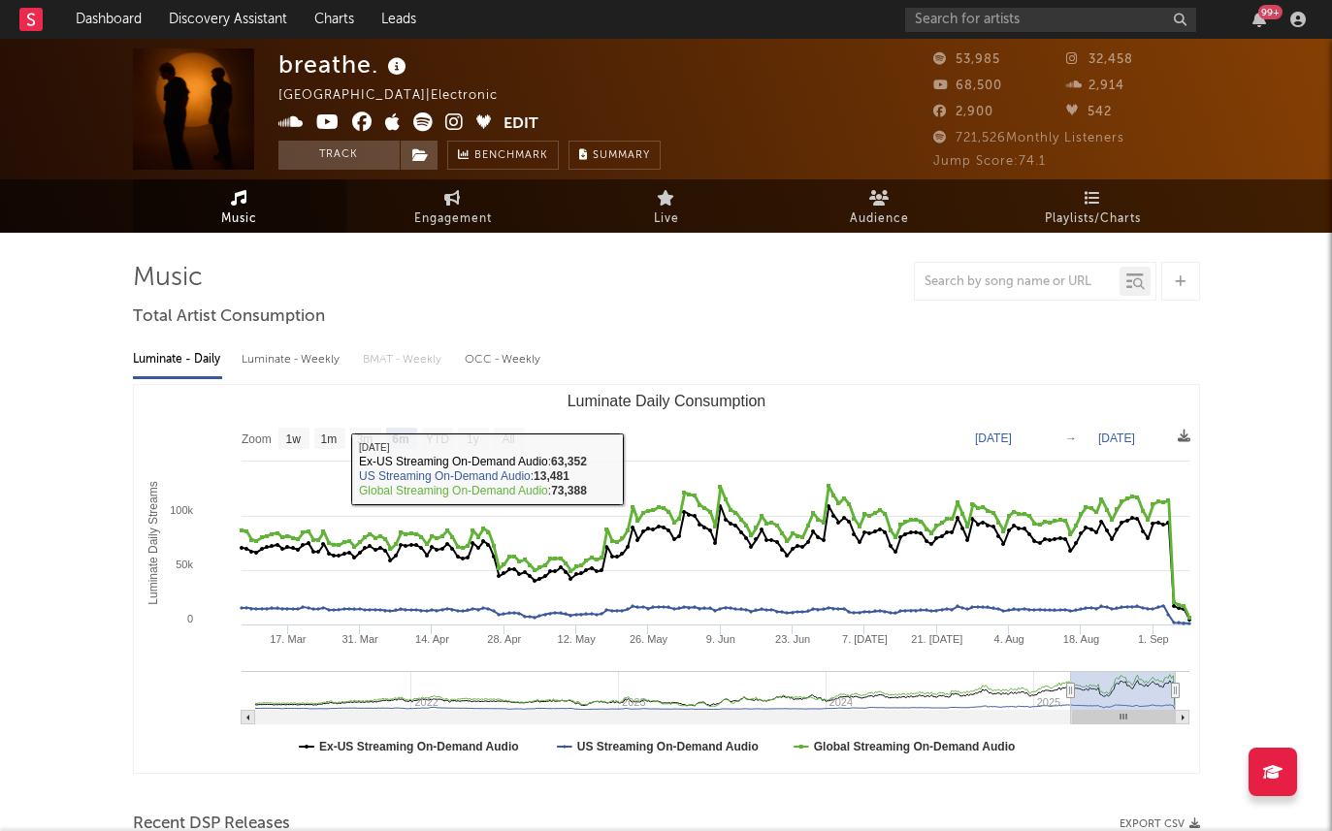
click at [301, 354] on div "Luminate - Weekly" at bounding box center [293, 359] width 102 height 33
select select "6m"
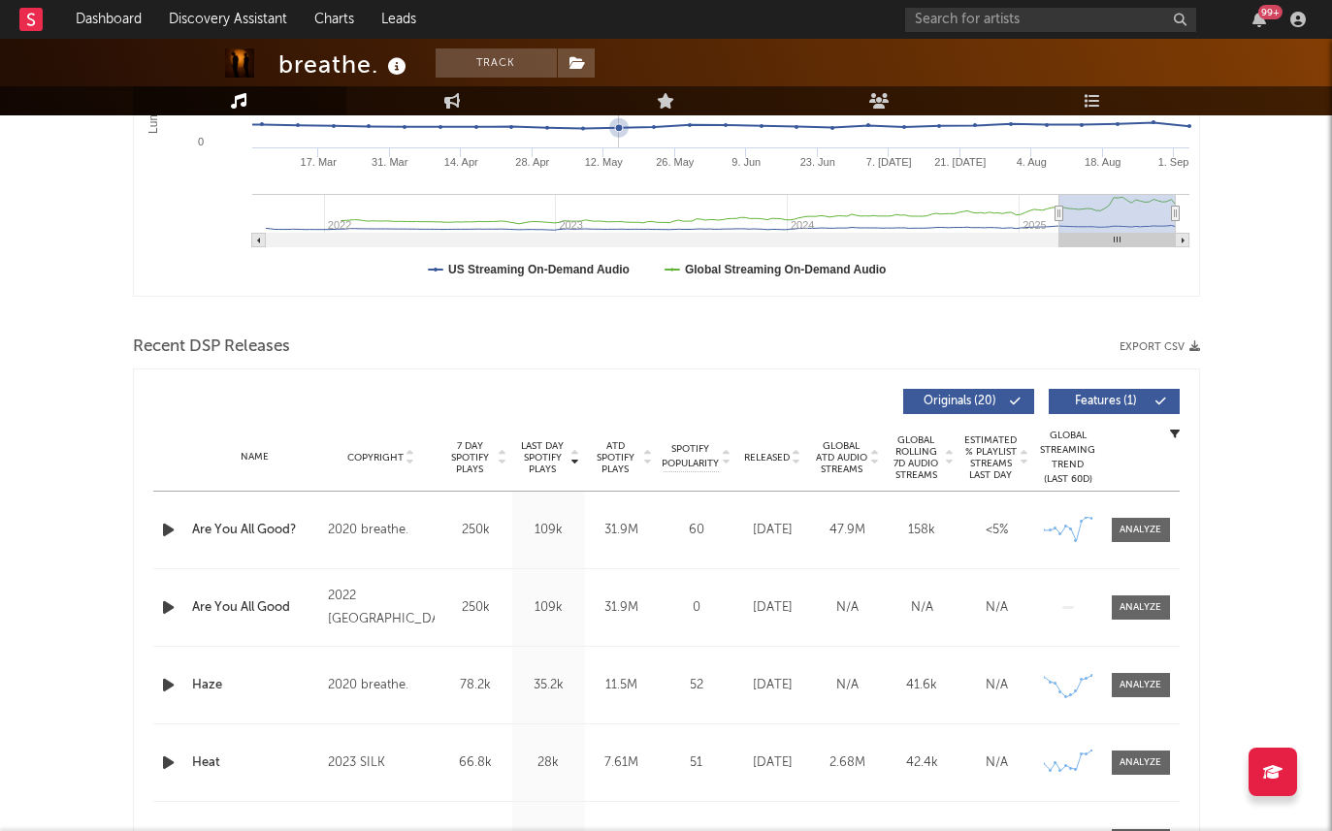
scroll to position [569, 0]
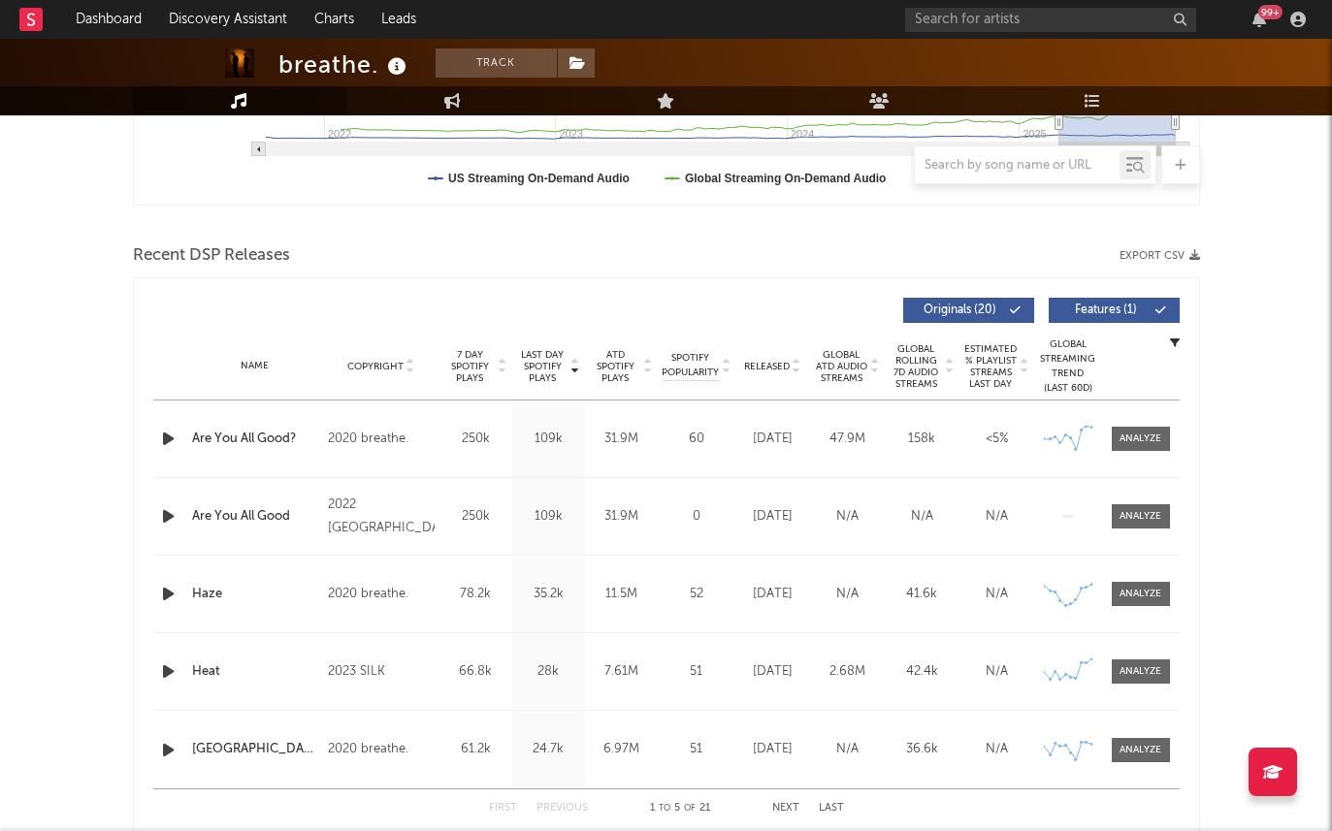
click at [479, 372] on span "7 Day Spotify Plays" at bounding box center [469, 366] width 51 height 35
click at [769, 372] on span "Released" at bounding box center [767, 367] width 46 height 12
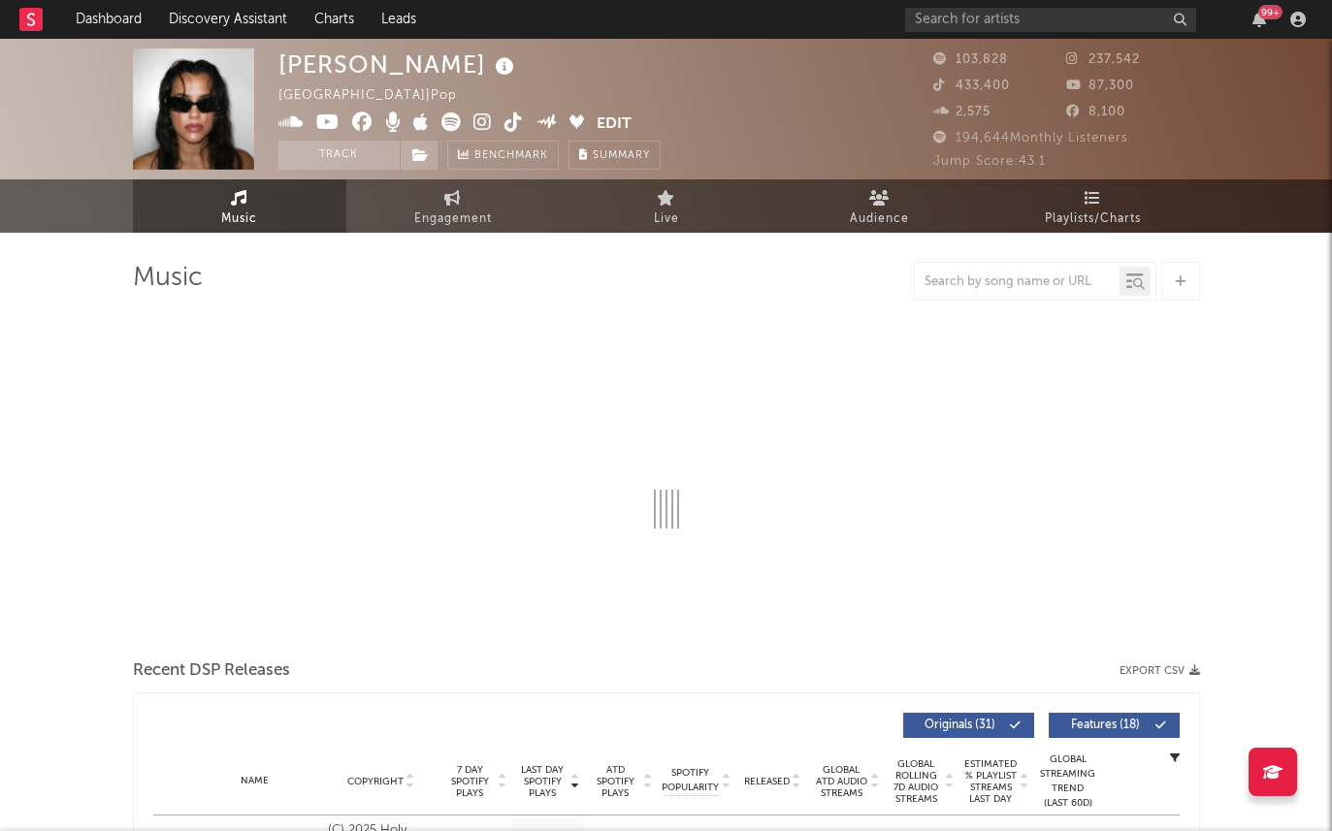
select select "6m"
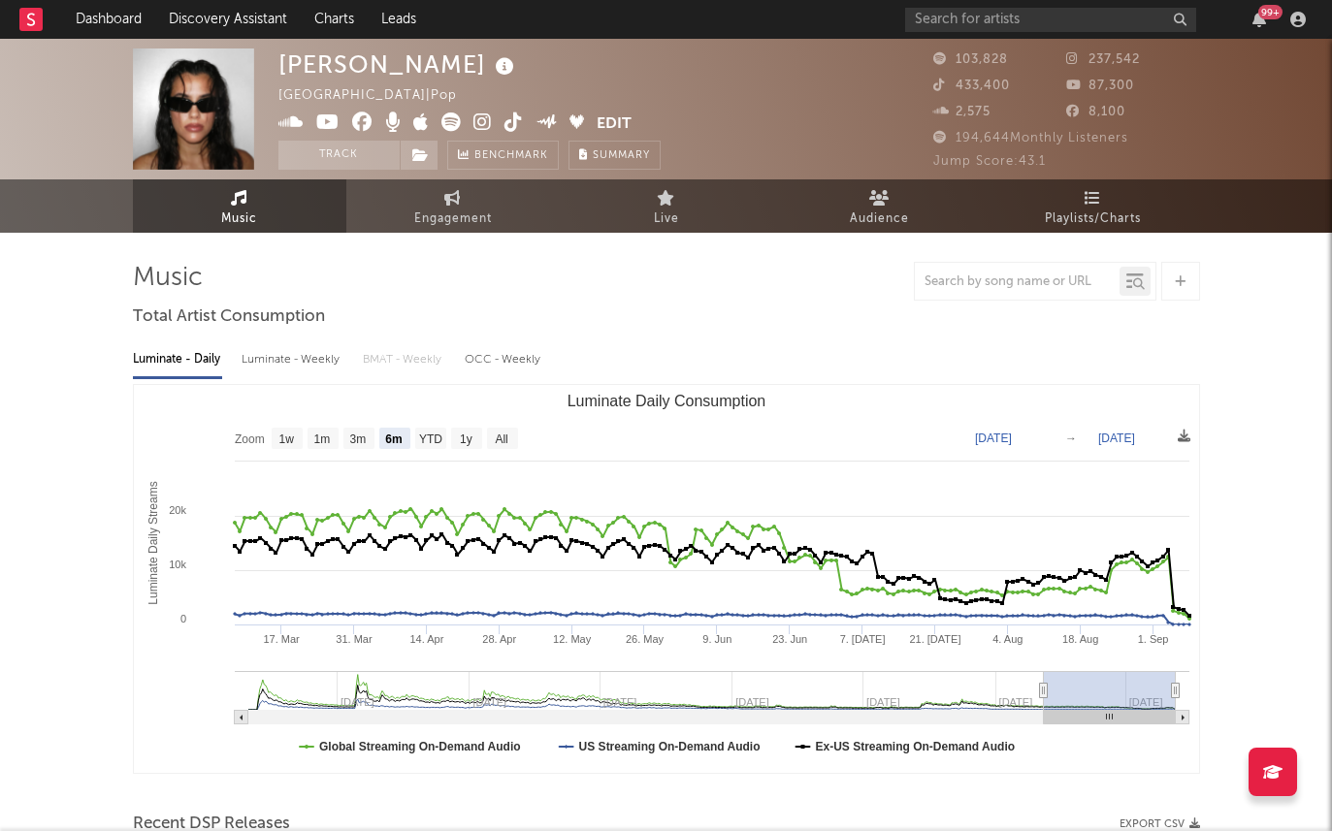
click at [280, 334] on div "Luminate - Daily Luminate - Weekly BMAT - Weekly OCC - Weekly Zoom 1w 1m 3m 6m …" at bounding box center [666, 556] width 1067 height 445
click at [280, 354] on div "Luminate - Weekly" at bounding box center [293, 359] width 102 height 33
select select "6m"
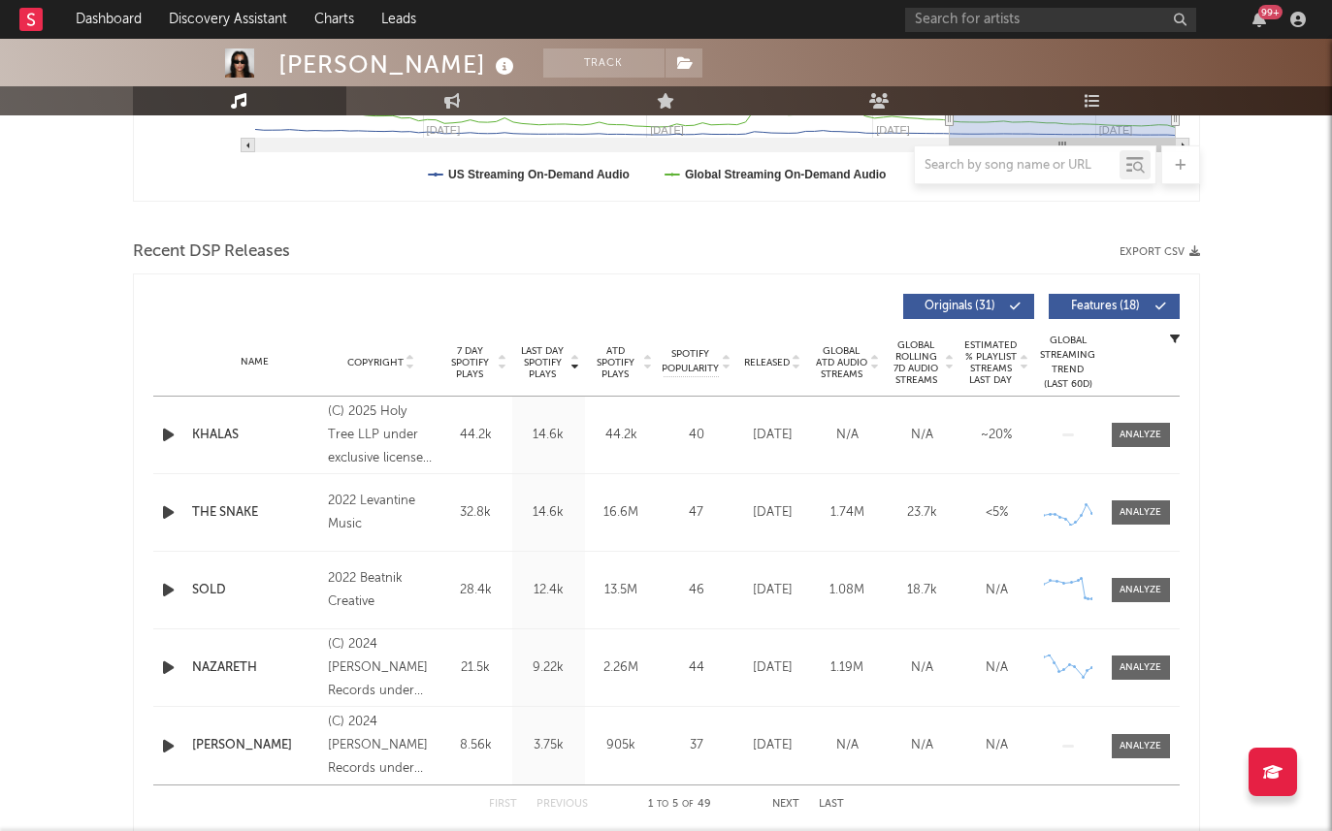
scroll to position [684, 0]
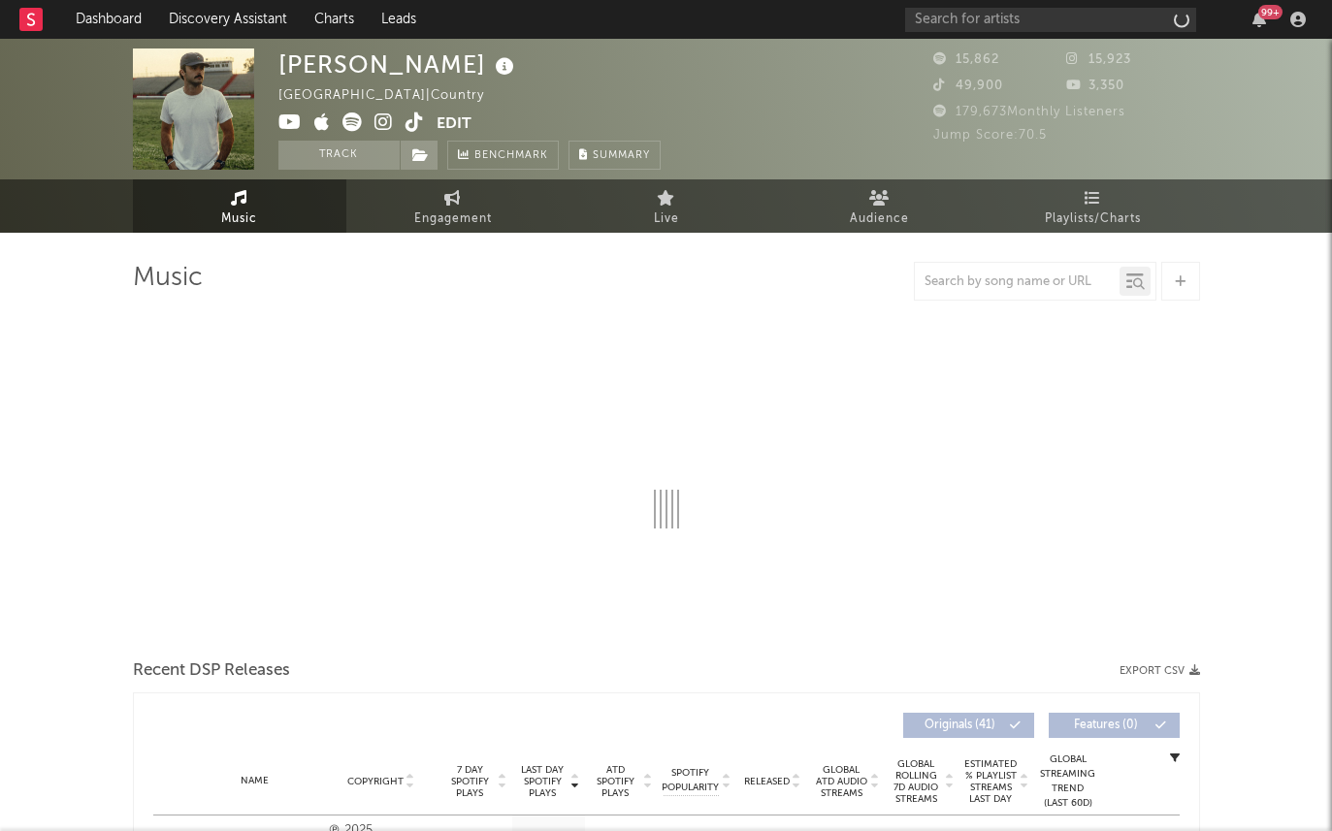
select select "6m"
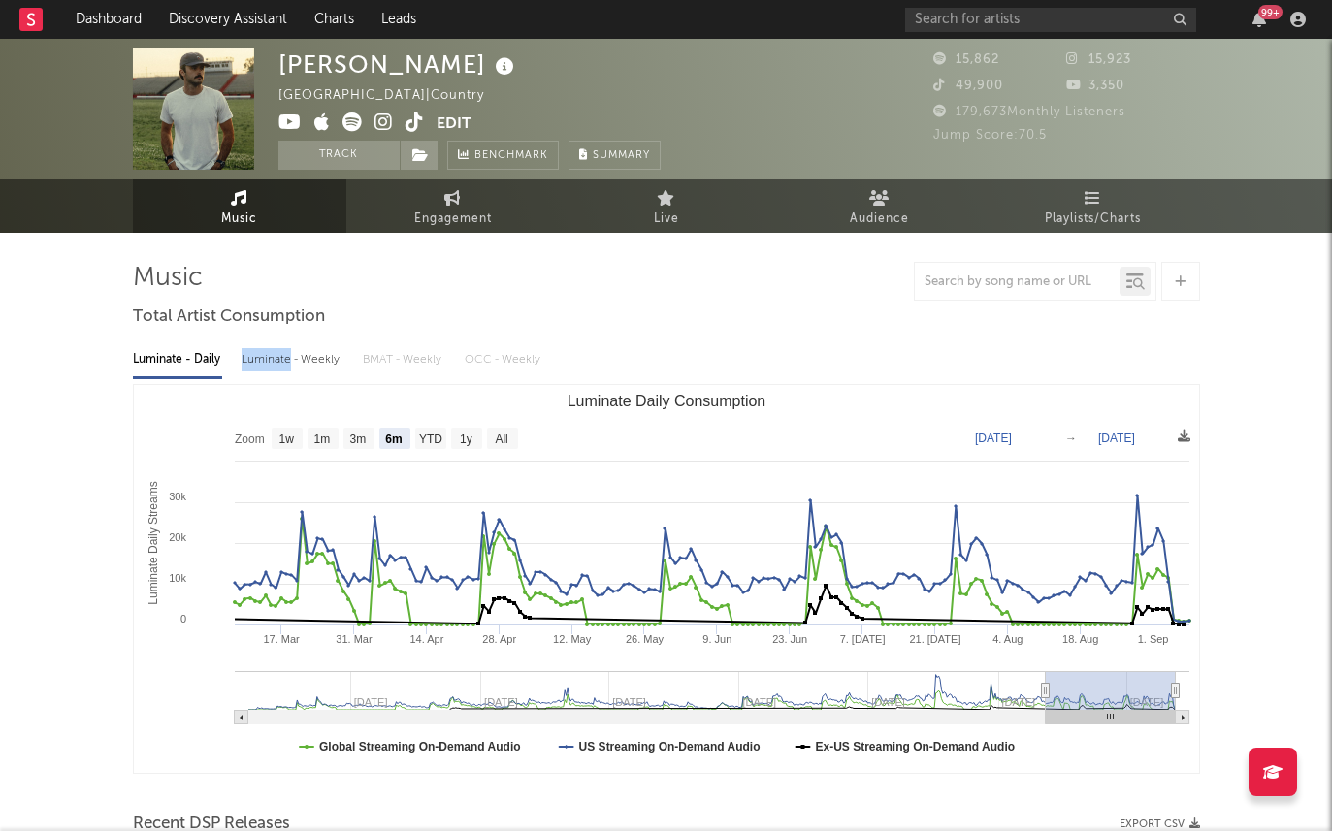
click at [284, 351] on div "Luminate - Weekly" at bounding box center [293, 359] width 102 height 33
select select "6m"
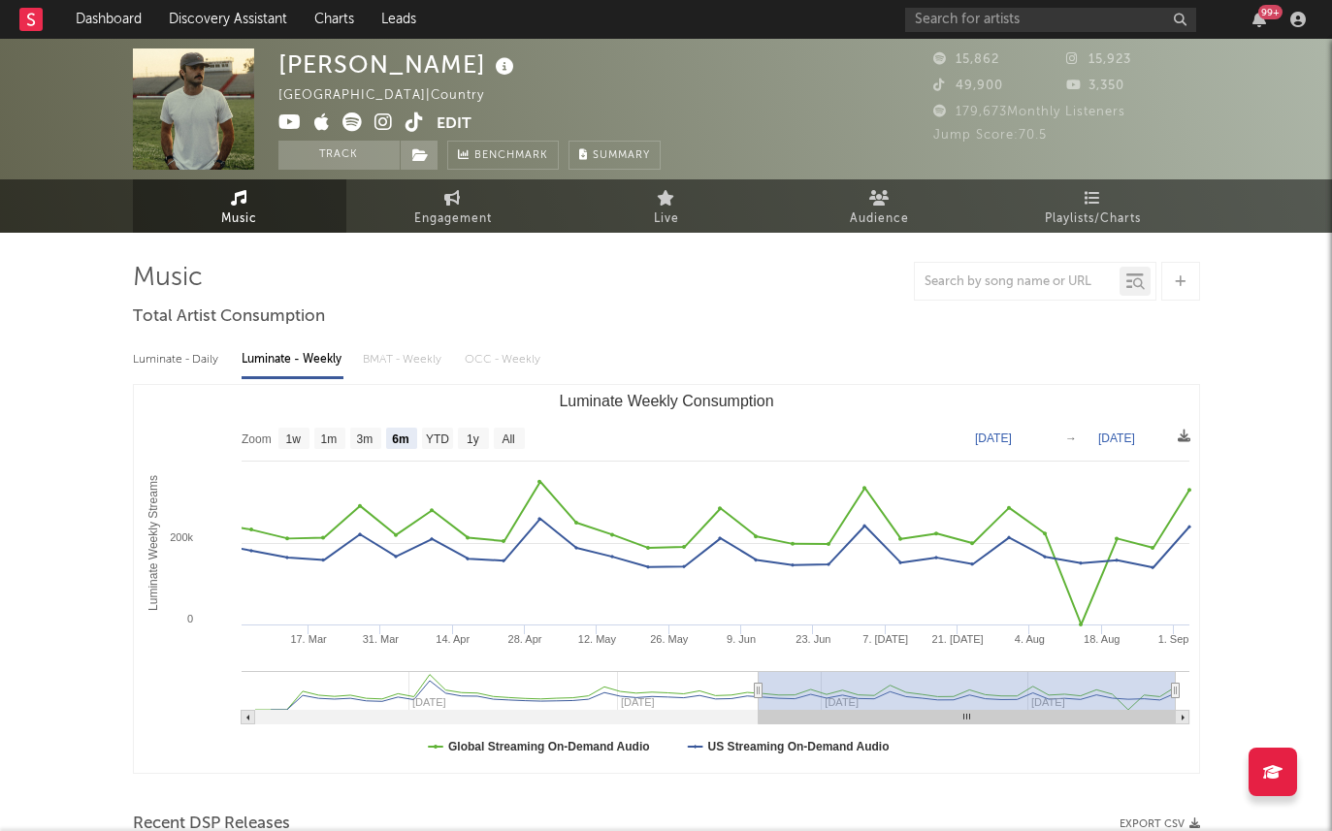
click at [322, 304] on div "Total Artist Consumption" at bounding box center [229, 317] width 192 height 33
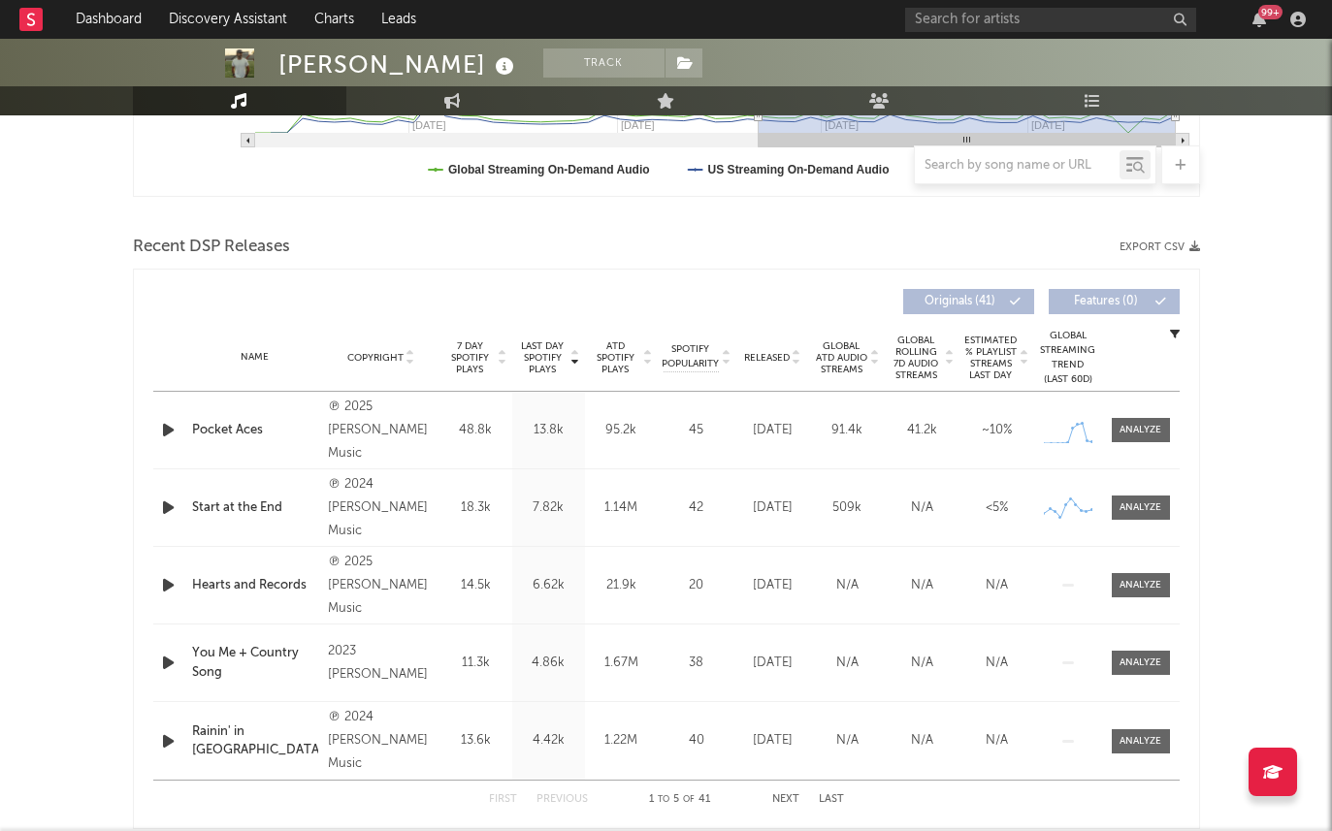
scroll to position [680, 0]
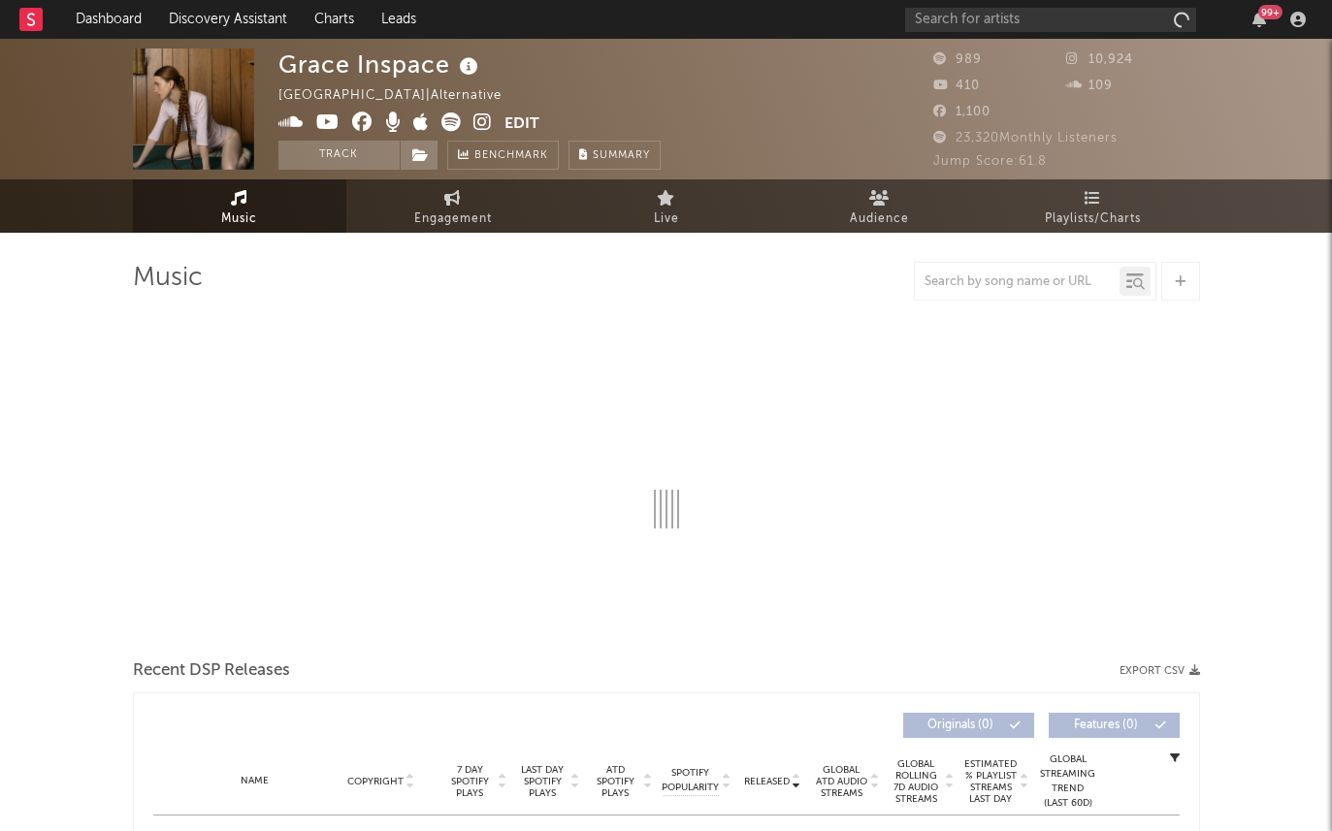
select select "6m"
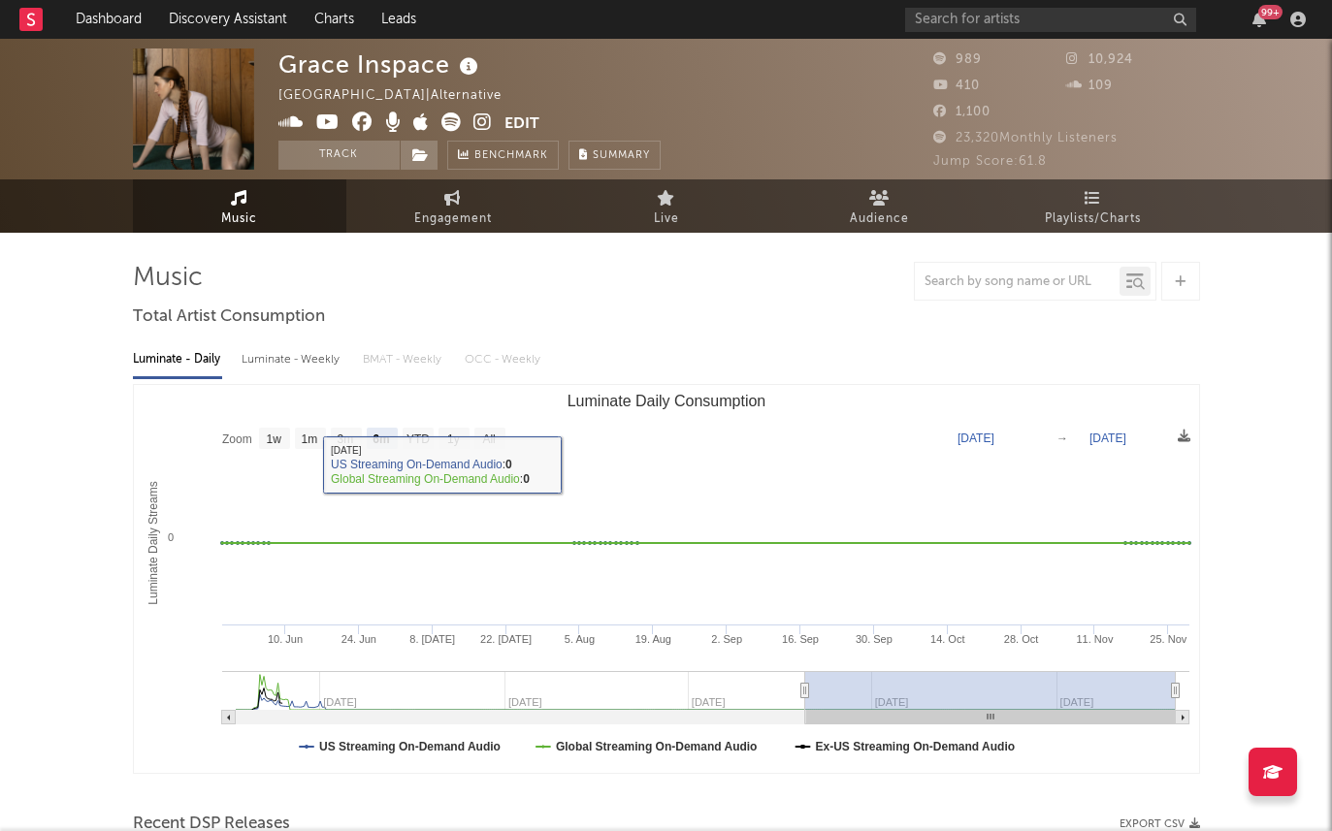
click at [263, 339] on div "Luminate - Daily Luminate - Weekly BMAT - Weekly OCC - Weekly Zoom 1w 1m 3m 6m …" at bounding box center [666, 556] width 1067 height 445
click at [263, 344] on div "Luminate - Weekly" at bounding box center [293, 359] width 102 height 33
select select "6m"
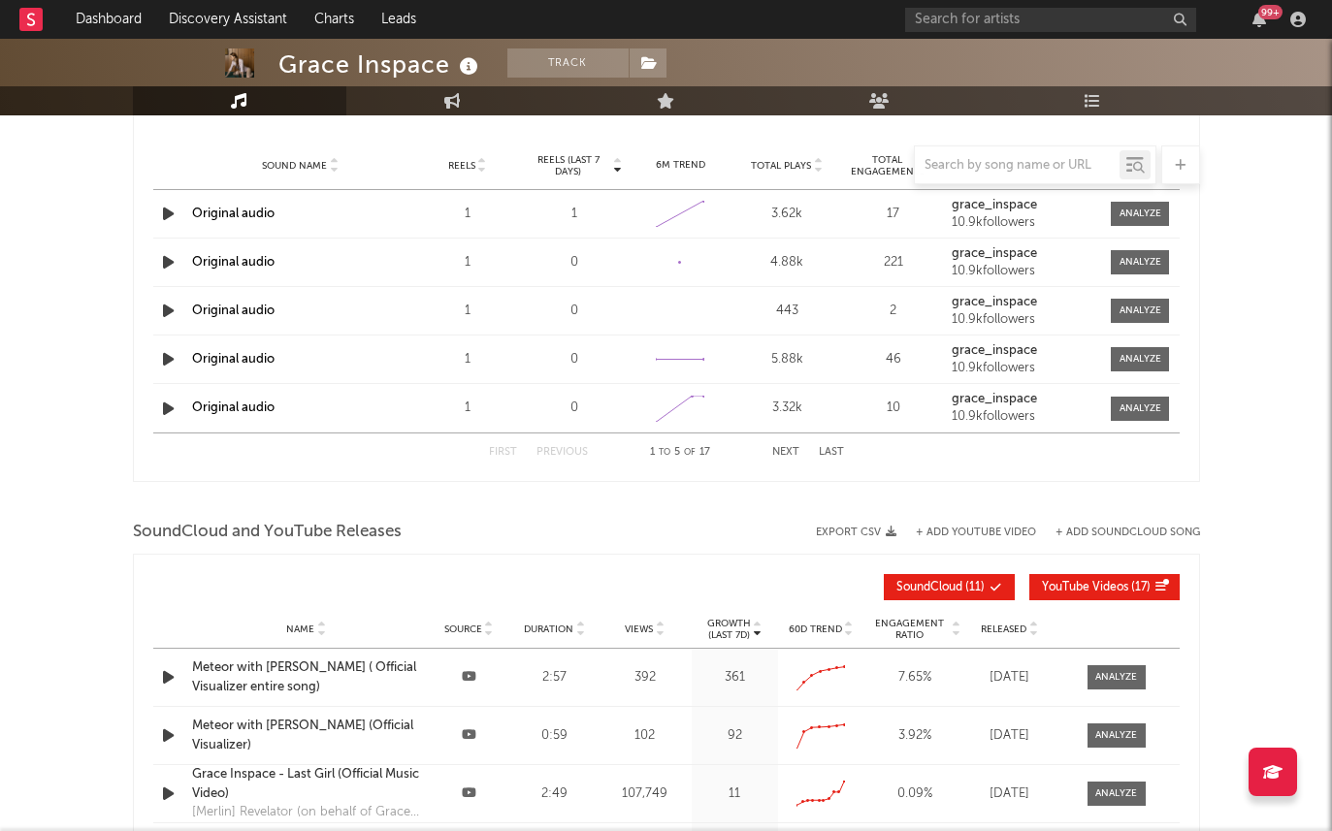
scroll to position [1277, 0]
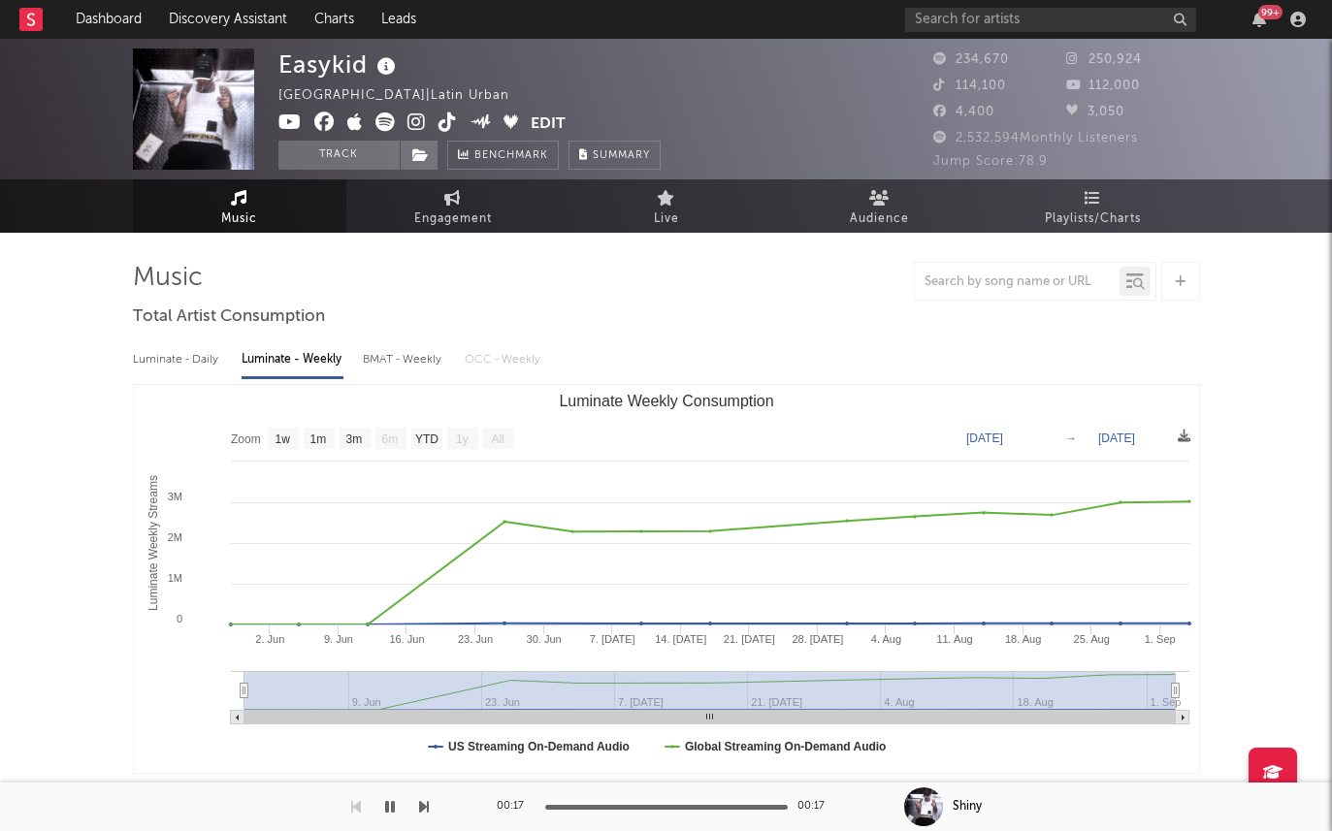
select select "1w"
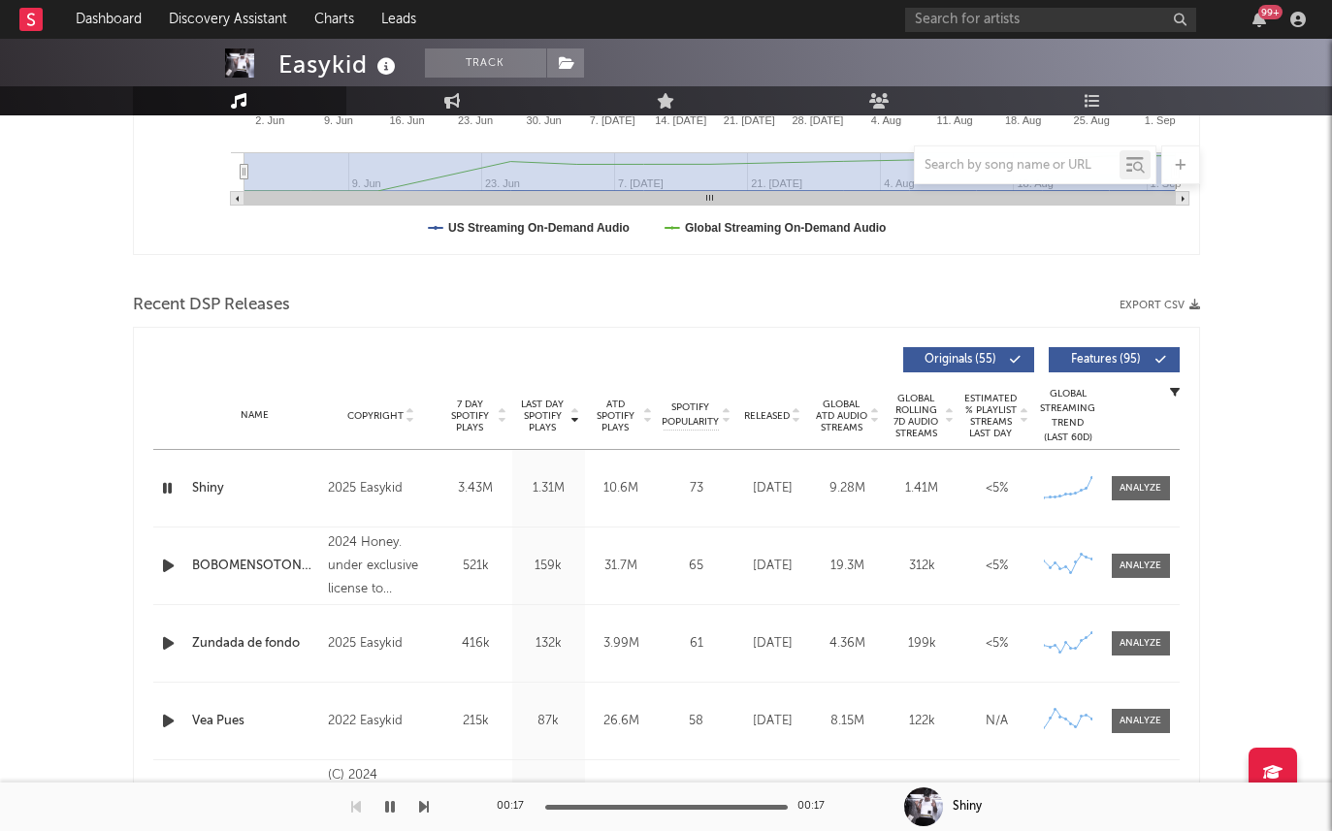
scroll to position [684, 0]
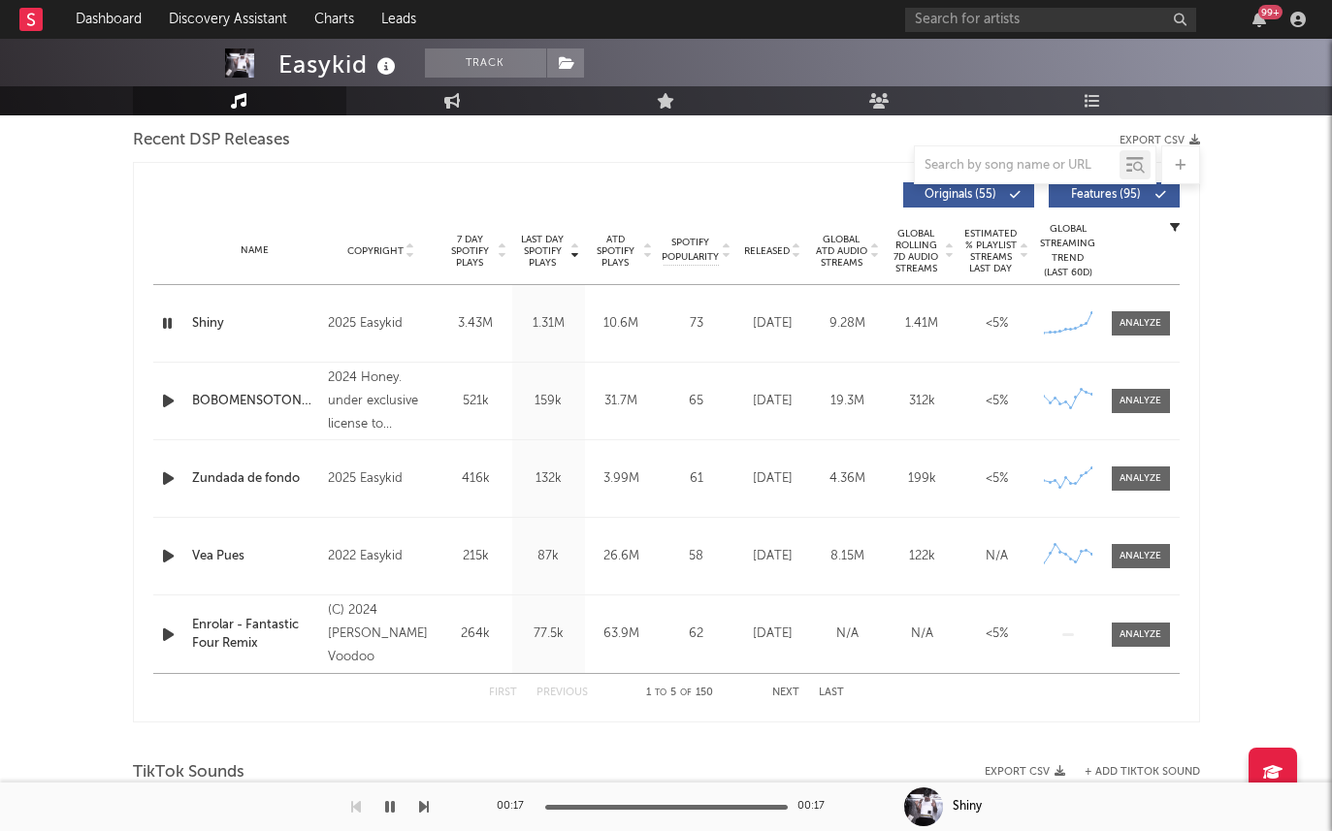
click at [158, 318] on icon "button" at bounding box center [167, 323] width 18 height 24
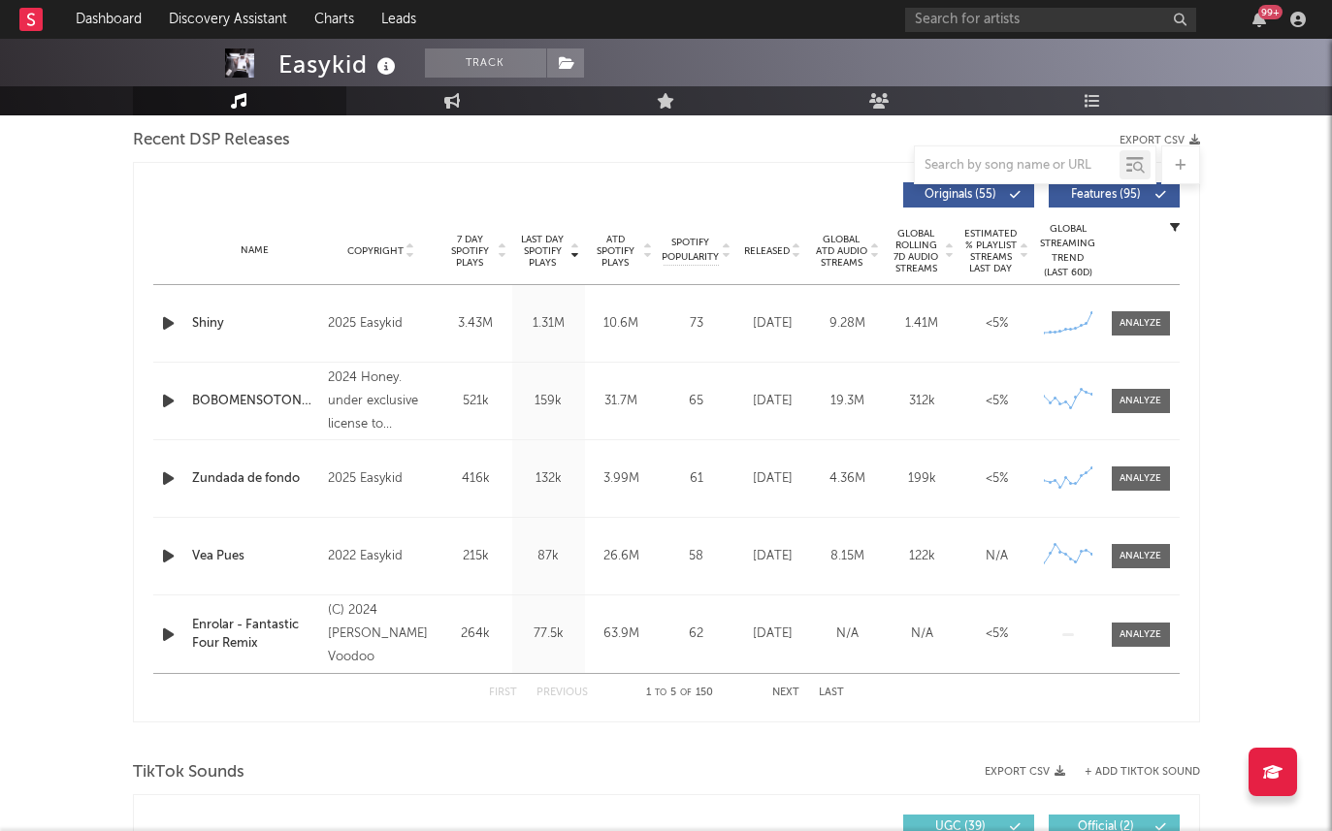
scroll to position [0, 0]
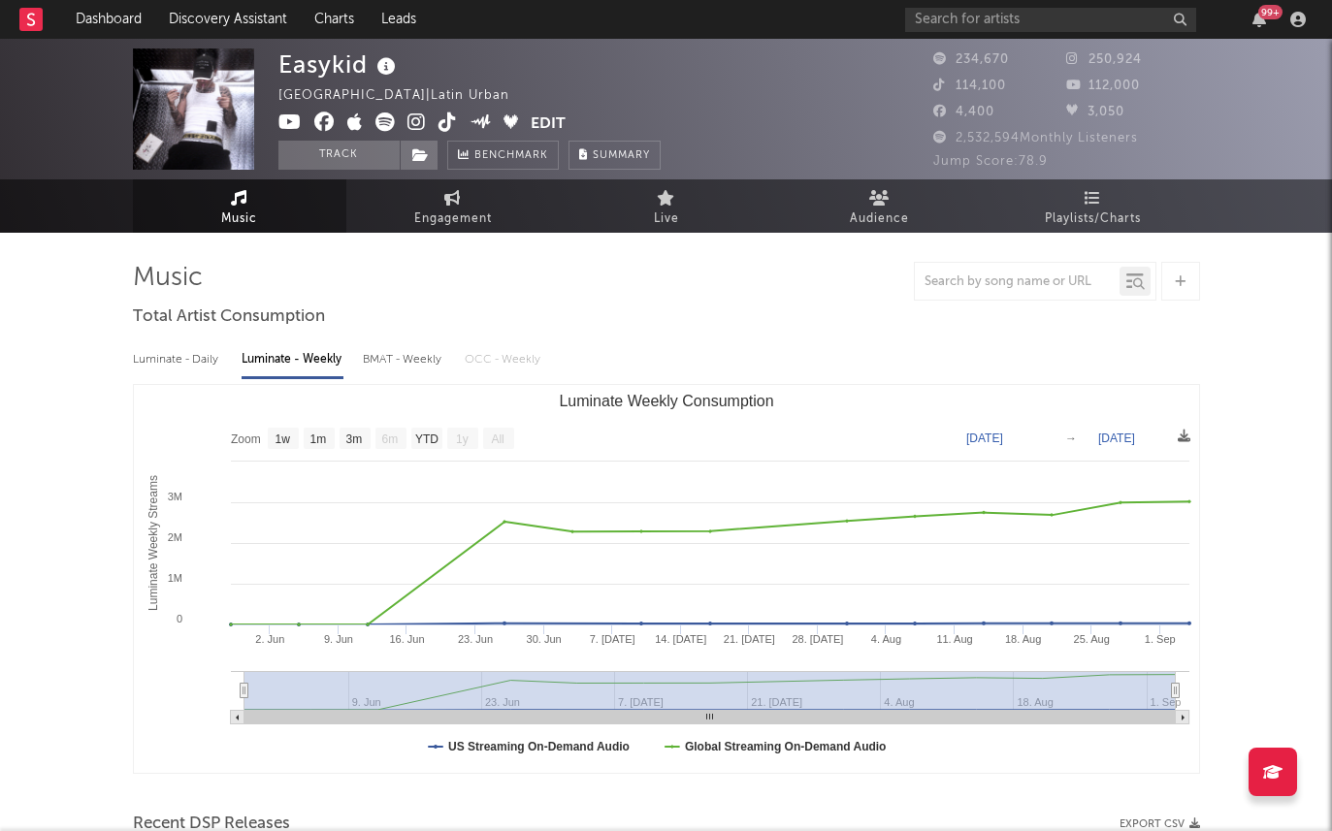
click at [416, 122] on icon at bounding box center [417, 122] width 18 height 19
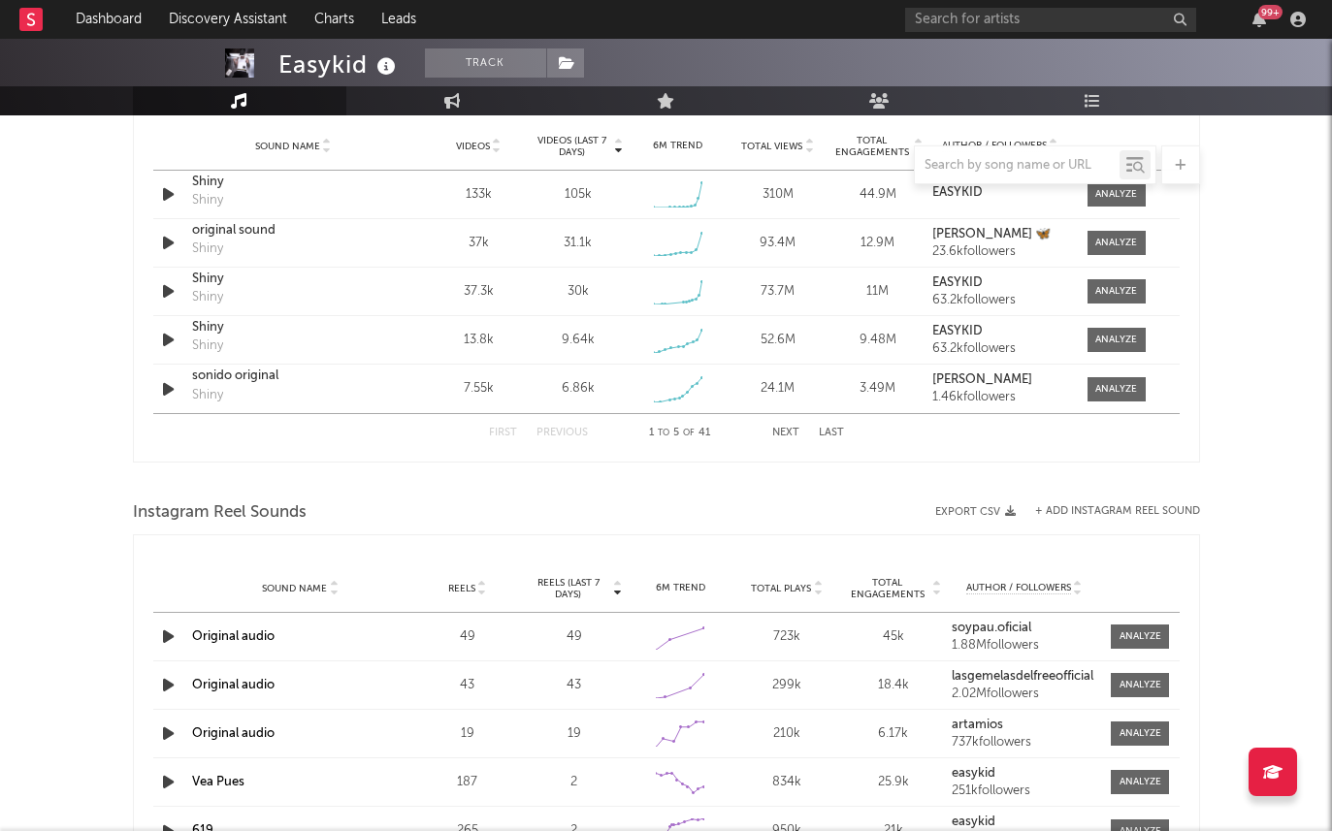
scroll to position [1390, 0]
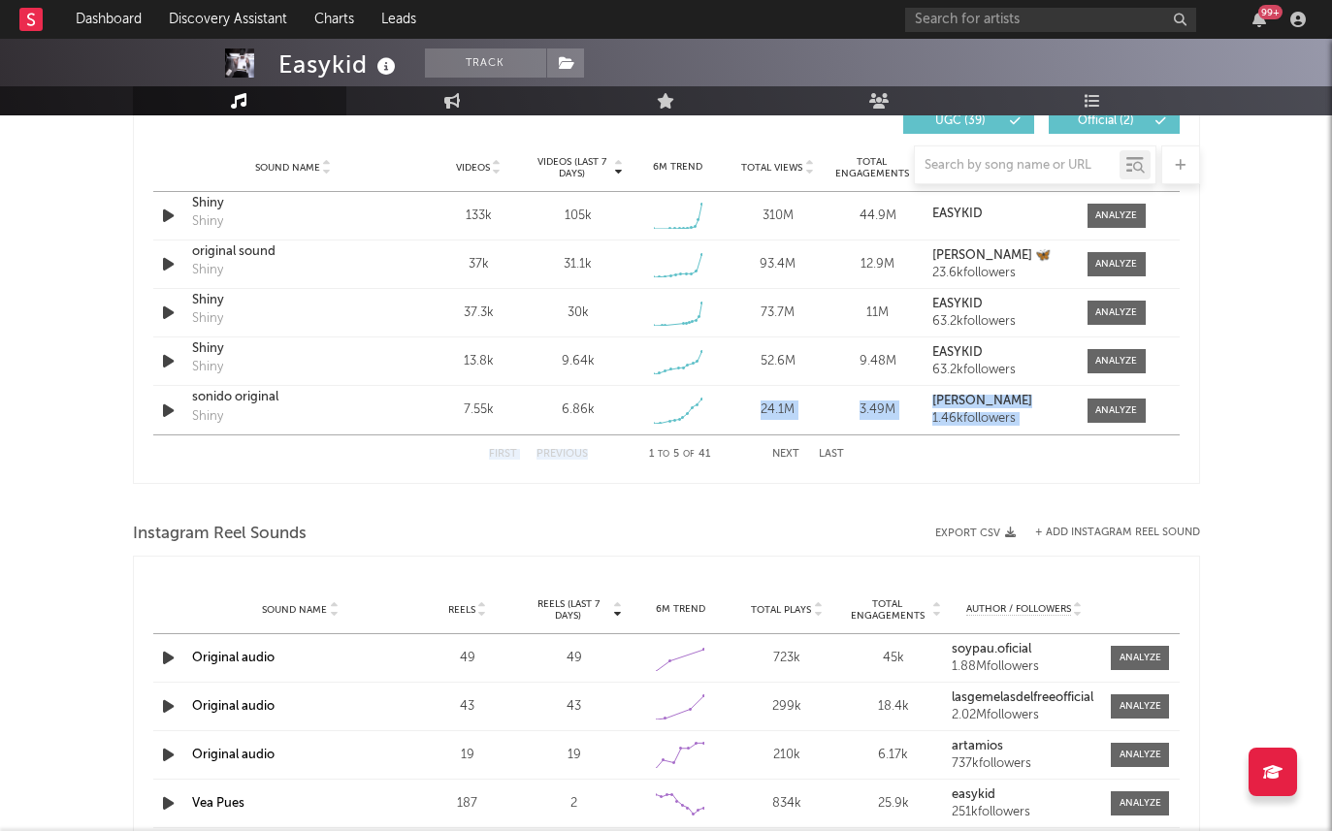
drag, startPoint x: 596, startPoint y: 428, endPoint x: 580, endPoint y: 469, distance: 43.6
click at [580, 469] on div "Videos (last 7 days) Sound Name Videos Videos (last 7 days) Total Views Total E…" at bounding box center [666, 286] width 1027 height 375
click at [571, 520] on div "Instagram Reel Sounds" at bounding box center [666, 534] width 1067 height 33
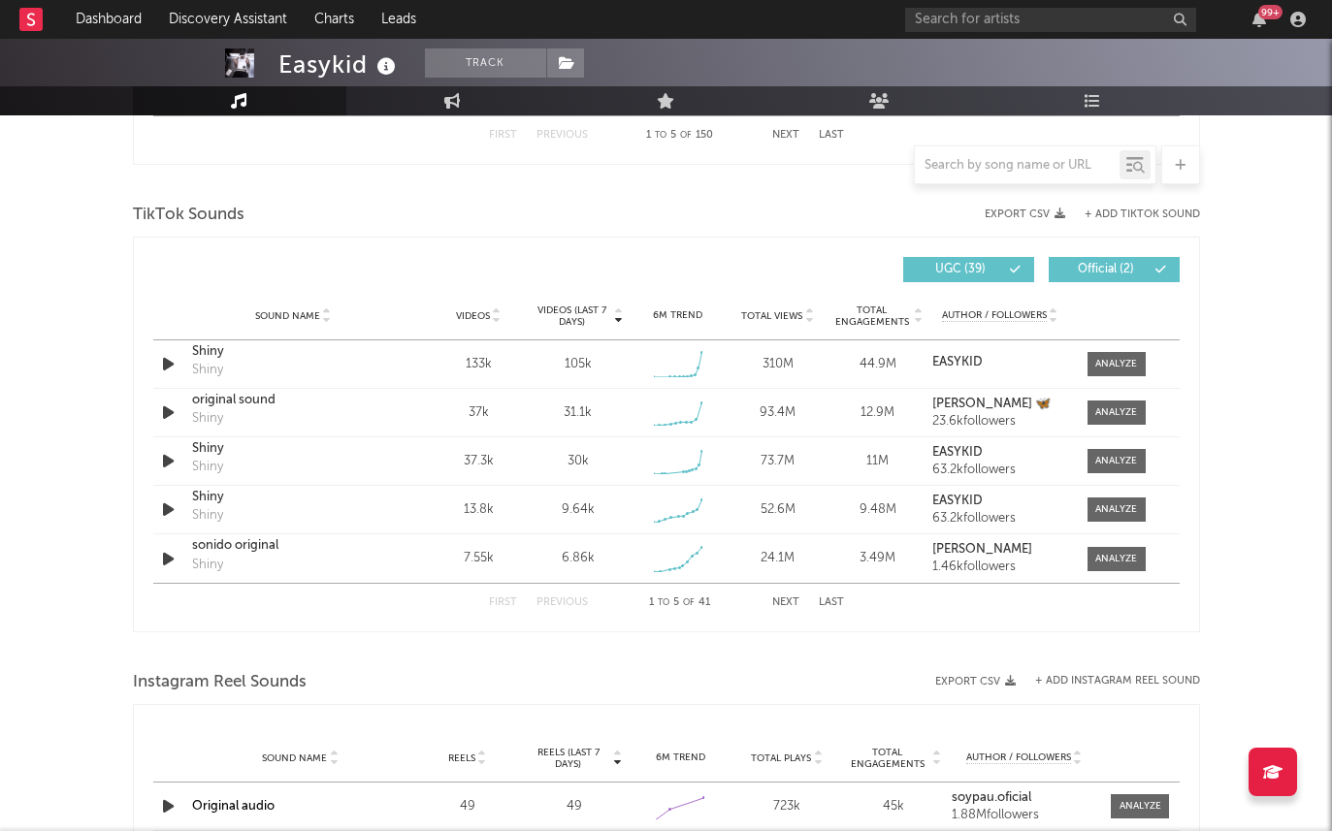
scroll to position [1243, 0]
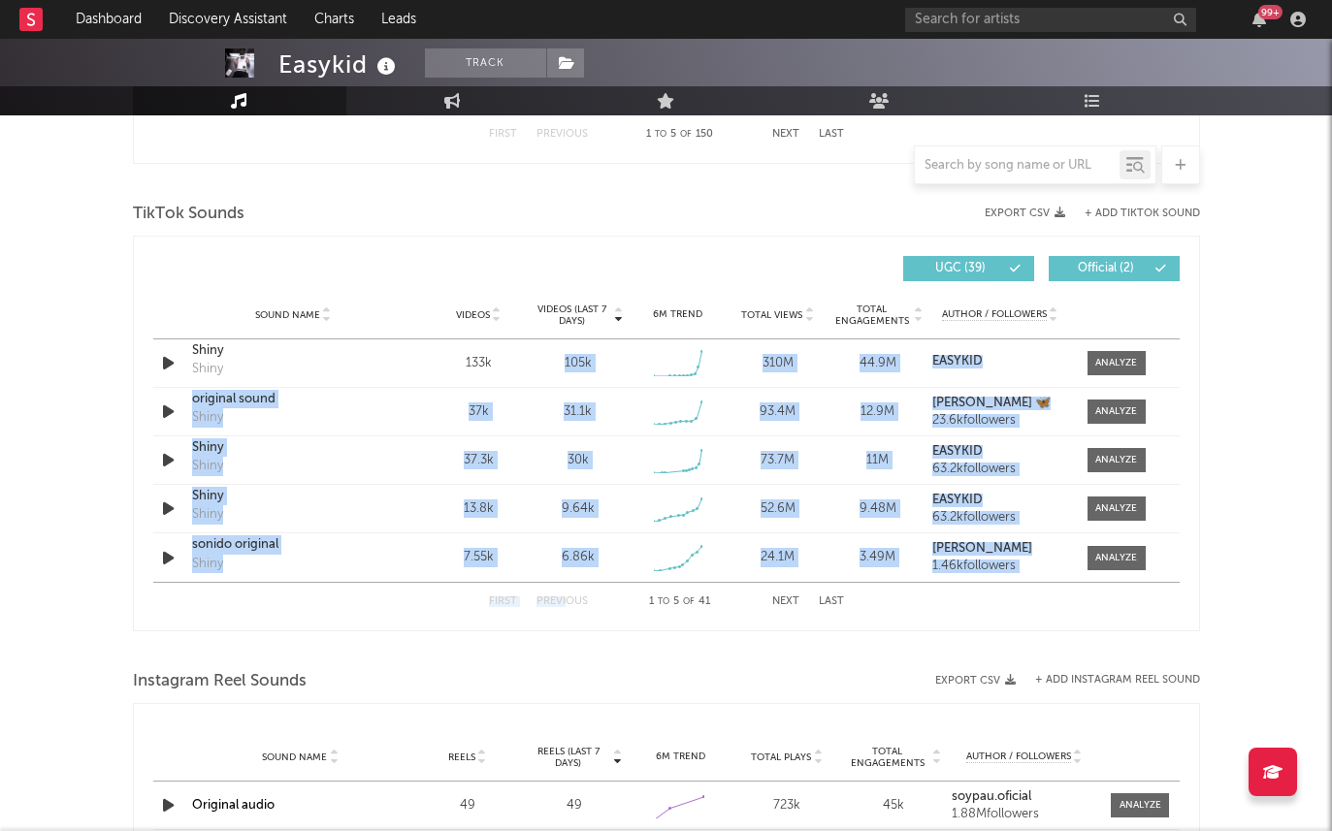
drag, startPoint x: 557, startPoint y: 420, endPoint x: 568, endPoint y: 604, distance: 184.7
click at [568, 605] on div "Videos (last 7 days) Sound Name Videos Videos (last 7 days) Total Views Total E…" at bounding box center [666, 433] width 1027 height 375
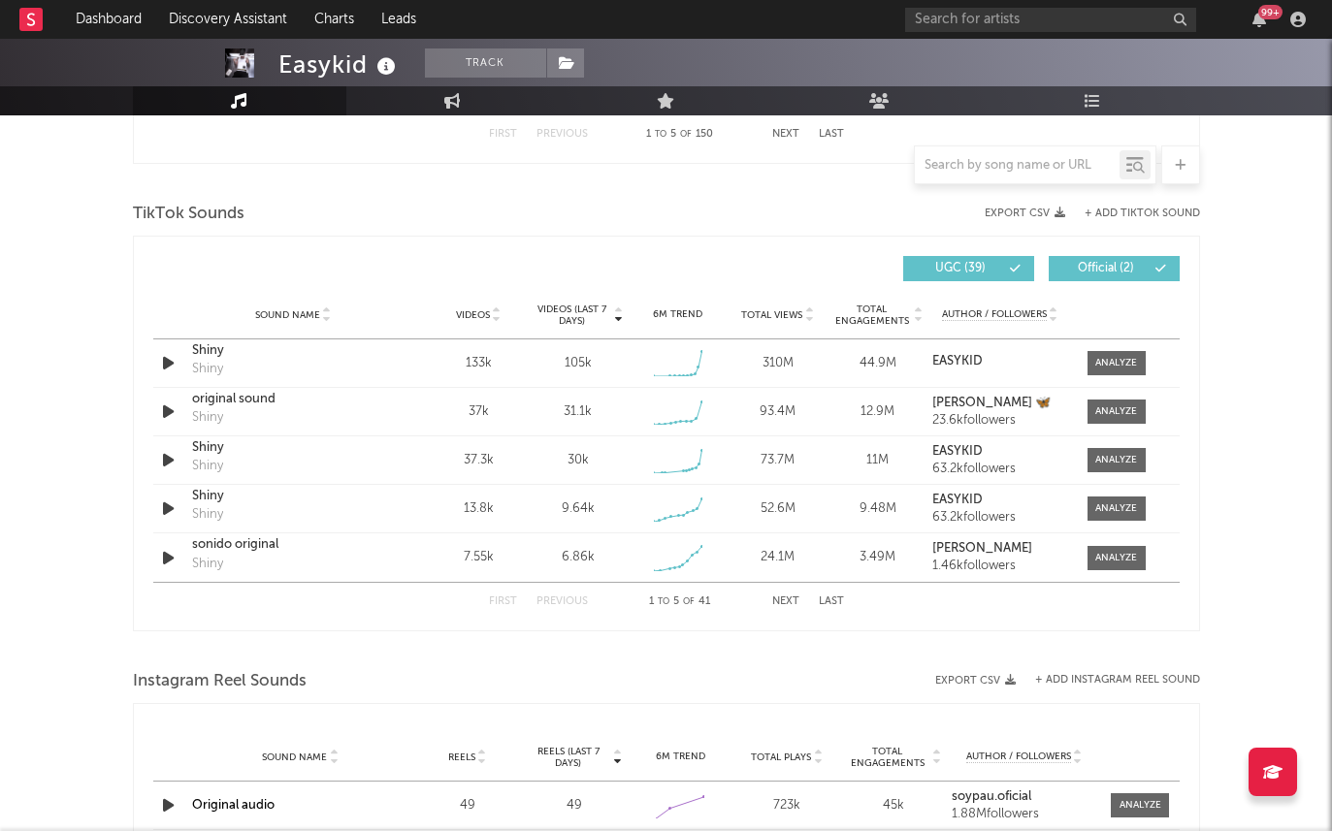
click at [524, 216] on div "TikTok Sounds" at bounding box center [666, 214] width 1067 height 33
drag, startPoint x: 548, startPoint y: 367, endPoint x: 602, endPoint y: 375, distance: 54.1
click at [602, 375] on div "Sound Name Shiny Shiny Videos 133k Videos (last 7 days) 105k Weekly Growth % + …" at bounding box center [666, 364] width 1027 height 48
drag, startPoint x: 556, startPoint y: 401, endPoint x: 577, endPoint y: 401, distance: 21.3
click at [577, 401] on div "Sound Name original sound Shiny Videos 37k Videos (last 7 days) 31.1k Weekly Gr…" at bounding box center [666, 412] width 1027 height 48
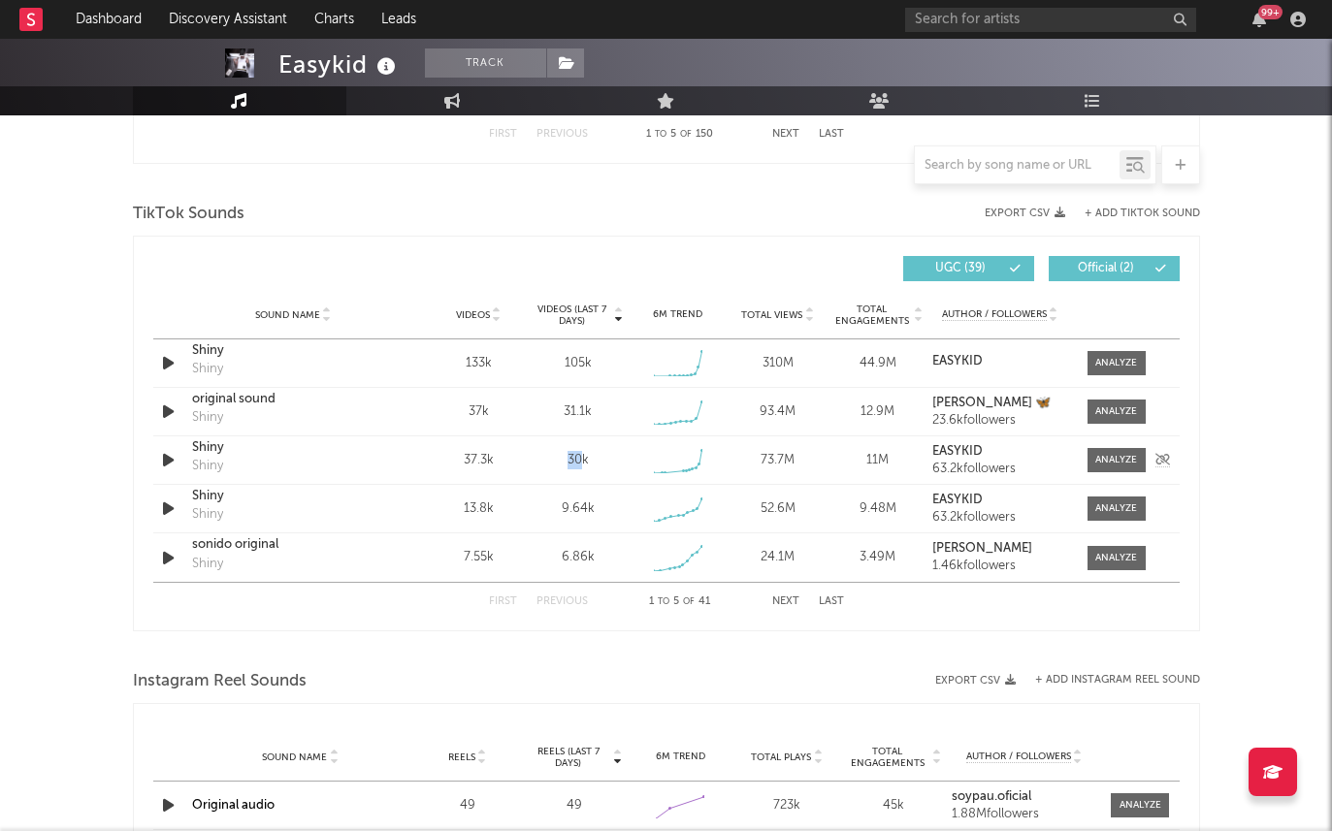
drag, startPoint x: 567, startPoint y: 451, endPoint x: 584, endPoint y: 451, distance: 17.5
click at [584, 451] on div "30k" at bounding box center [578, 460] width 90 height 19
click at [575, 292] on div "Sound Name Videos Videos (last 7 days) Weekly Growth % 6M Trend Total Views Tot…" at bounding box center [666, 315] width 1027 height 49
drag, startPoint x: 565, startPoint y: 358, endPoint x: 592, endPoint y: 359, distance: 27.2
click at [592, 359] on div "105k" at bounding box center [578, 363] width 90 height 19
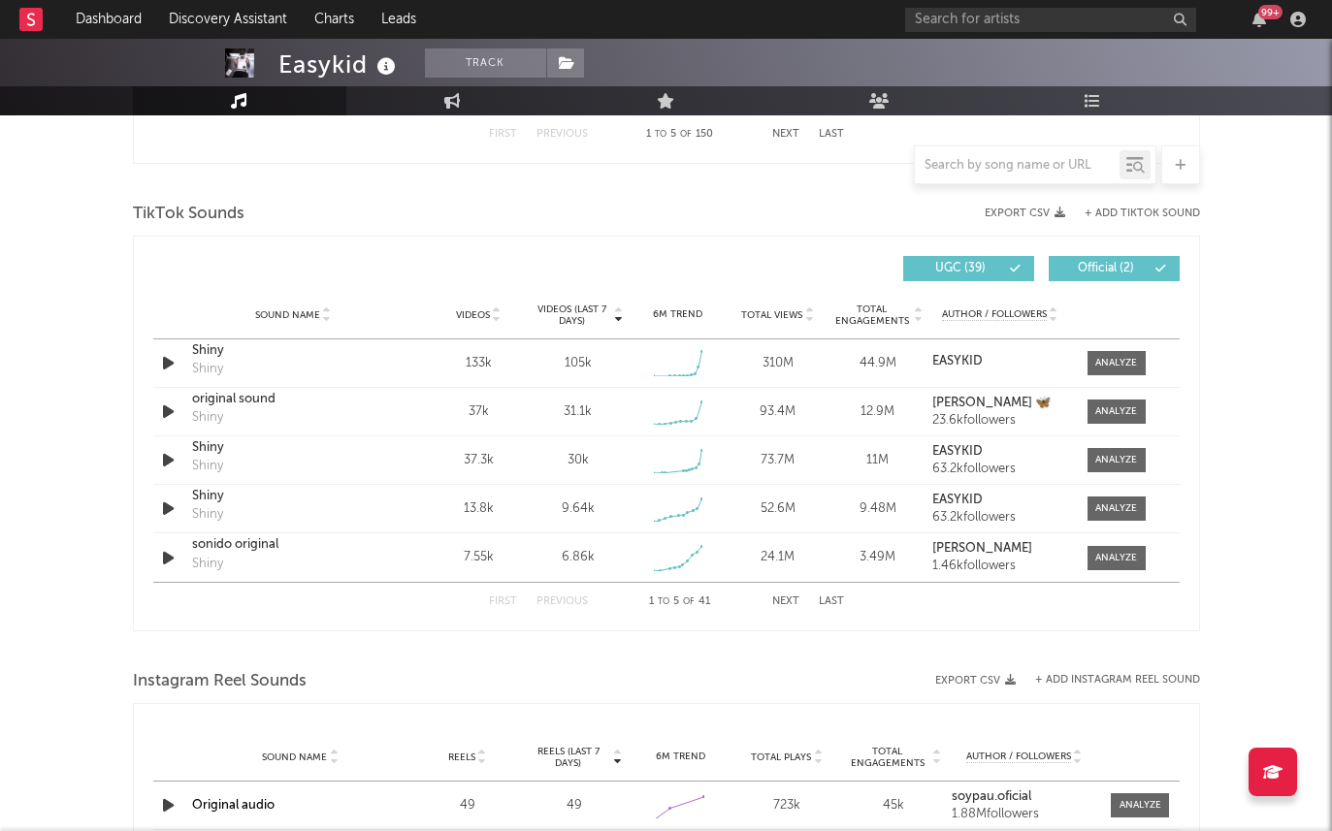
click at [540, 617] on div "First Previous 1 to 5 of 41 Next Last" at bounding box center [666, 602] width 355 height 38
click at [1098, 368] on div at bounding box center [1116, 363] width 42 height 15
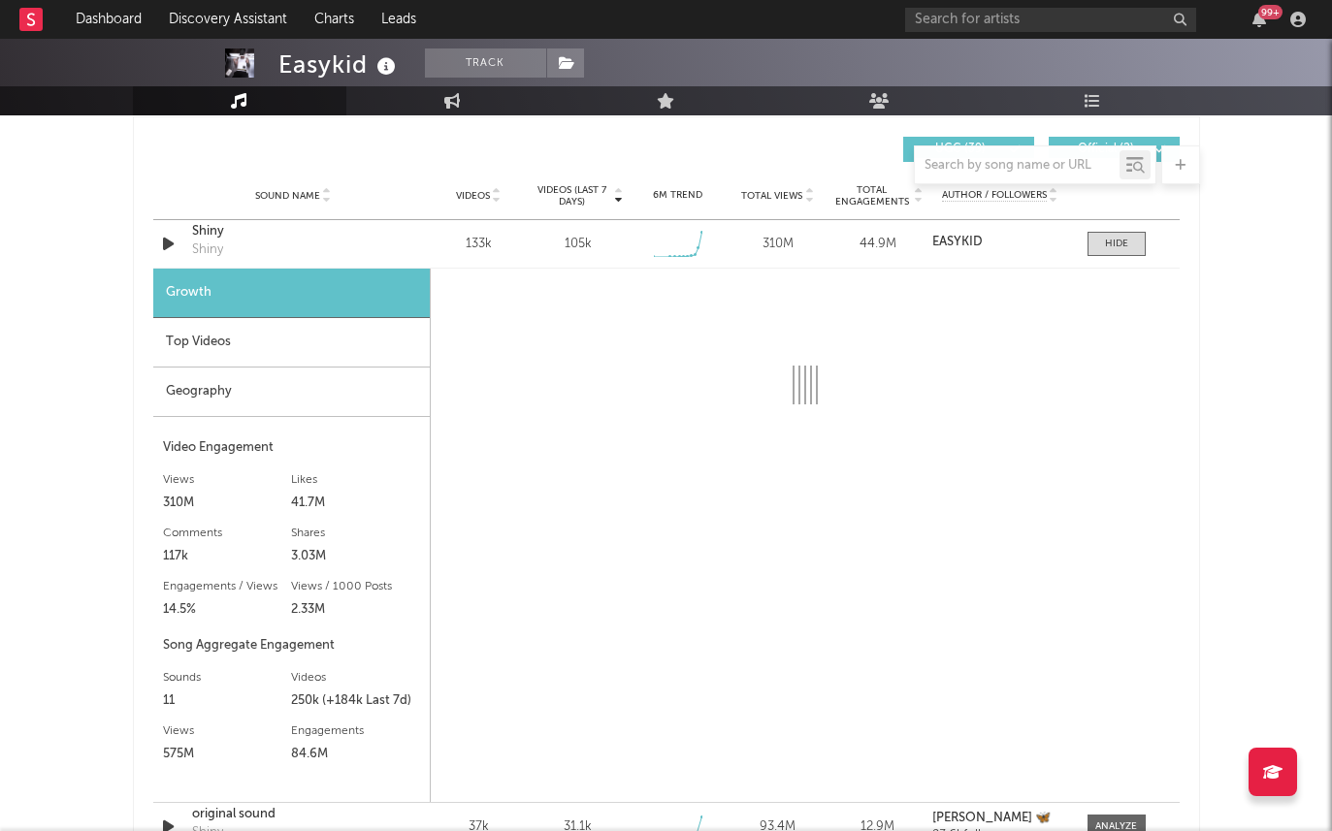
select select "1w"
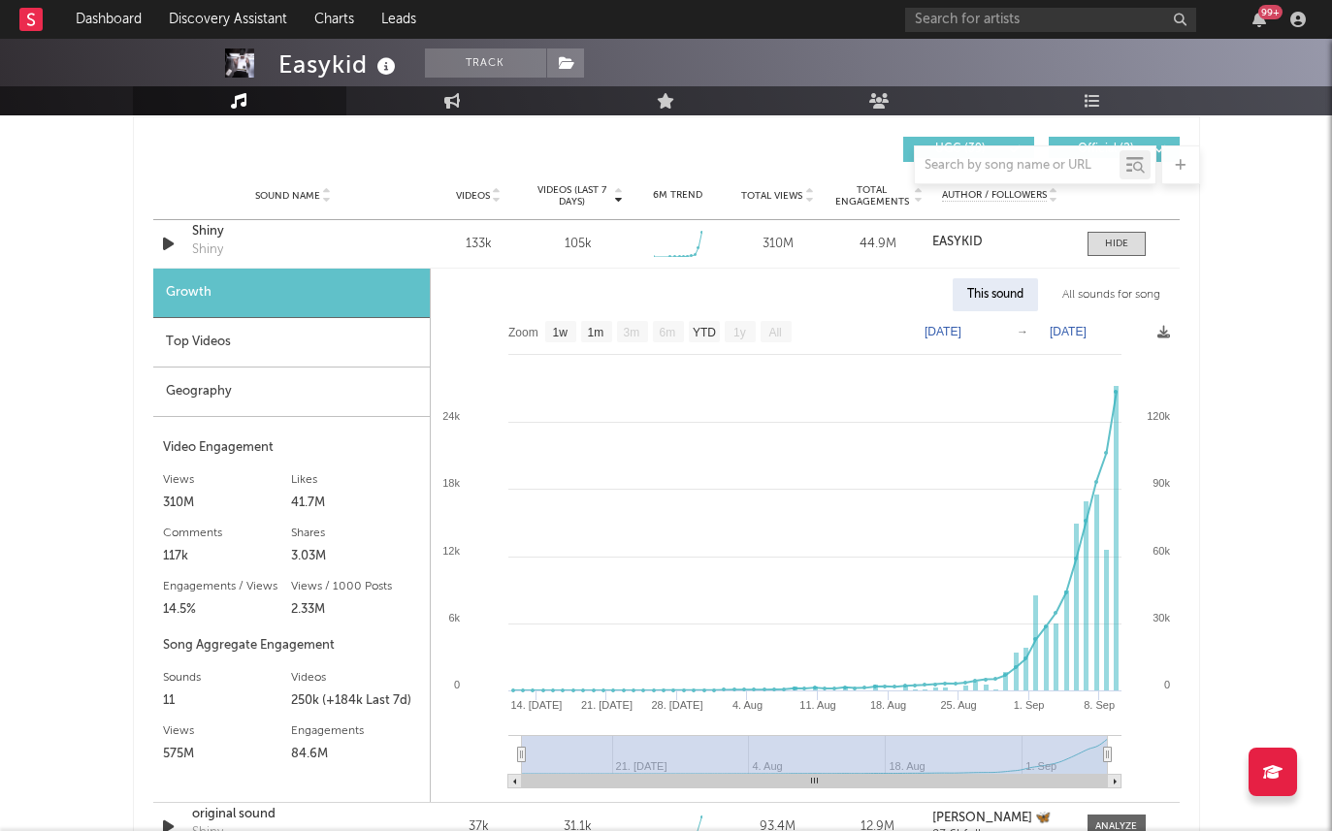
scroll to position [1365, 0]
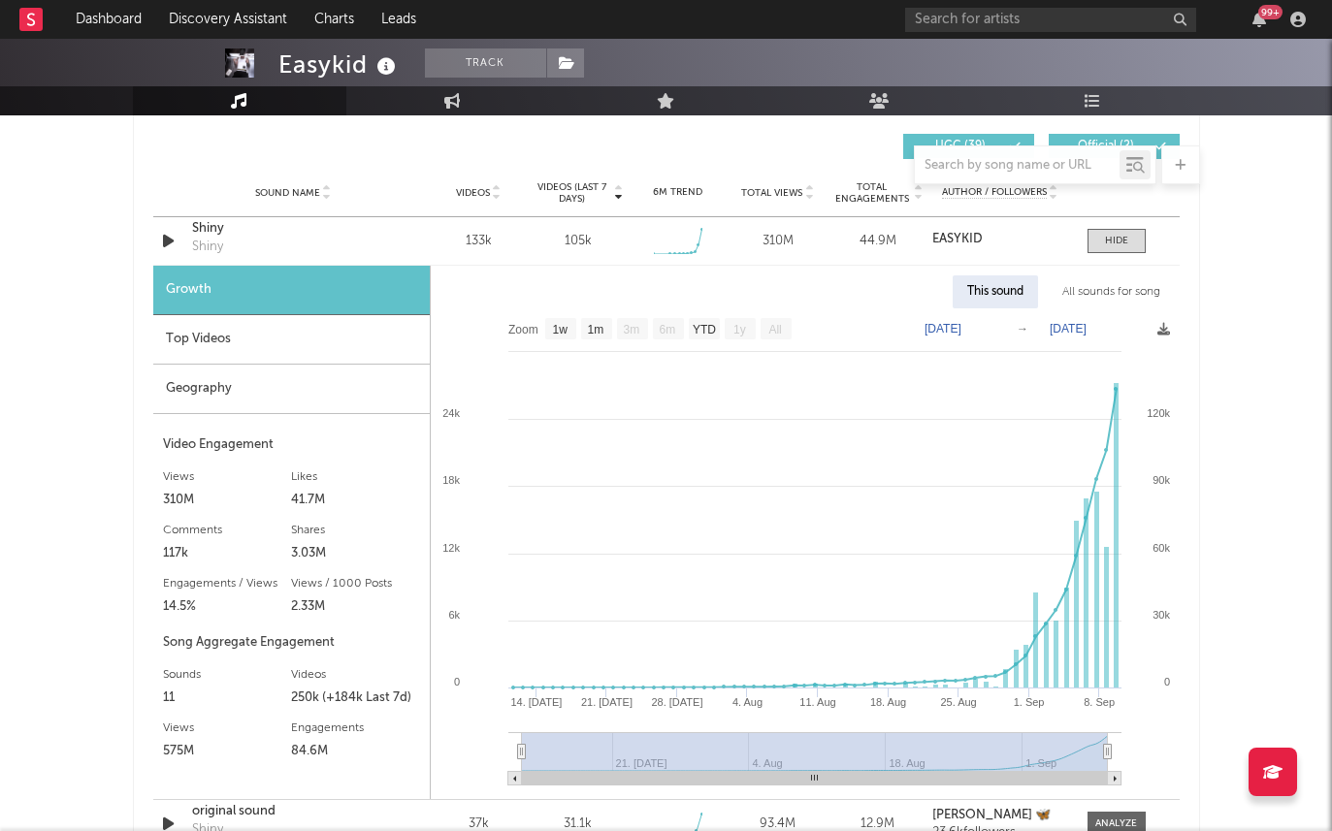
click at [283, 328] on div "Top Videos" at bounding box center [291, 339] width 277 height 49
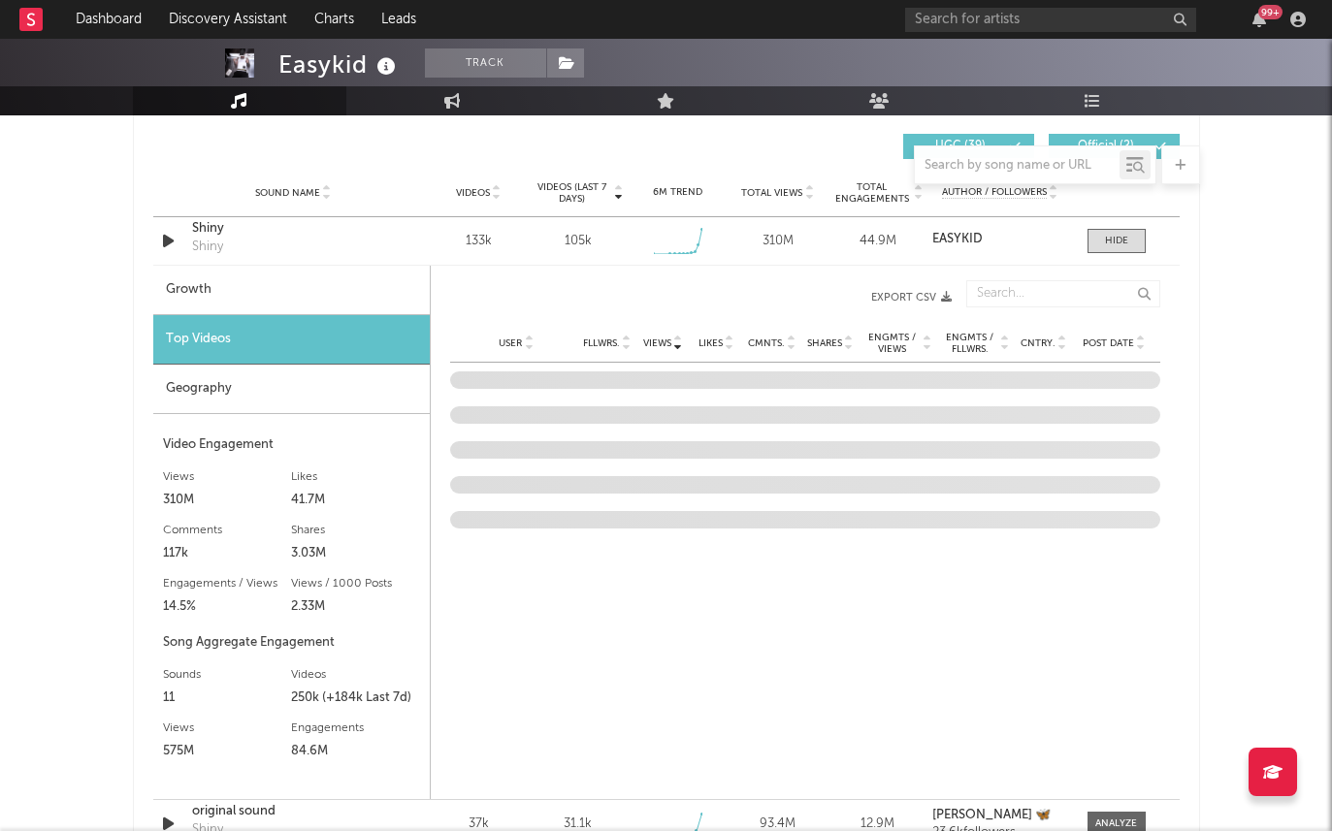
click at [321, 289] on div "Growth" at bounding box center [291, 290] width 277 height 49
select select "1w"
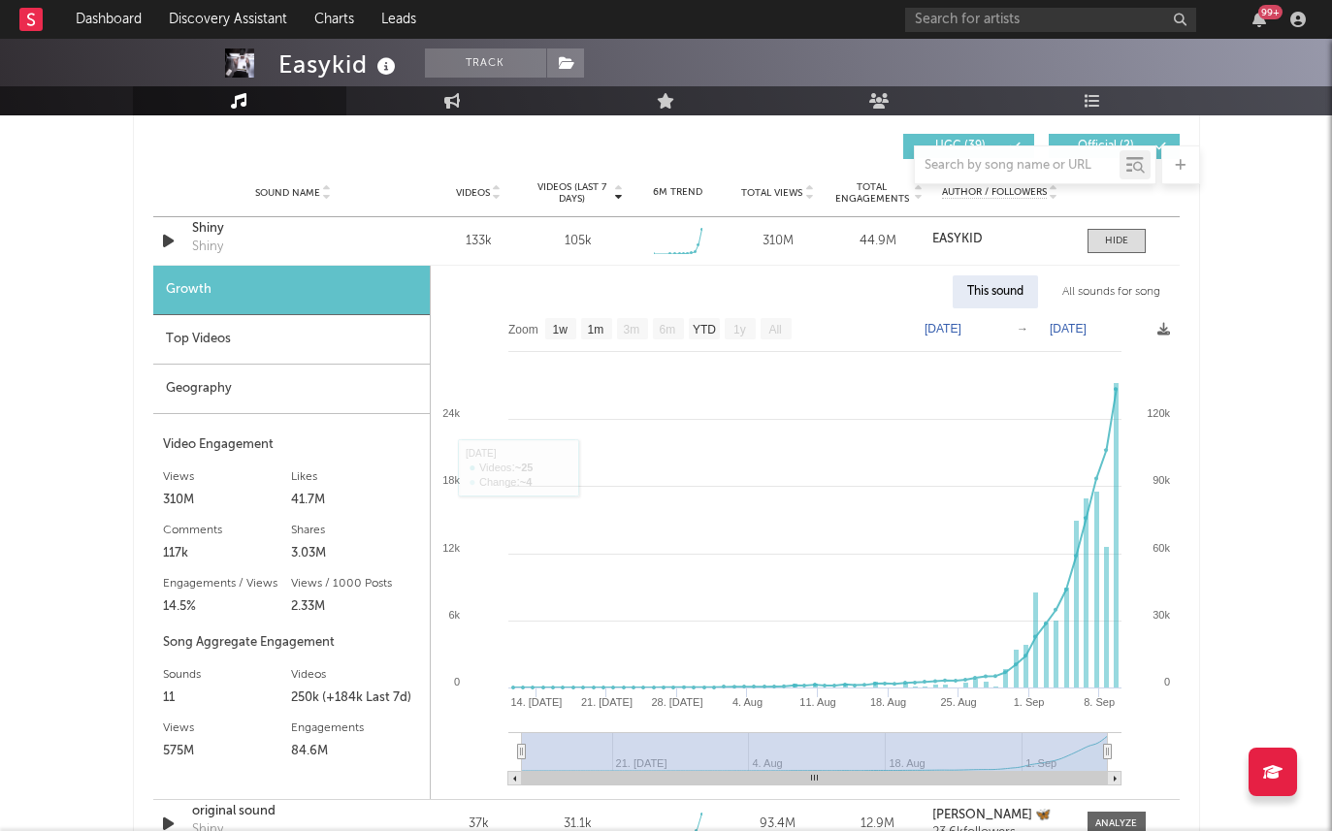
click at [201, 340] on div "Top Videos" at bounding box center [291, 339] width 277 height 49
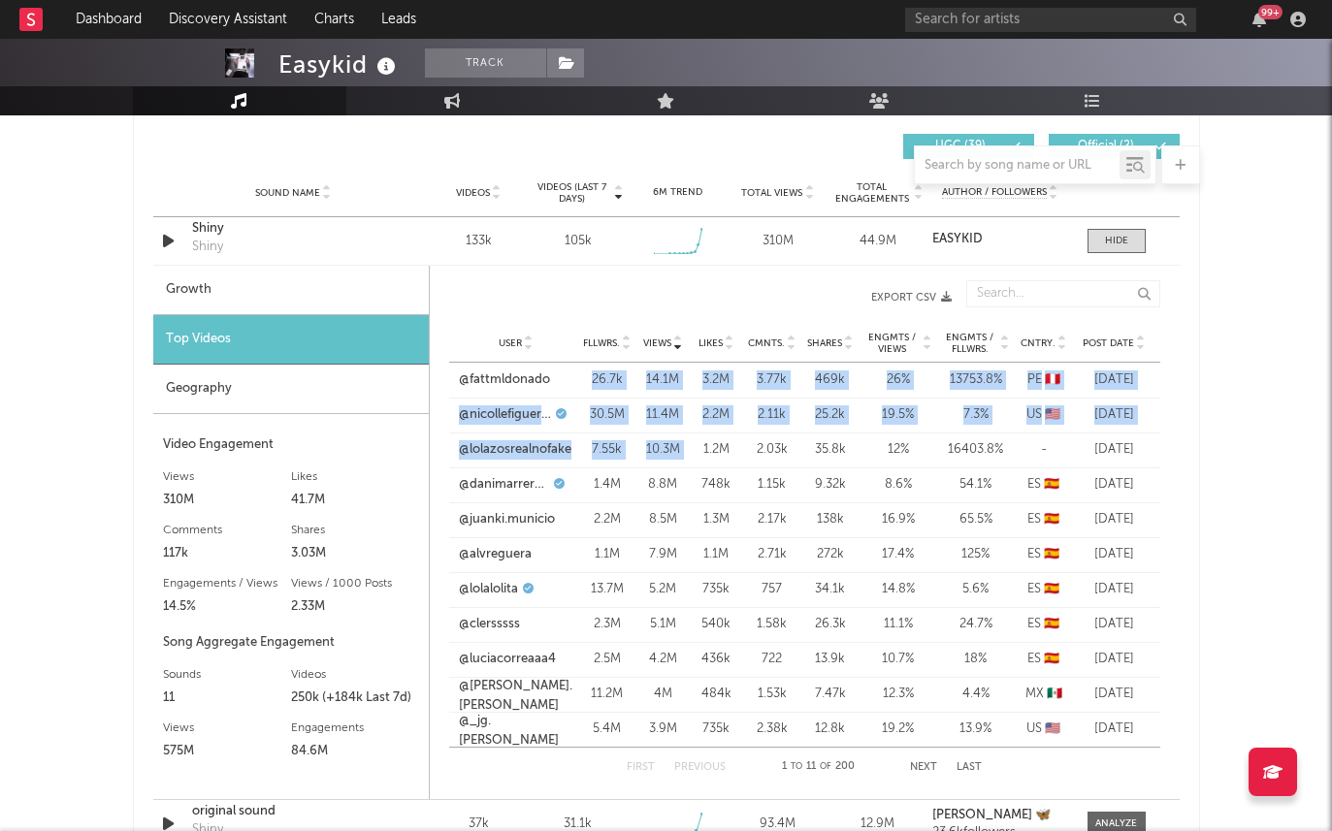
drag, startPoint x: 591, startPoint y: 380, endPoint x: 722, endPoint y: 434, distance: 141.4
click at [722, 434] on div "User @fattmldonado Fllwrs. 26.7k Views 14.1M Likes 3.2M Cmnts. 3.77k Shares 469…" at bounding box center [804, 555] width 711 height 384
click at [722, 434] on div "User @lolazosrealnofake Fllwrs. 7.55k Views 10.3M Likes 1.2M Cmnts. 2.03k Share…" at bounding box center [804, 450] width 711 height 35
drag, startPoint x: 1162, startPoint y: 410, endPoint x: 1115, endPoint y: 424, distance: 49.4
click at [1115, 424] on div "Views User Fllwrs. Views Likes Cmnts. Shares Engmts / Views Engmts / Fllwrs. Cn…" at bounding box center [805, 533] width 750 height 525
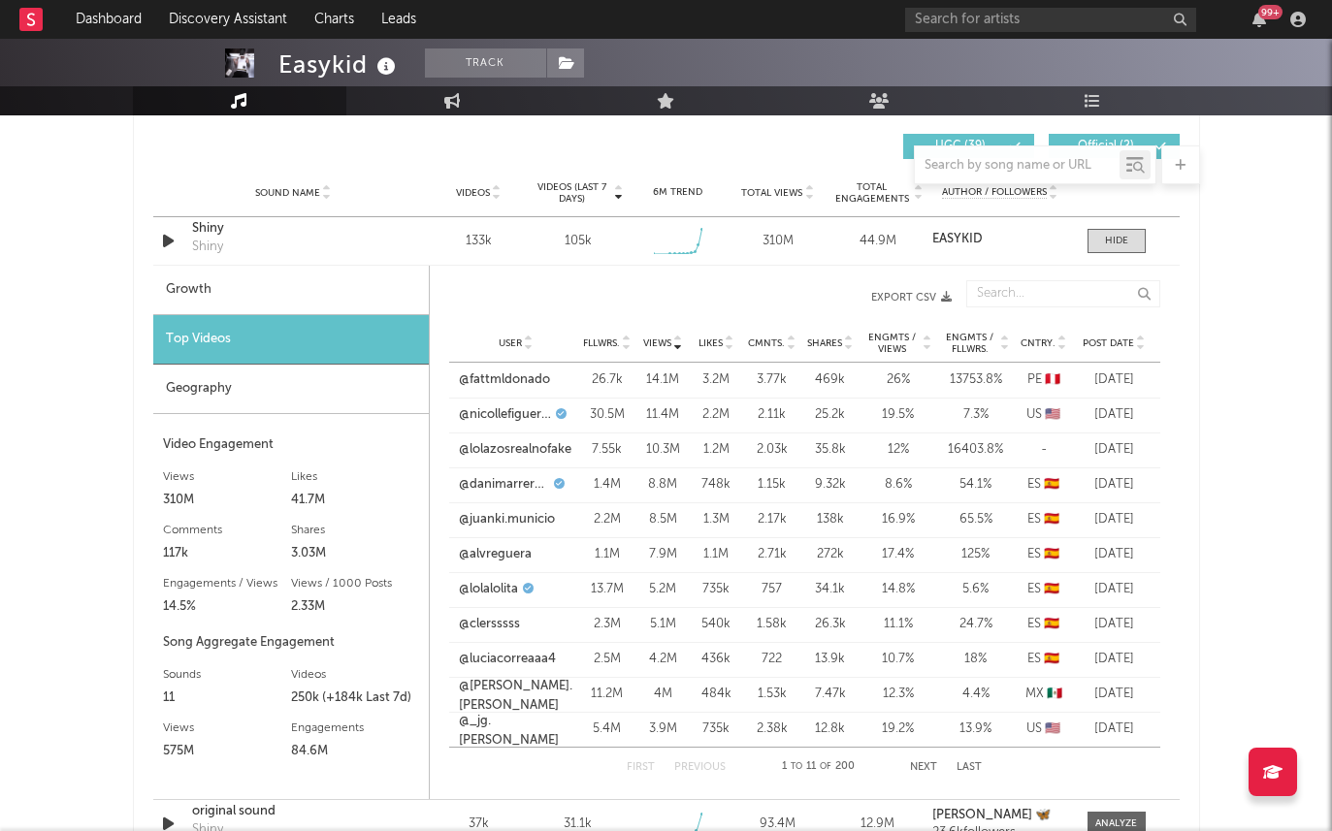
click at [1084, 381] on div "Aug 30 '25" at bounding box center [1114, 380] width 73 height 19
drag, startPoint x: 1081, startPoint y: 381, endPoint x: 1190, endPoint y: 460, distance: 134.1
click at [1190, 460] on div "Videos (last 7 days) Sound Name Videos Videos (last 7 days) Total Views Total E…" at bounding box center [666, 579] width 1067 height 930
click at [1137, 345] on icon at bounding box center [1141, 347] width 10 height 8
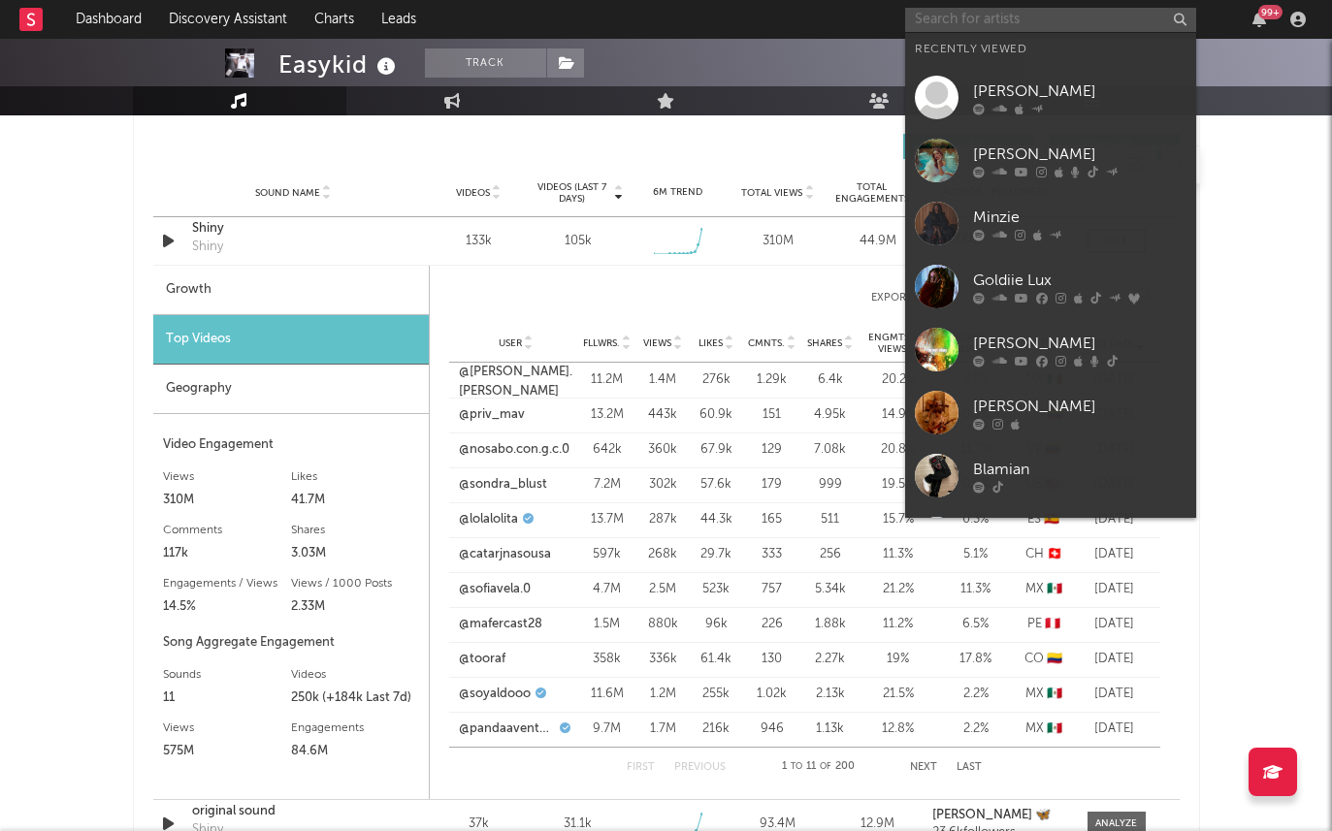
click at [935, 16] on input "text" at bounding box center [1050, 20] width 291 height 24
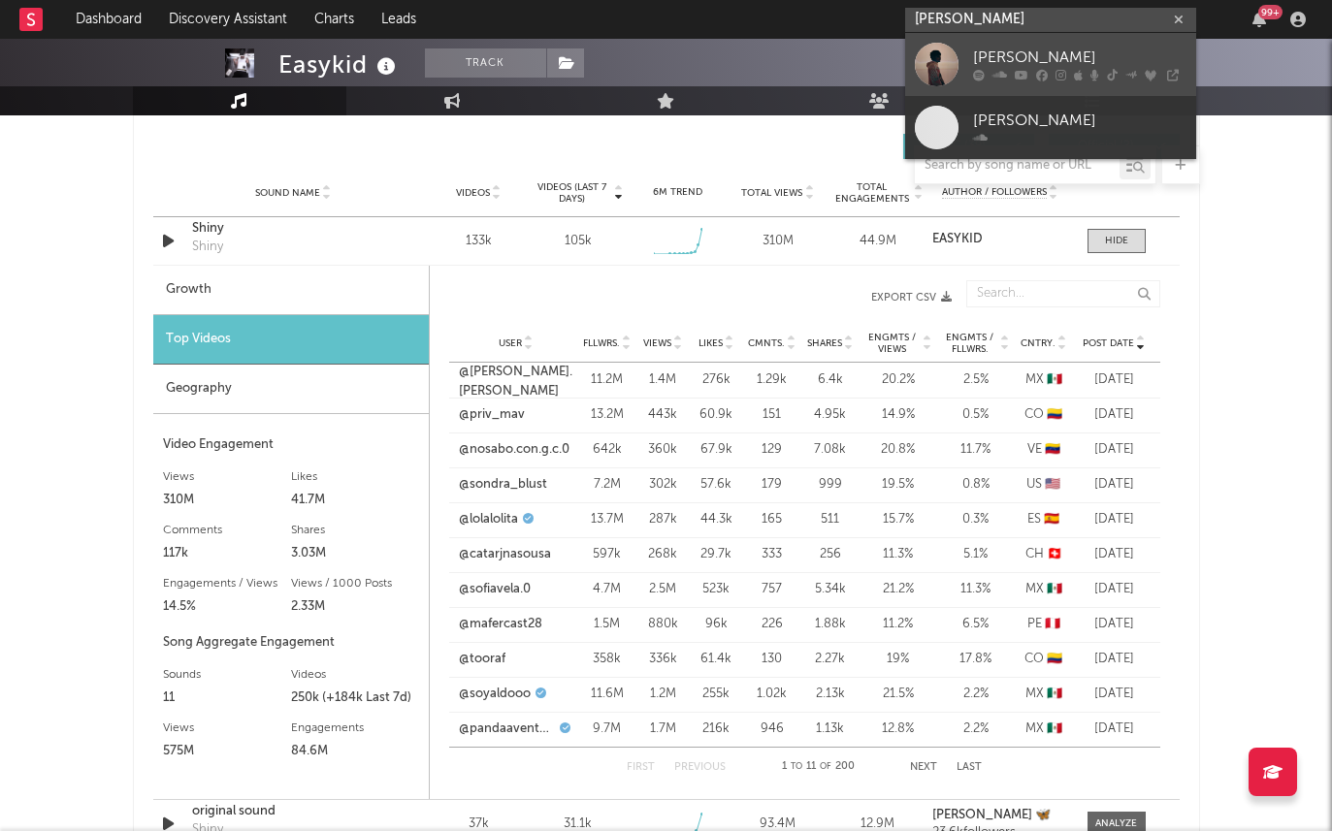
type input "trevor spitta"
click at [944, 52] on div at bounding box center [937, 65] width 44 height 44
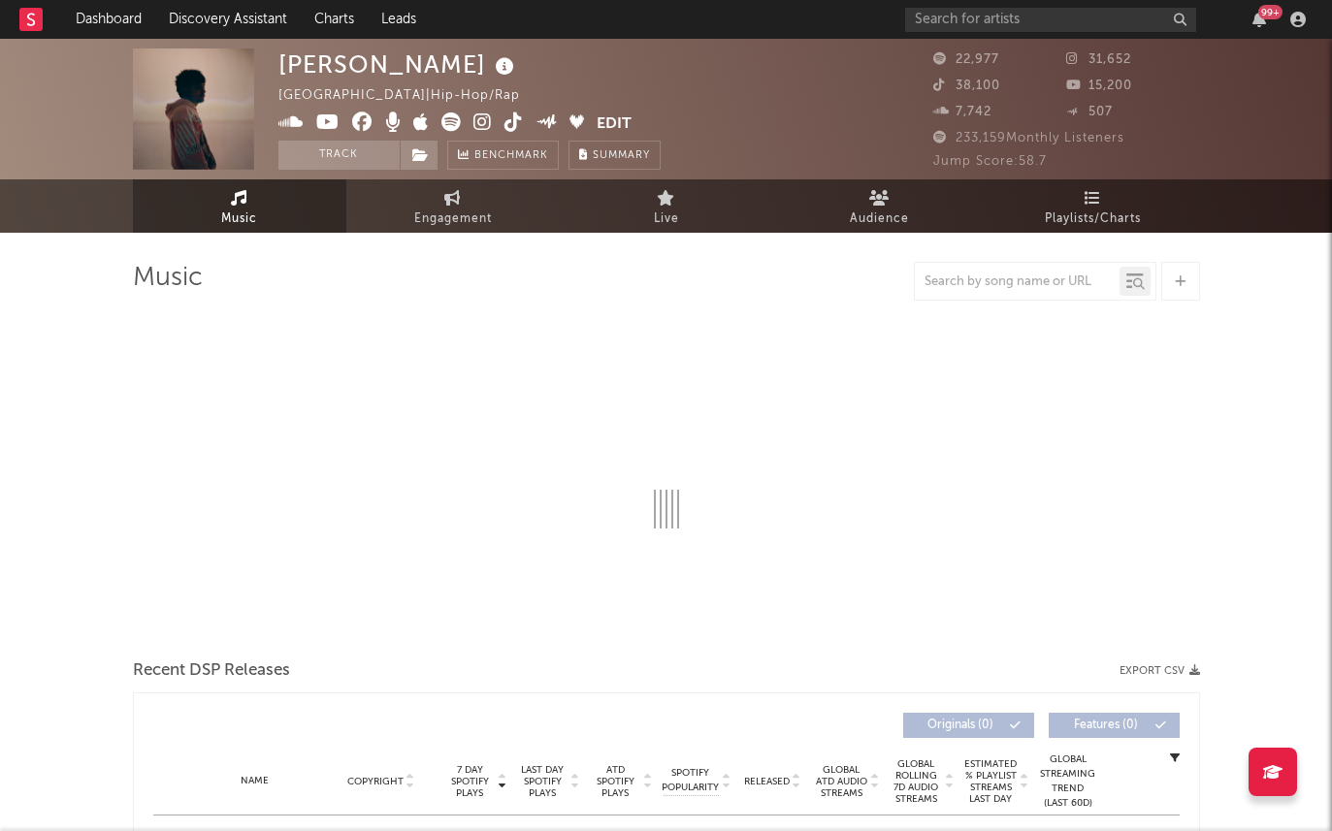
select select "6m"
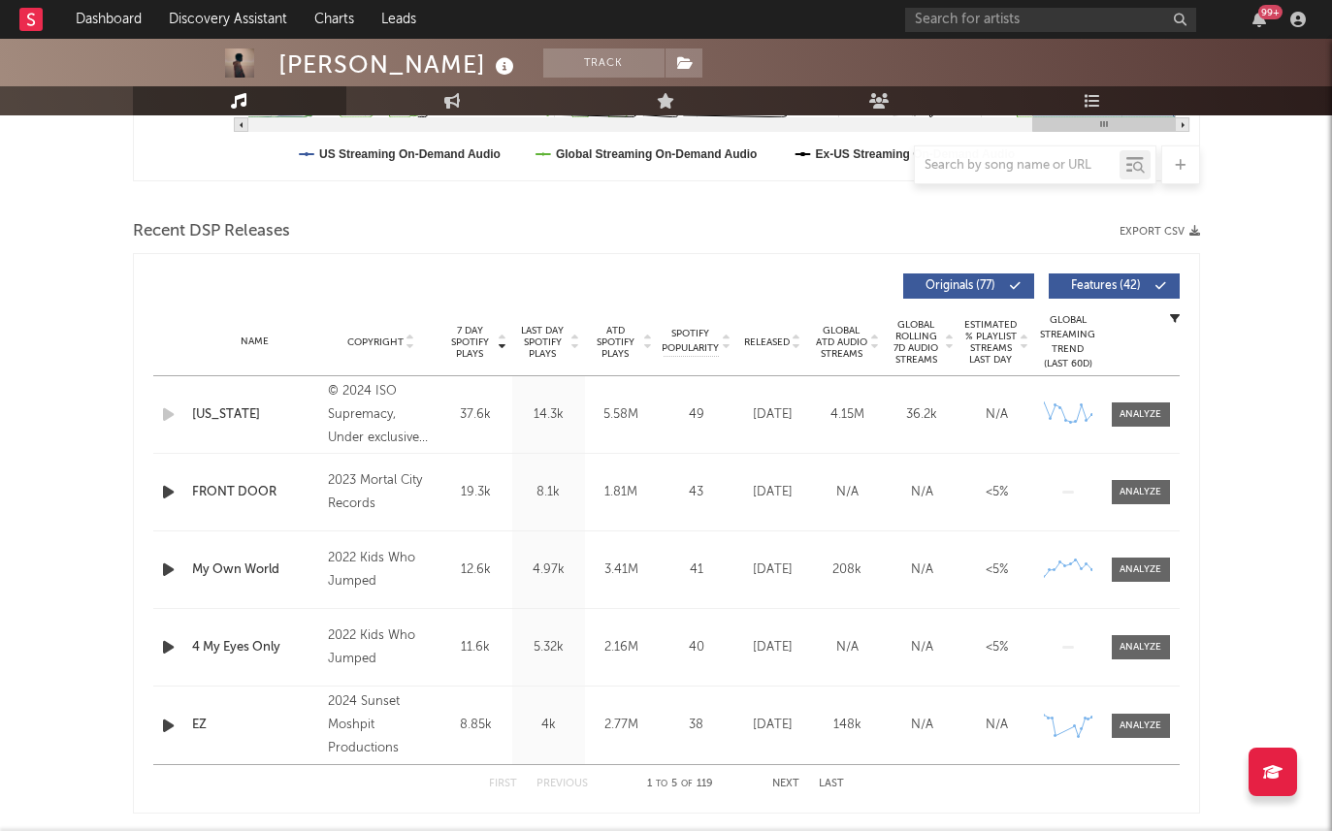
scroll to position [595, 0]
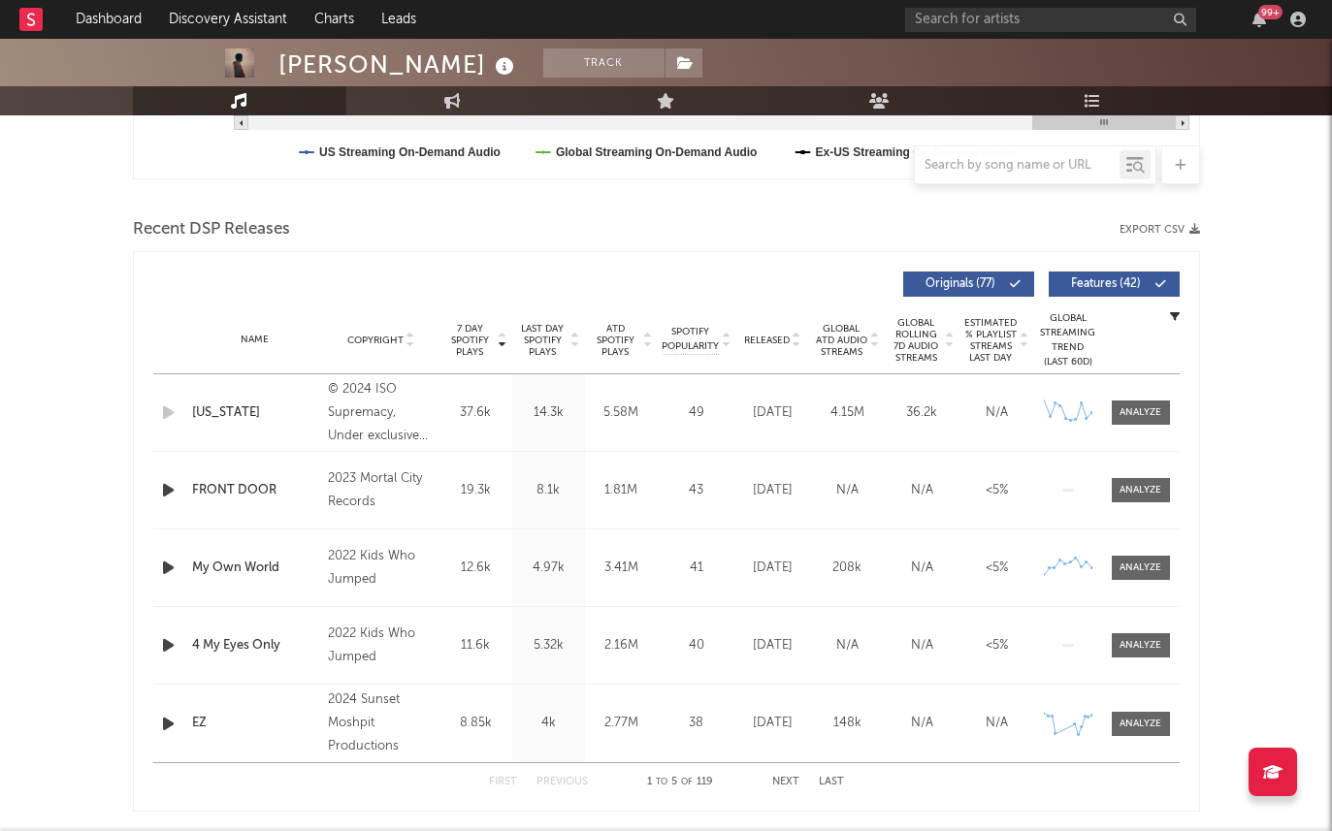
click at [616, 336] on span "ATD Spotify Plays" at bounding box center [615, 340] width 51 height 35
drag, startPoint x: 603, startPoint y: 416, endPoint x: 634, endPoint y: 416, distance: 30.1
click at [634, 416] on div "5.58M" at bounding box center [621, 413] width 63 height 19
click at [467, 354] on span "7 Day Spotify Plays" at bounding box center [469, 340] width 51 height 35
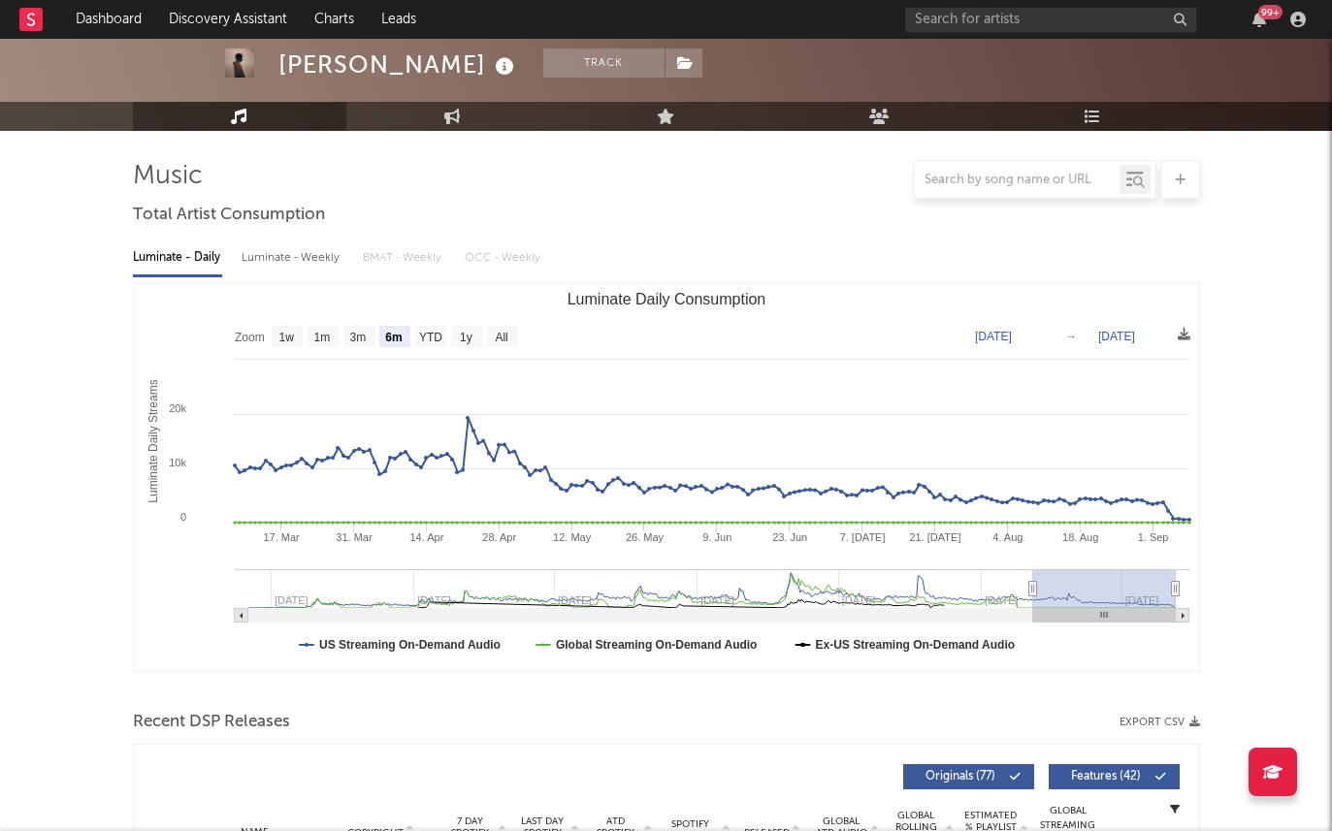
scroll to position [0, 0]
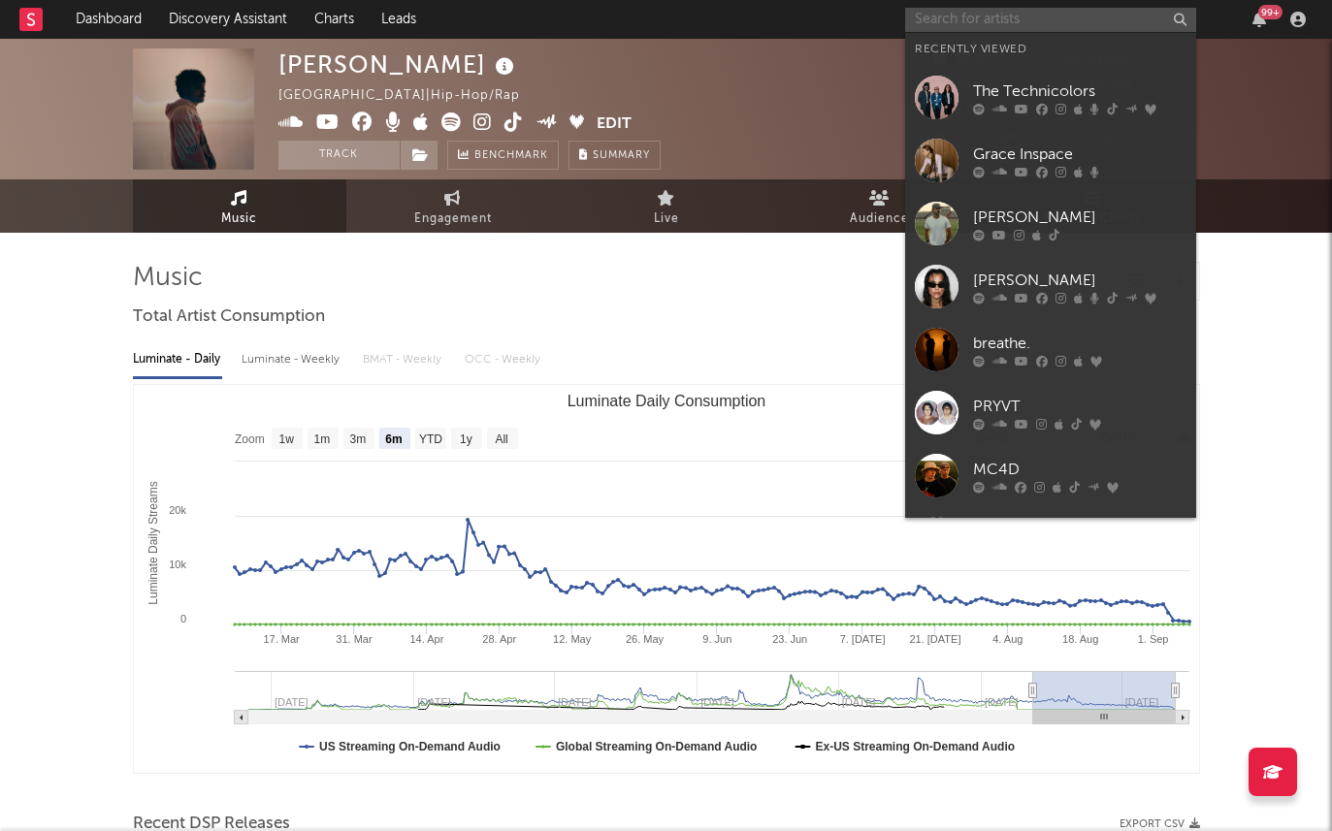
click at [938, 30] on input "text" at bounding box center [1050, 20] width 291 height 24
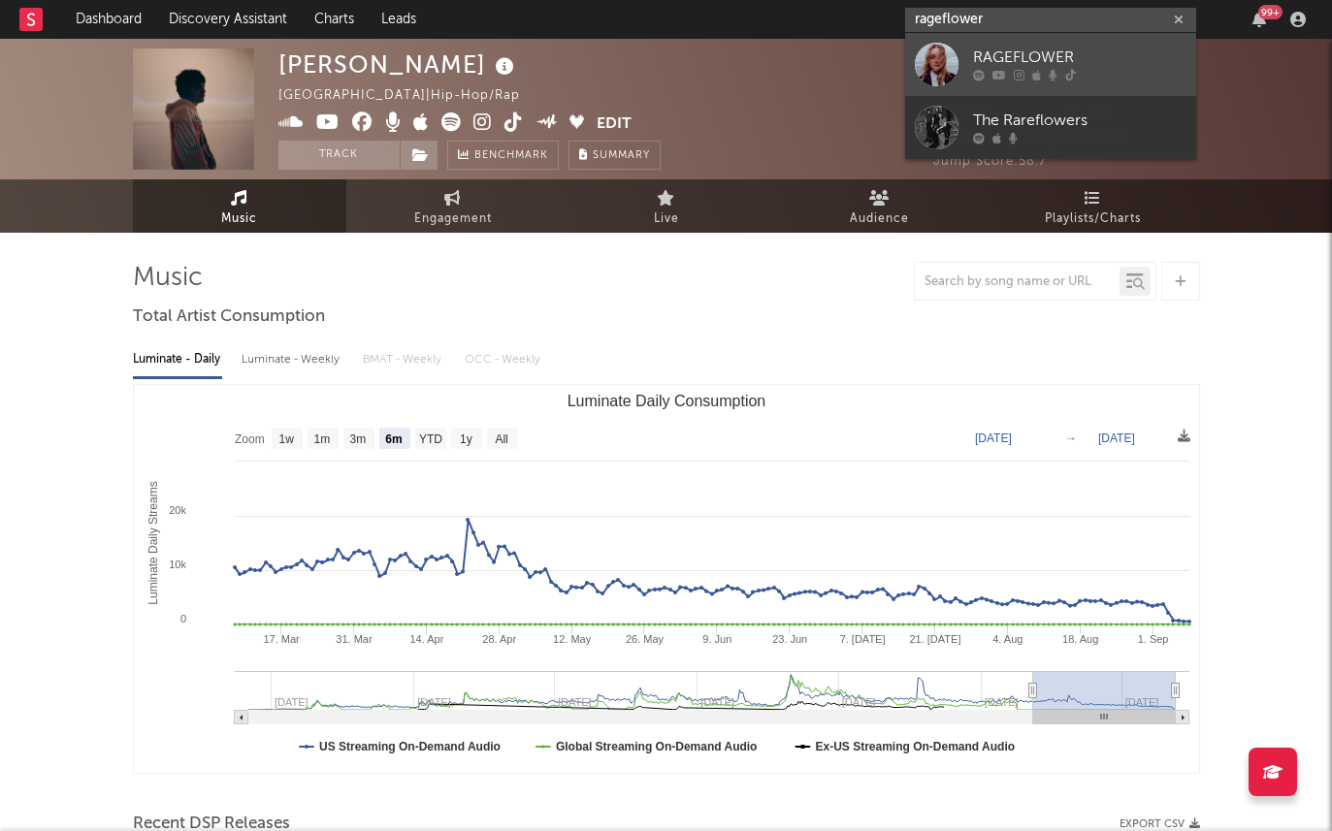
type input "rageflower"
click at [947, 62] on div at bounding box center [937, 65] width 44 height 44
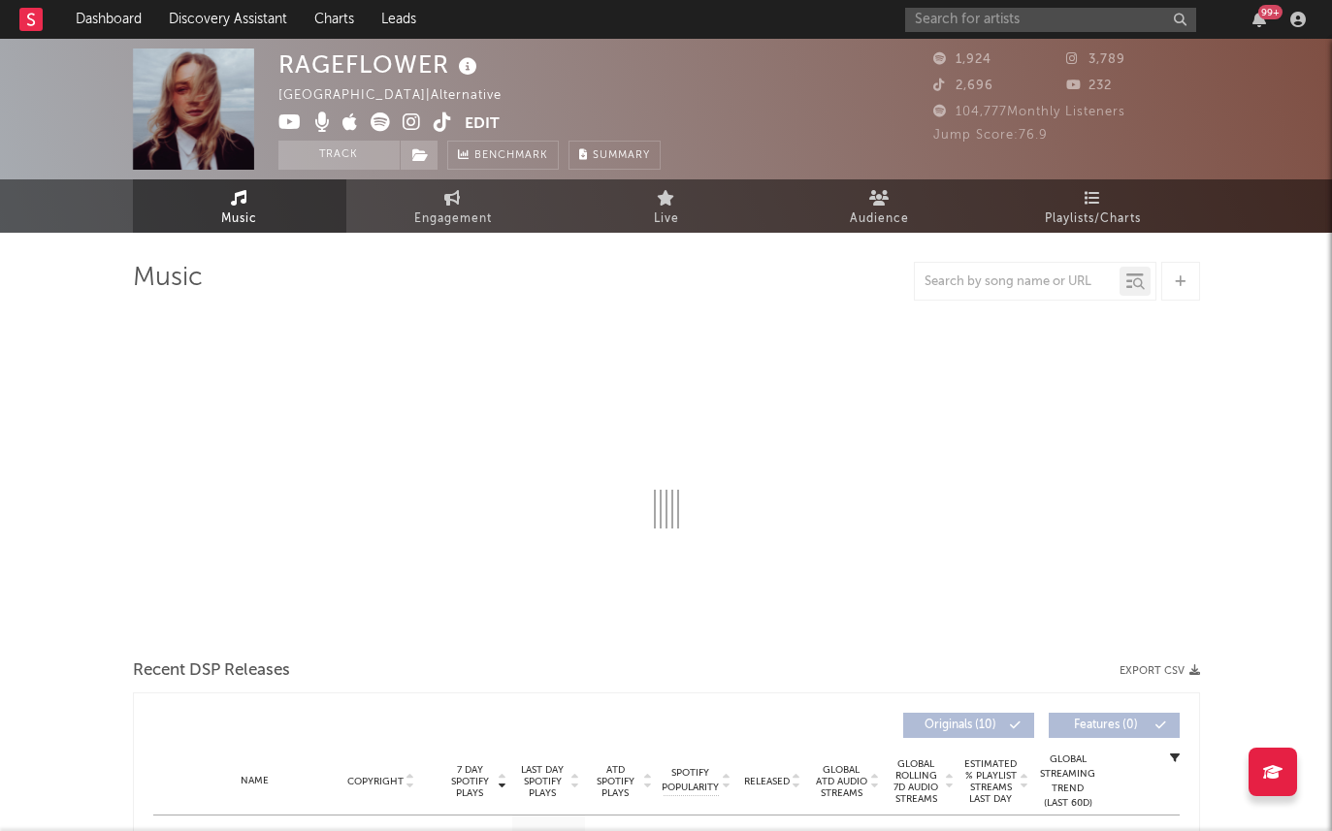
select select "1w"
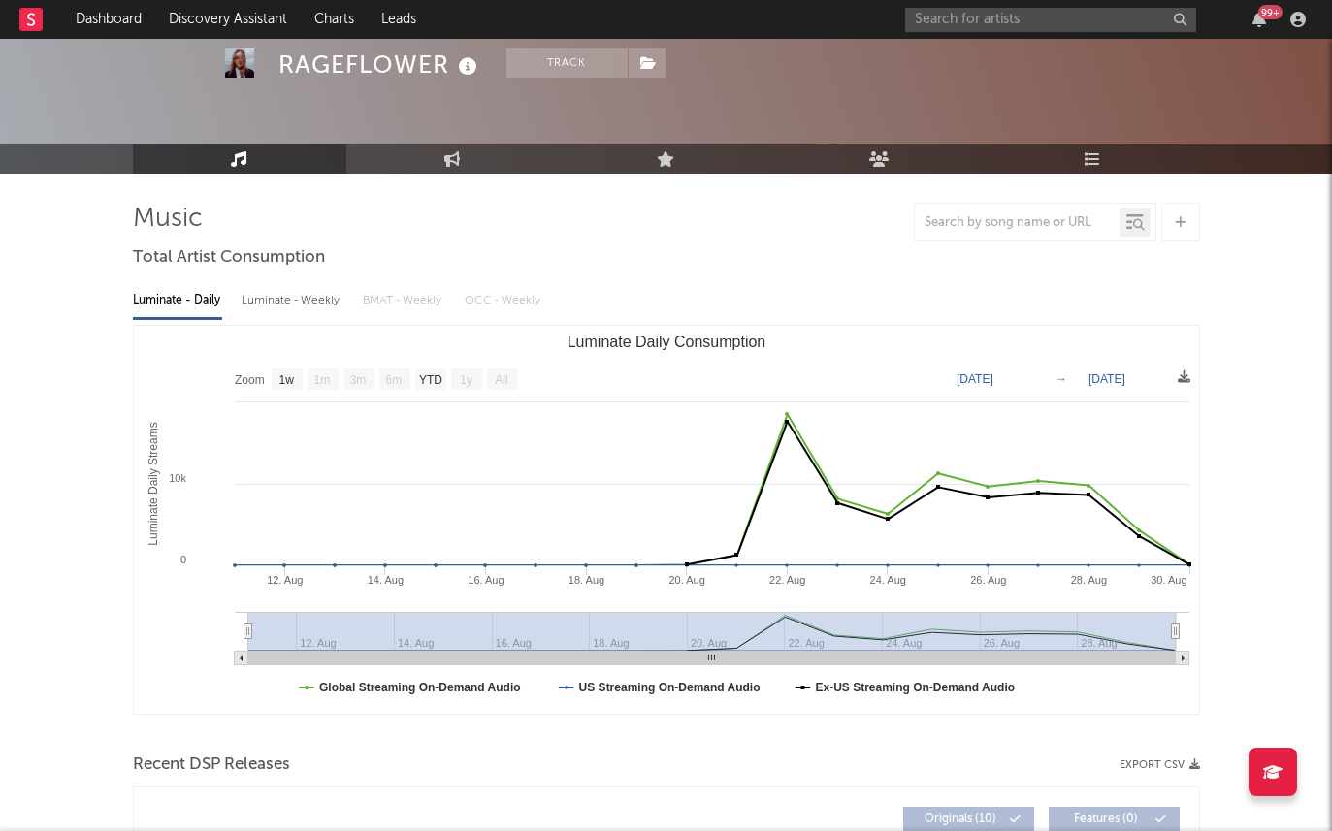
scroll to position [80, 0]
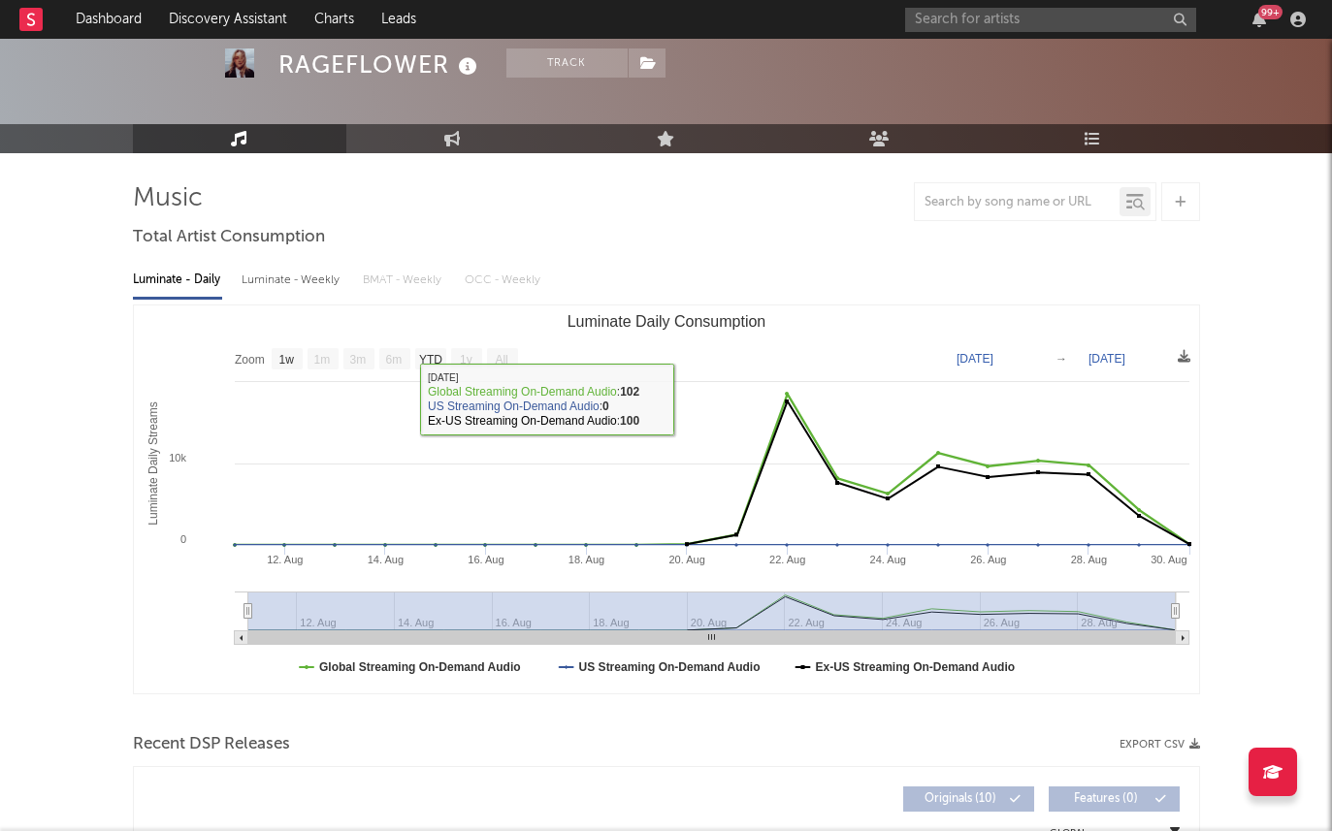
click at [303, 270] on div "Luminate - Weekly" at bounding box center [293, 280] width 102 height 33
select select "6m"
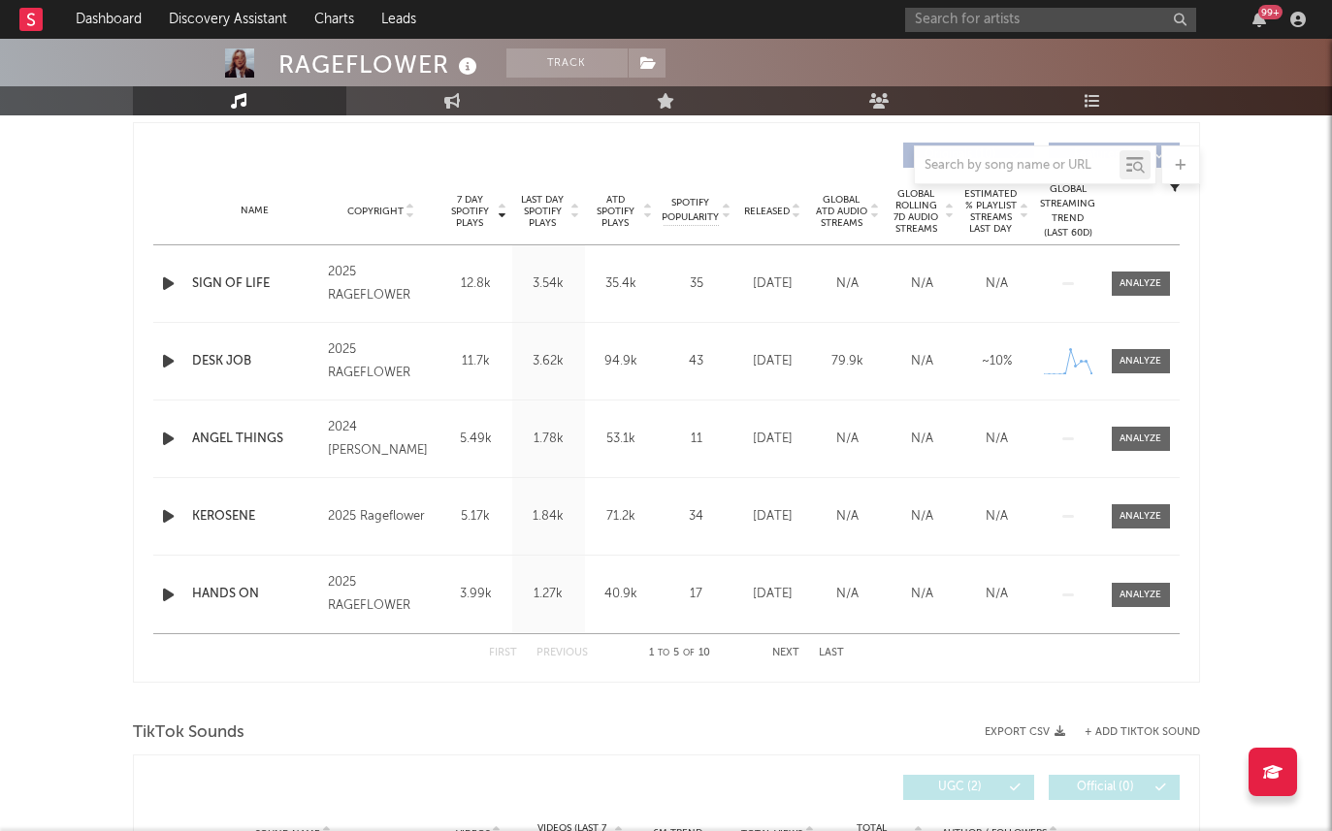
scroll to position [709, 0]
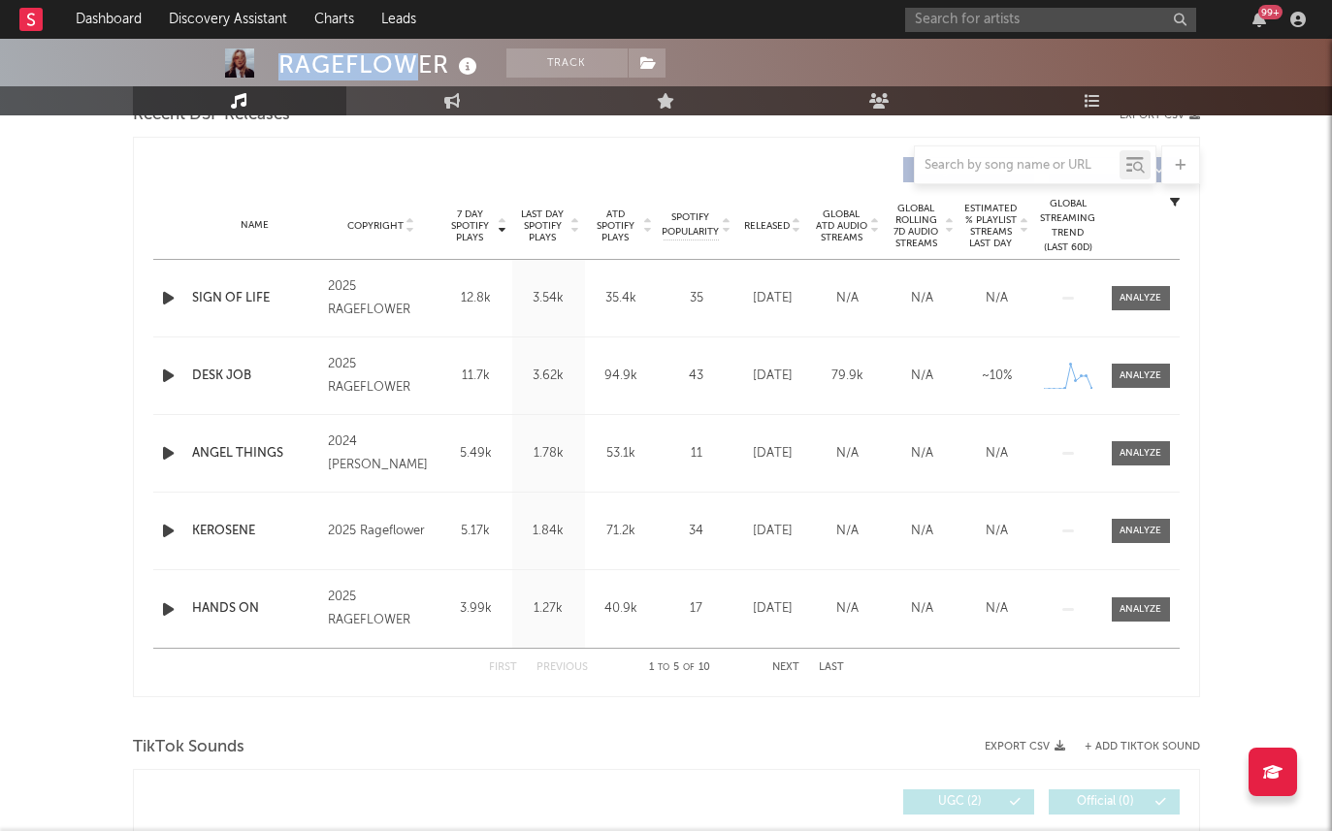
drag, startPoint x: 274, startPoint y: 66, endPoint x: 416, endPoint y: 66, distance: 142.6
click at [416, 66] on div "RAGEFLOWER Track [GEOGRAPHIC_DATA] | Alternative Edit Track Benchmark Summary 1…" at bounding box center [666, 18] width 1332 height 194
click at [416, 66] on div "RAGEFLOWER" at bounding box center [380, 65] width 204 height 32
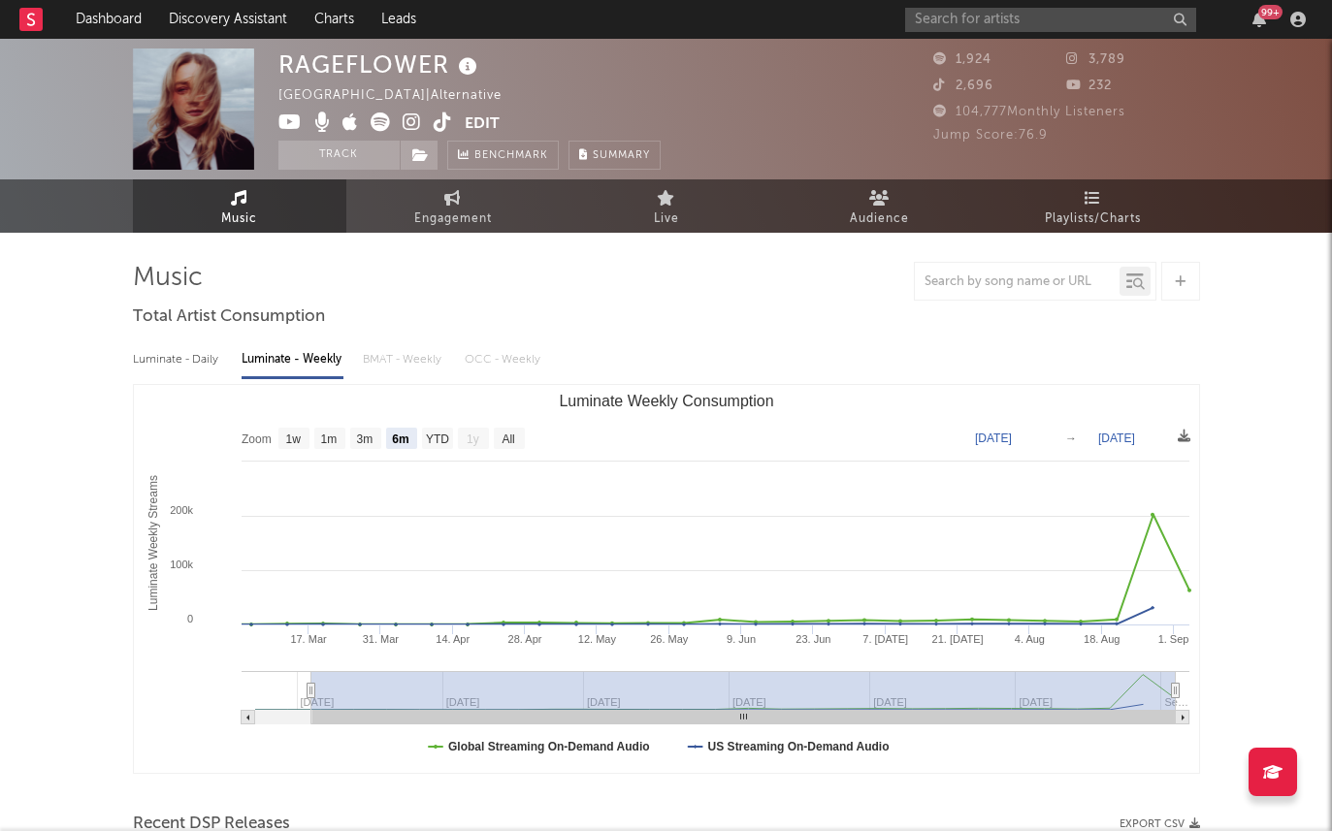
click at [280, 122] on icon at bounding box center [289, 122] width 23 height 19
